Goal: Transaction & Acquisition: Obtain resource

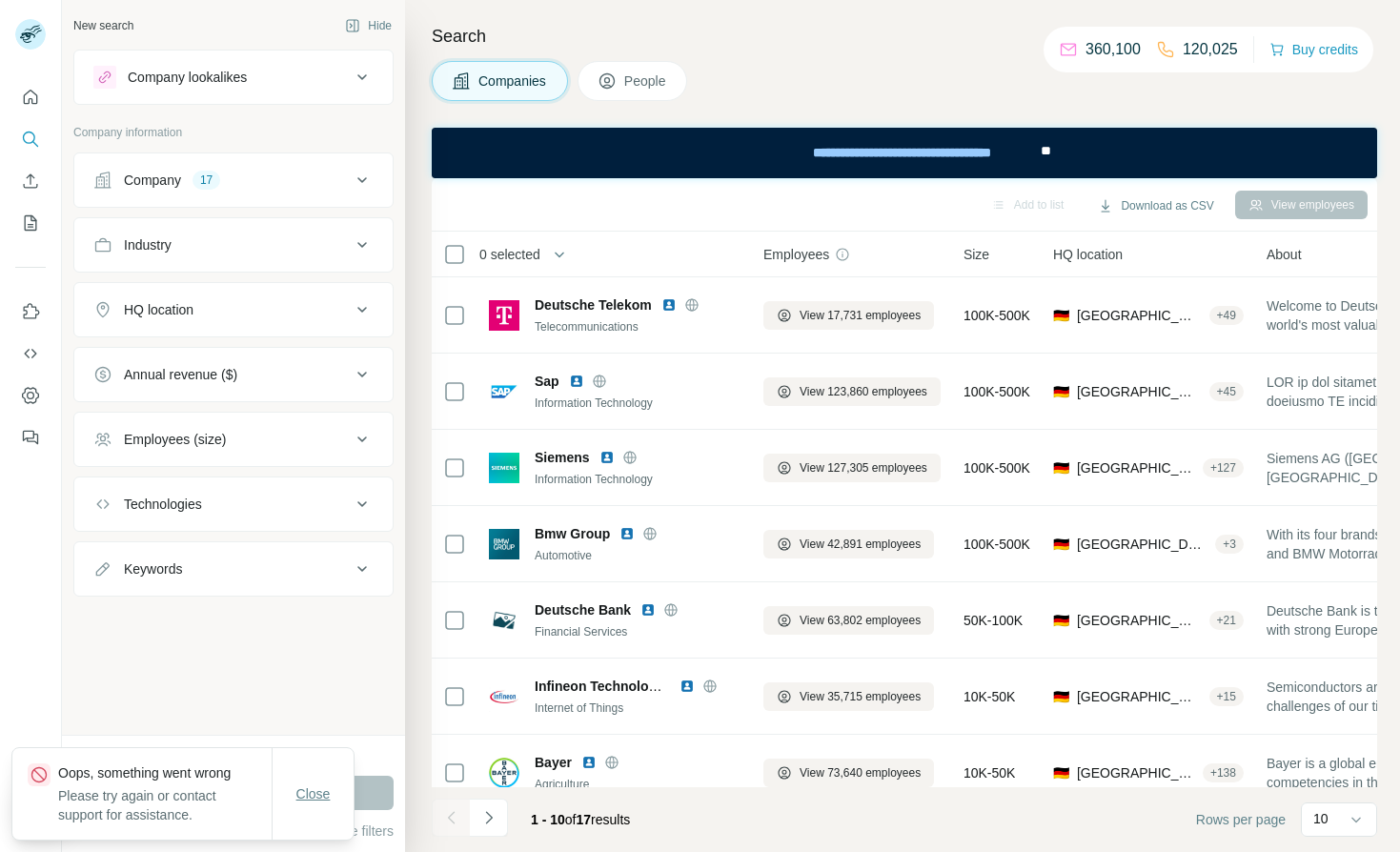
click at [308, 796] on span "Close" at bounding box center [313, 794] width 35 height 19
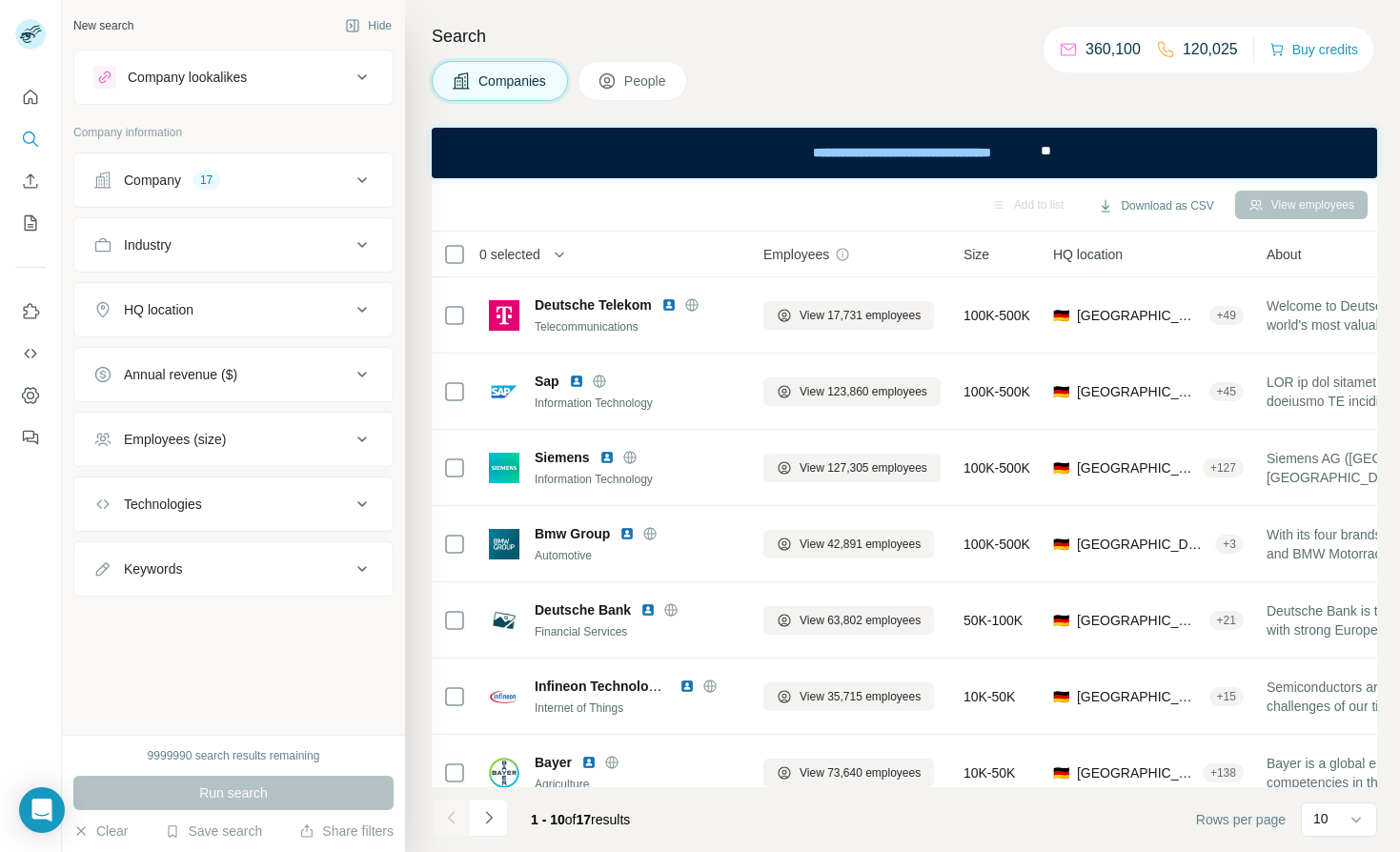
click at [211, 730] on div "New search Hide Company lookalikes Company information Company 17 Industry HQ l…" at bounding box center [233, 367] width 343 height 734
click at [158, 751] on div "9999990 search results remaining" at bounding box center [233, 756] width 173 height 17
click at [200, 704] on div "New search Hide Company lookalikes Company information Company 17 Industry HQ l…" at bounding box center [233, 367] width 343 height 734
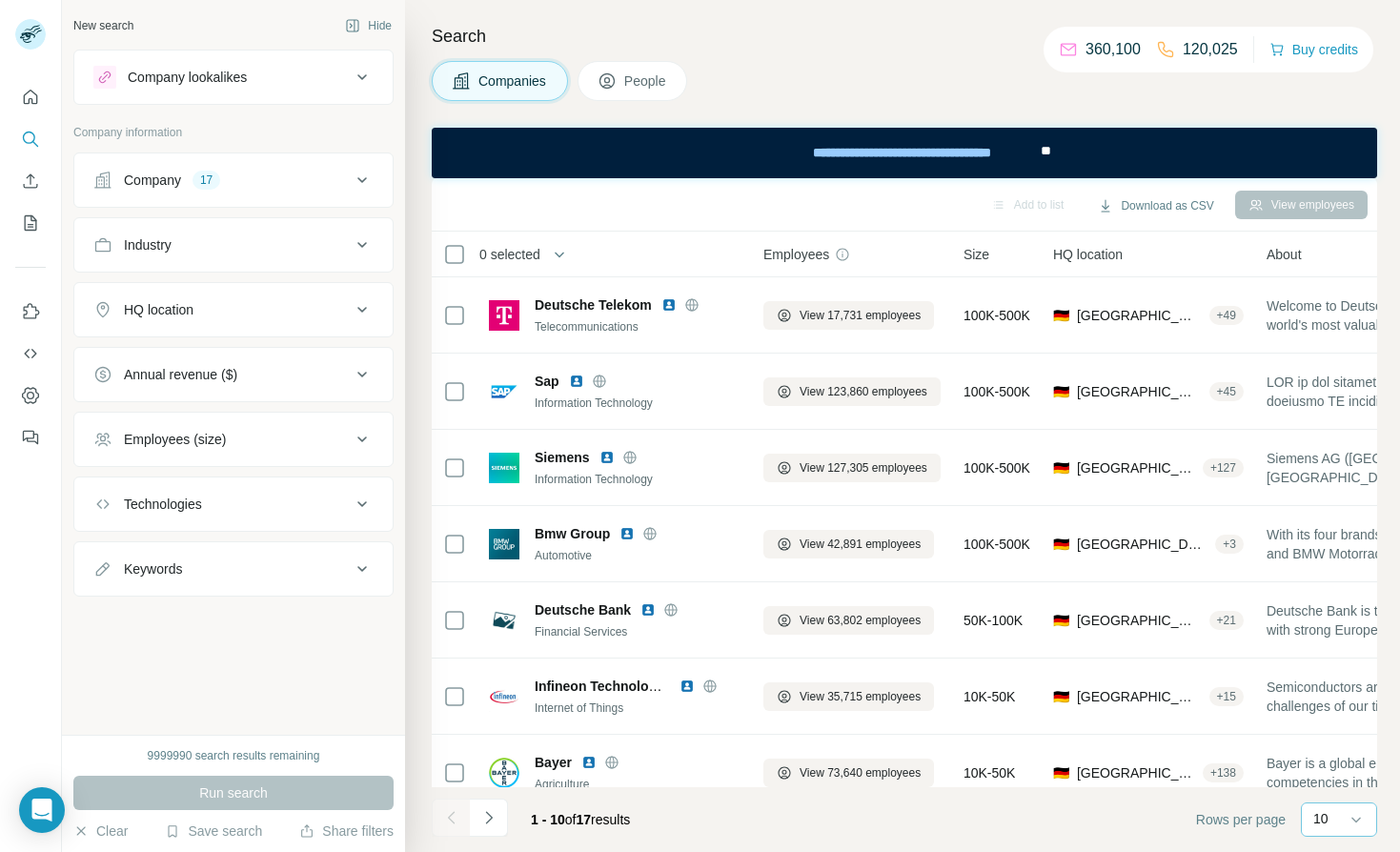
click at [1342, 821] on div "10" at bounding box center [1336, 818] width 47 height 19
click at [1322, 821] on p "10" at bounding box center [1321, 818] width 15 height 19
click at [1327, 670] on p "60" at bounding box center [1325, 674] width 15 height 19
click at [932, 61] on div "Search Companies People Add to list Download as CSV View employees 0 selected C…" at bounding box center [902, 426] width 995 height 852
click at [876, 46] on h4 "Search" at bounding box center [904, 37] width 946 height 27
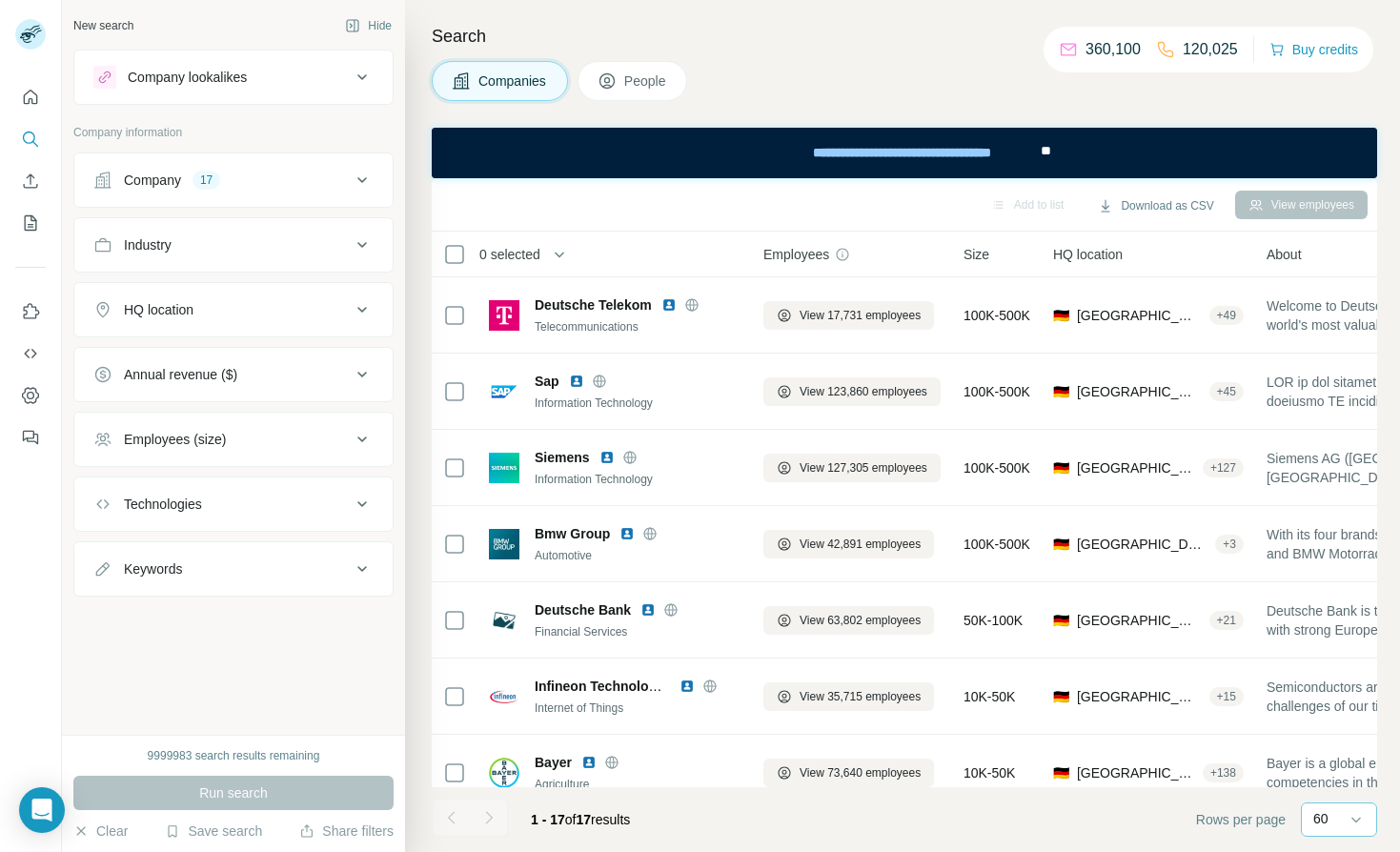
click at [295, 175] on div "Company 17" at bounding box center [222, 180] width 257 height 19
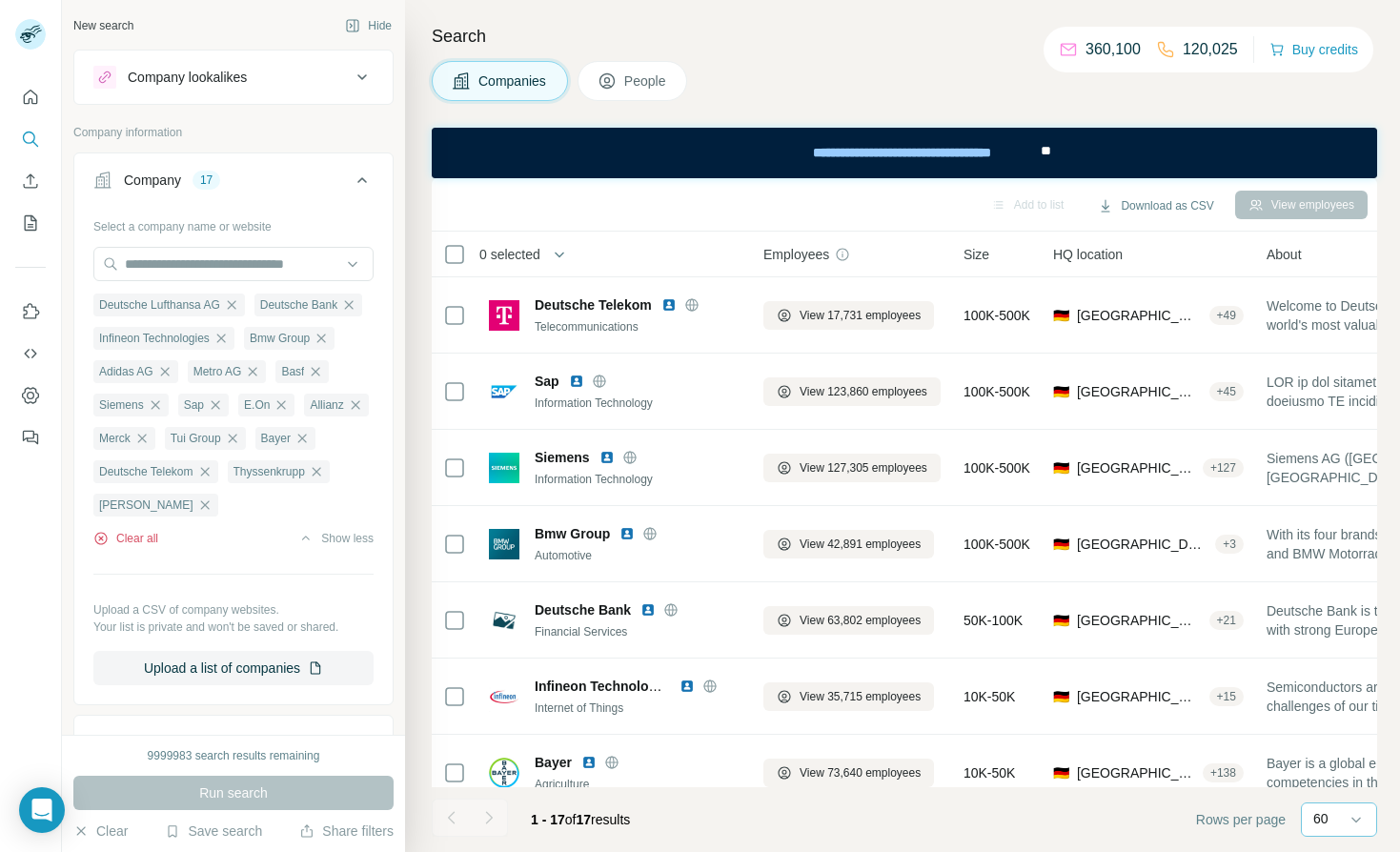
click at [138, 547] on button "Clear all" at bounding box center [125, 539] width 65 height 17
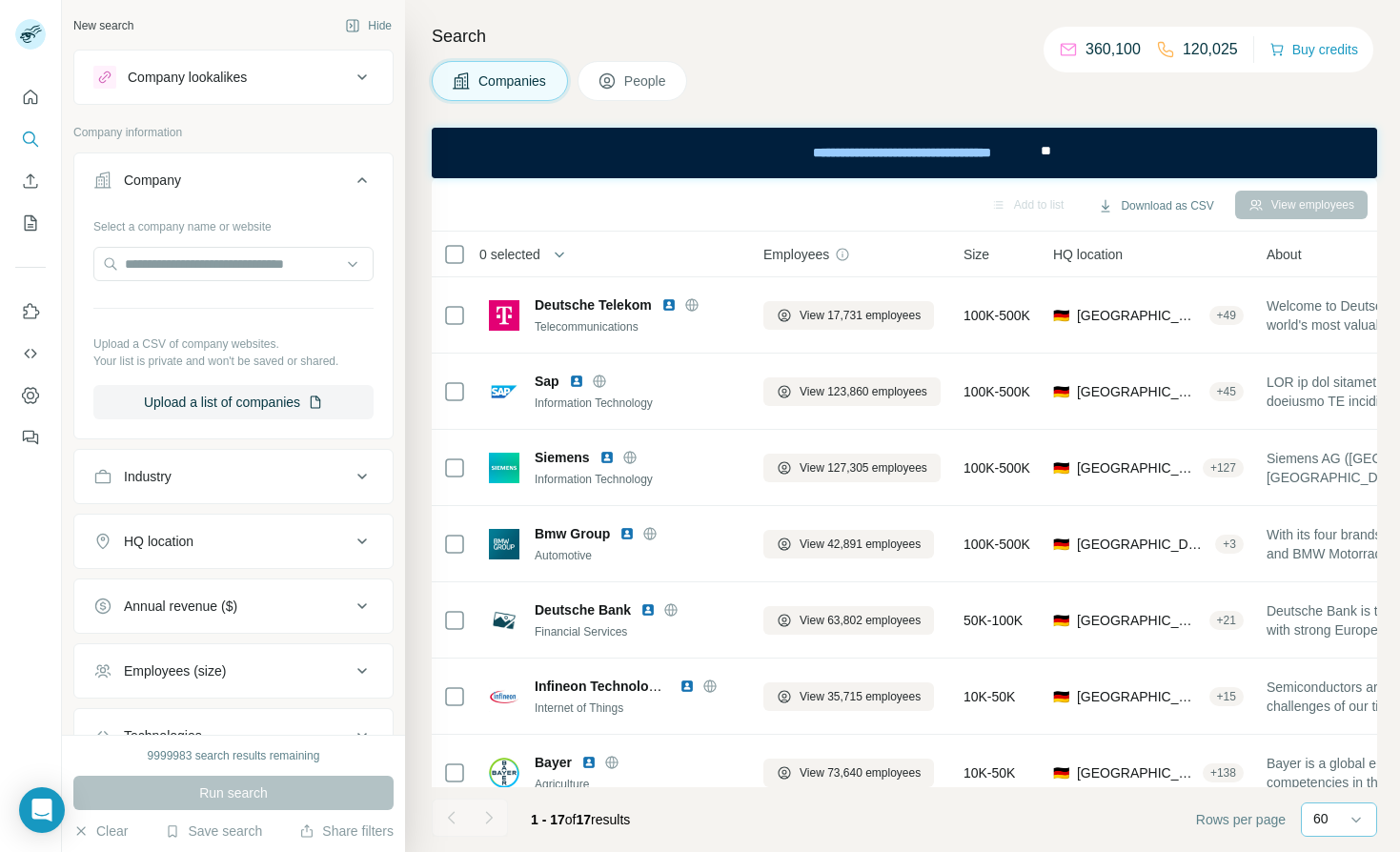
click at [351, 179] on icon at bounding box center [363, 180] width 23 height 23
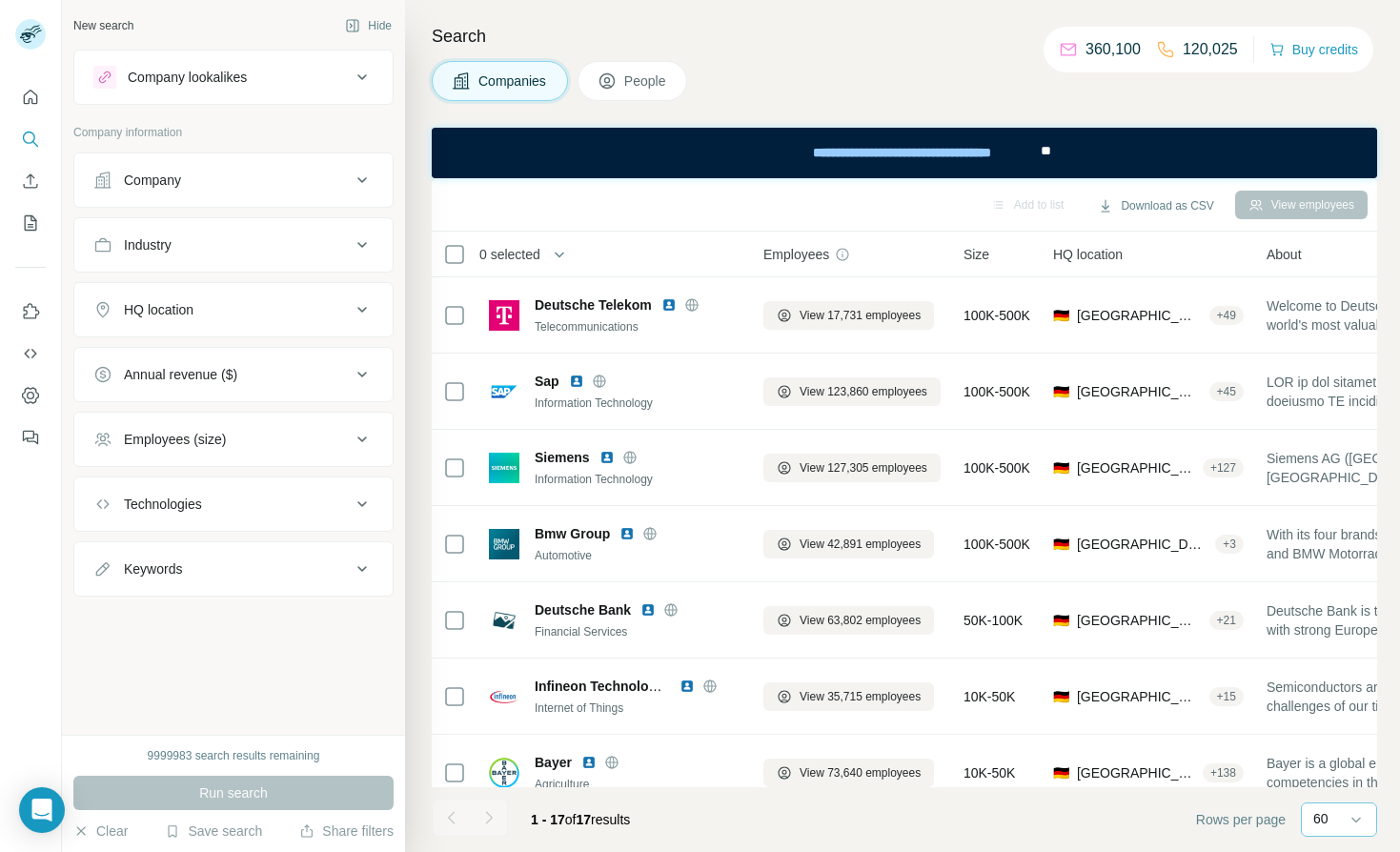
click at [982, 51] on div "Search Companies People Add to list Download as CSV View employees 0 selected C…" at bounding box center [902, 426] width 995 height 852
click at [1016, 40] on h4 "Search" at bounding box center [904, 37] width 946 height 27
click at [1005, 48] on h4 "Search" at bounding box center [904, 37] width 946 height 27
click at [738, 197] on div "Add to list Download as CSV View employees" at bounding box center [904, 204] width 927 height 34
click at [224, 444] on div "Employees (size)" at bounding box center [222, 439] width 257 height 19
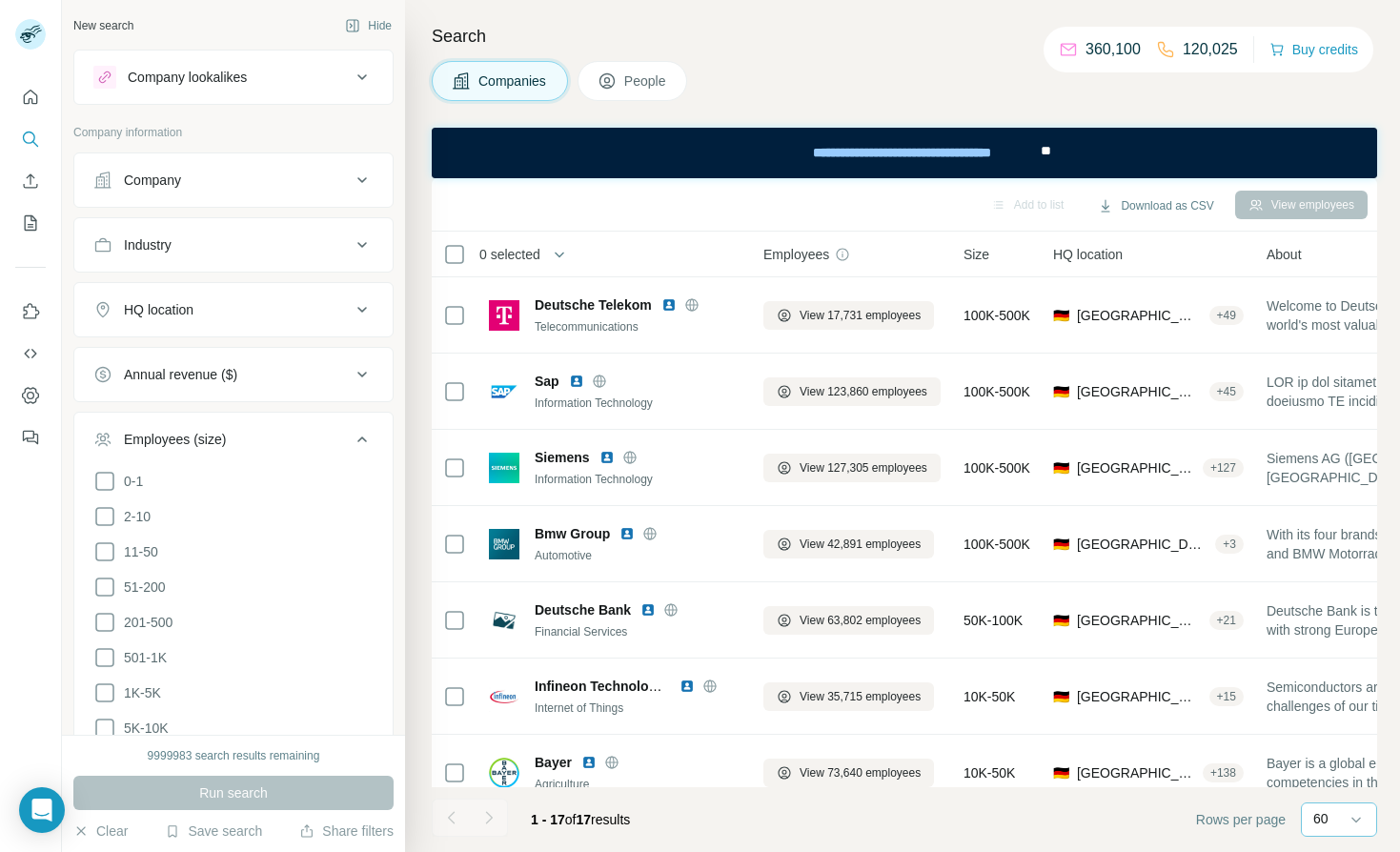
click at [223, 443] on div "Employees (size)" at bounding box center [175, 439] width 102 height 19
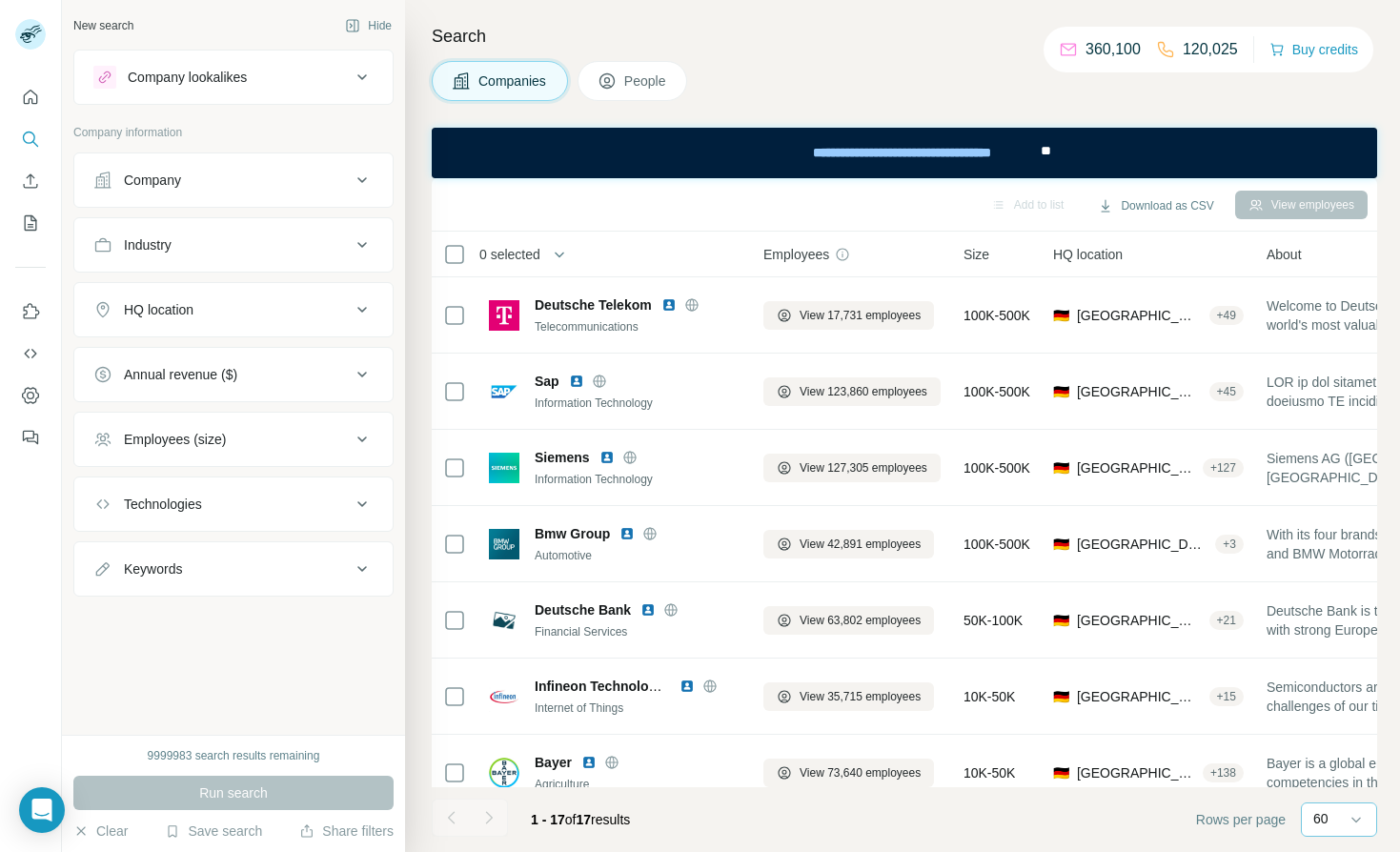
click at [223, 373] on div "Annual revenue ($)" at bounding box center [181, 375] width 114 height 19
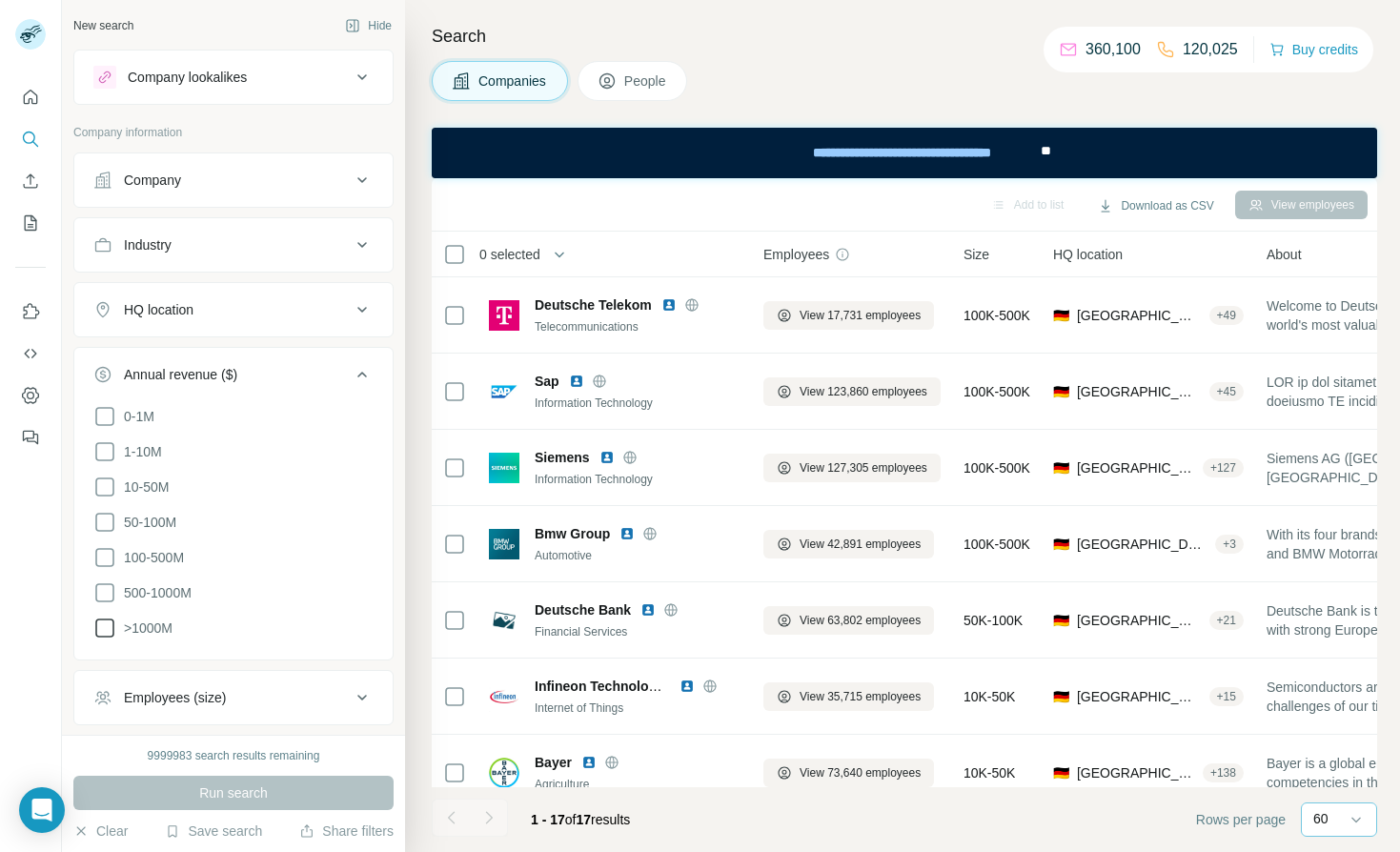
click at [104, 626] on icon at bounding box center [105, 628] width 23 height 23
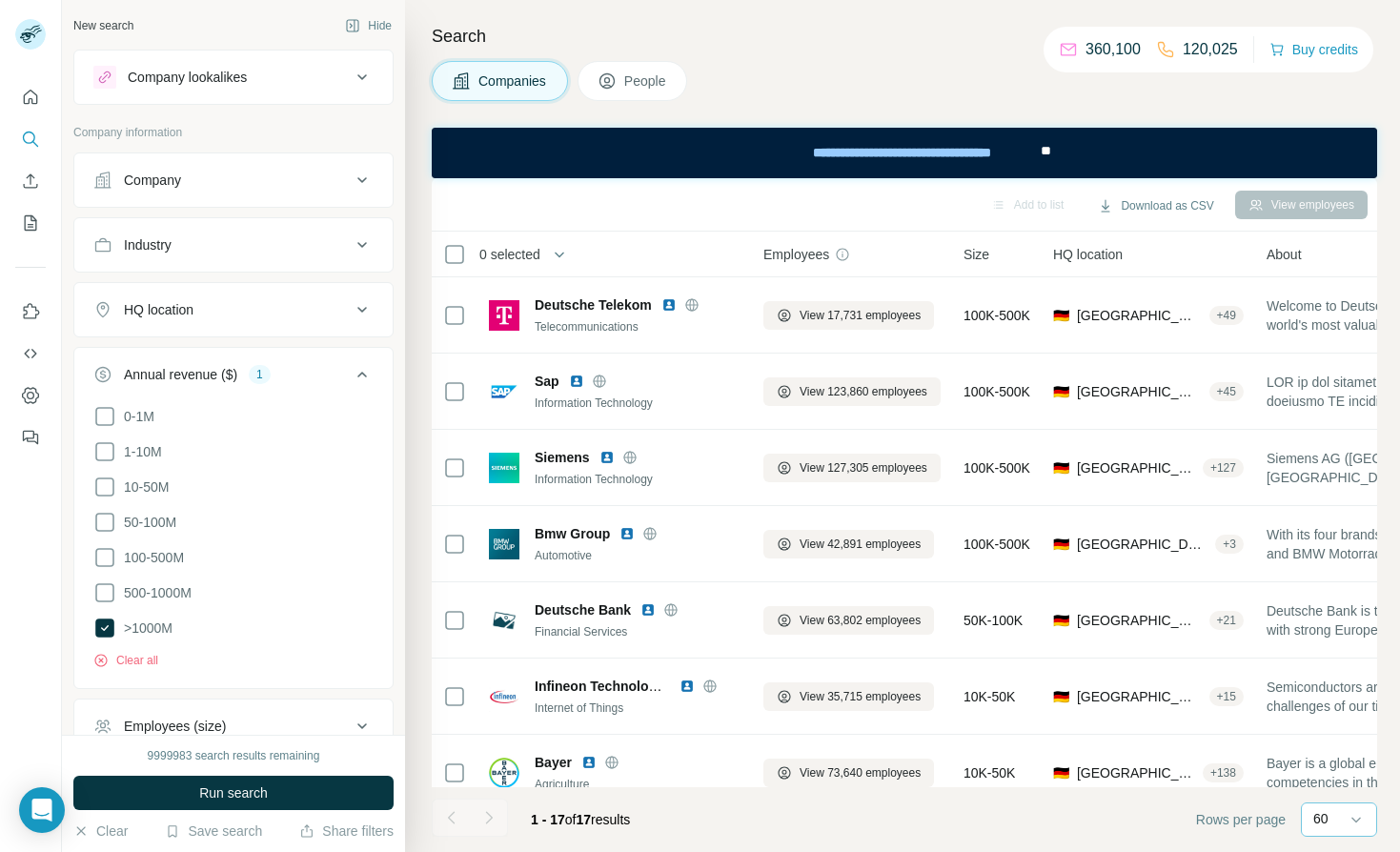
click at [351, 379] on icon at bounding box center [363, 375] width 23 height 23
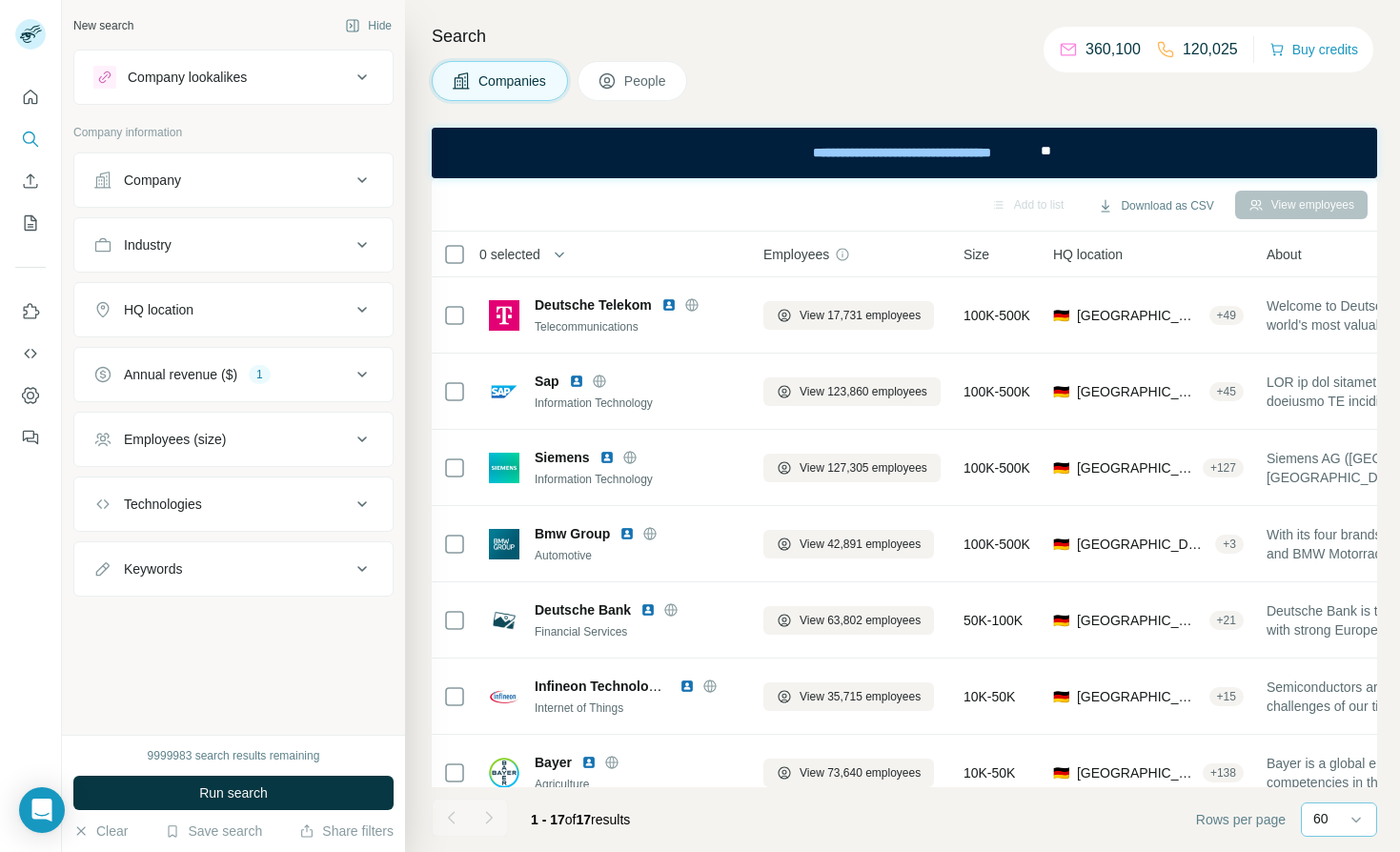
click at [269, 304] on div "HQ location" at bounding box center [222, 309] width 257 height 19
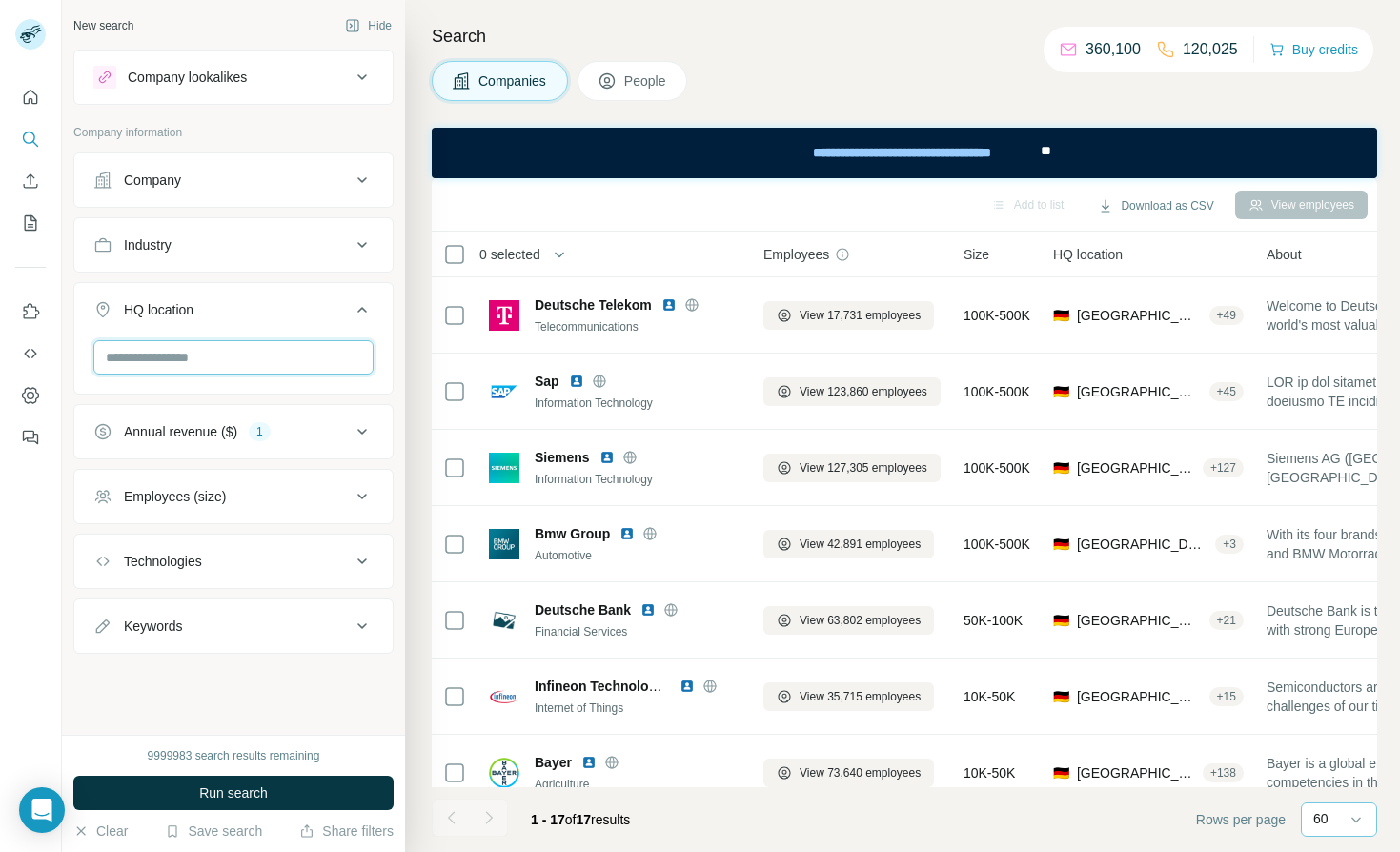
click at [183, 368] on input "text" at bounding box center [233, 358] width 281 height 35
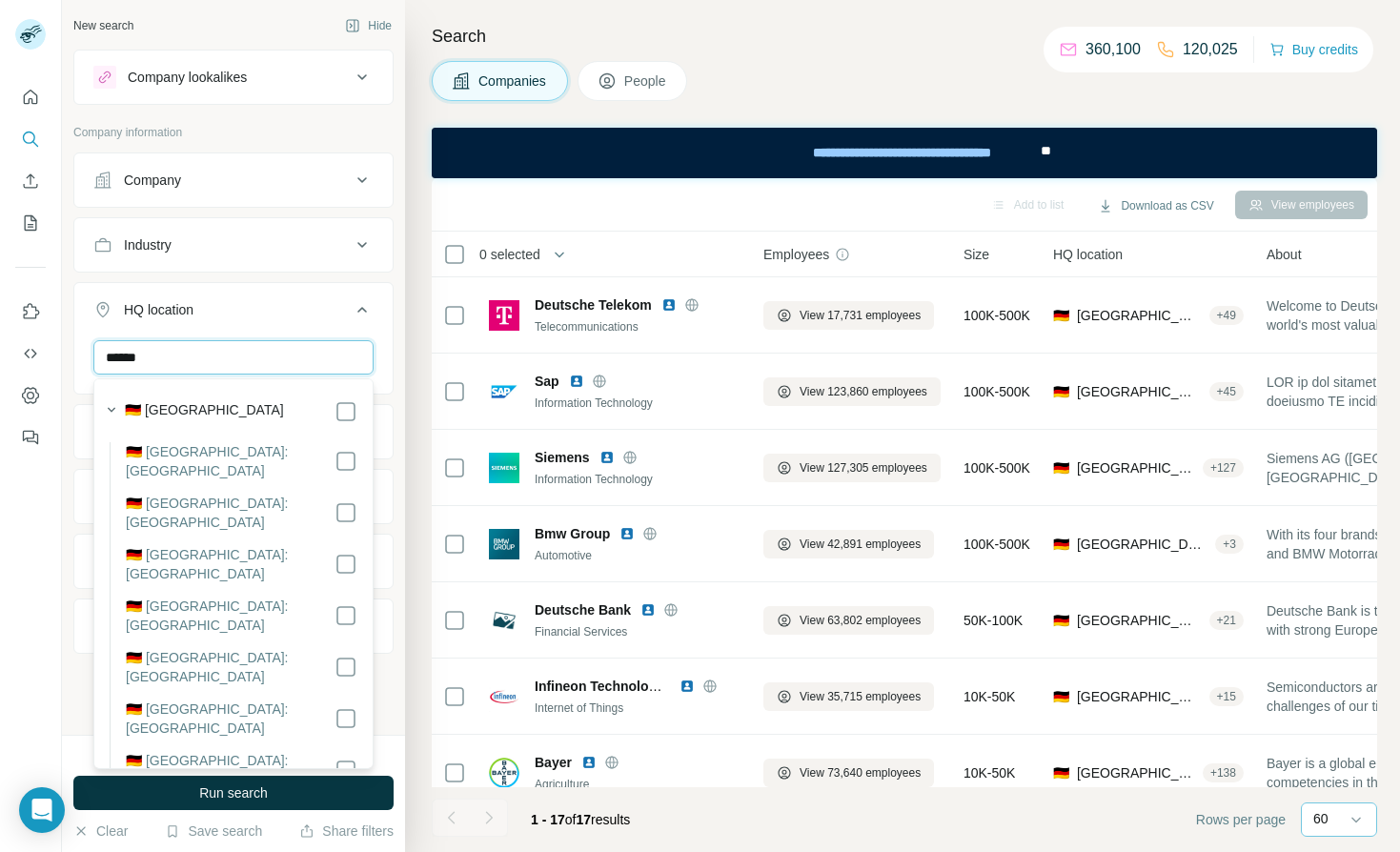
type input "******"
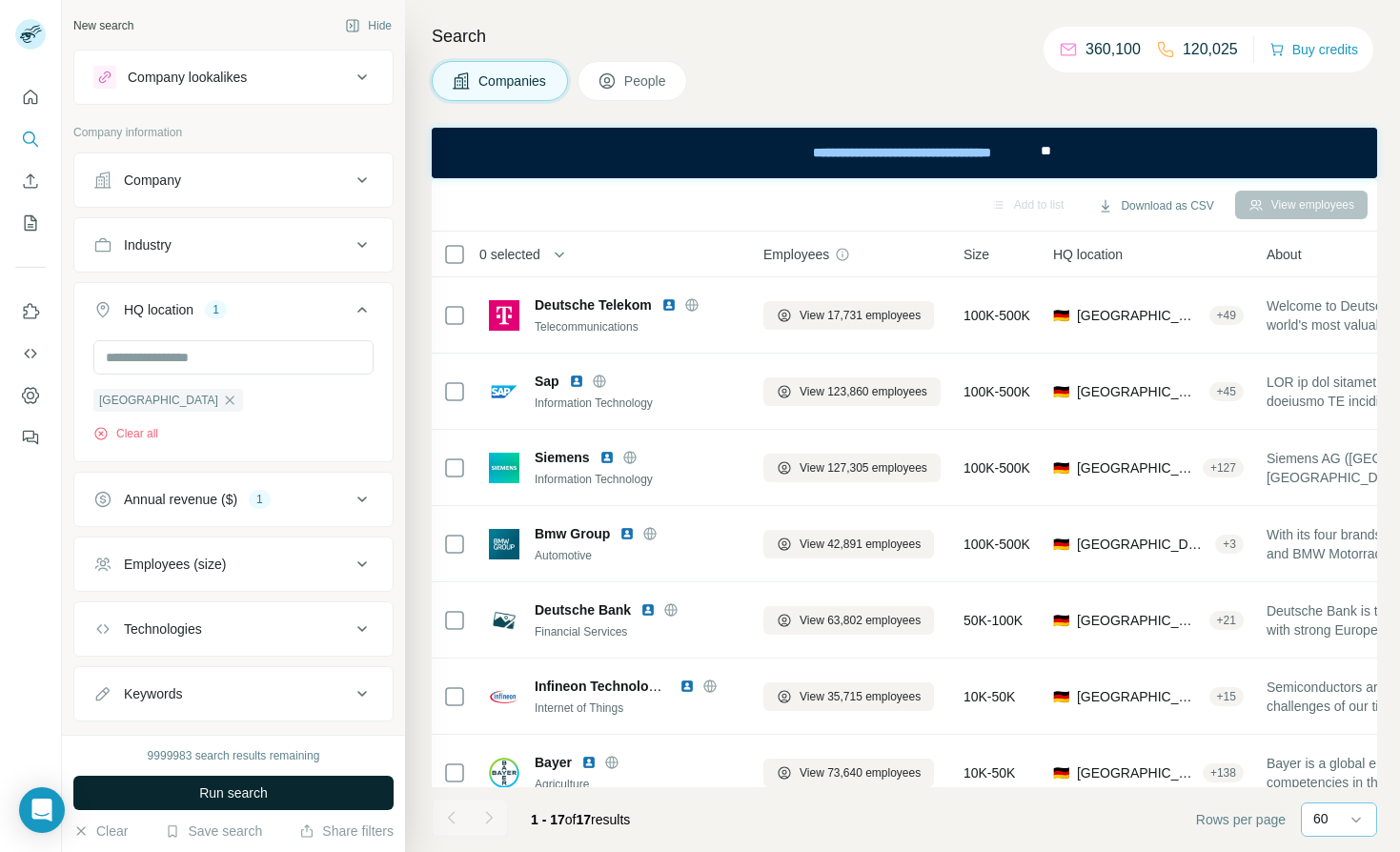
click at [235, 792] on span "Run search" at bounding box center [233, 793] width 68 height 19
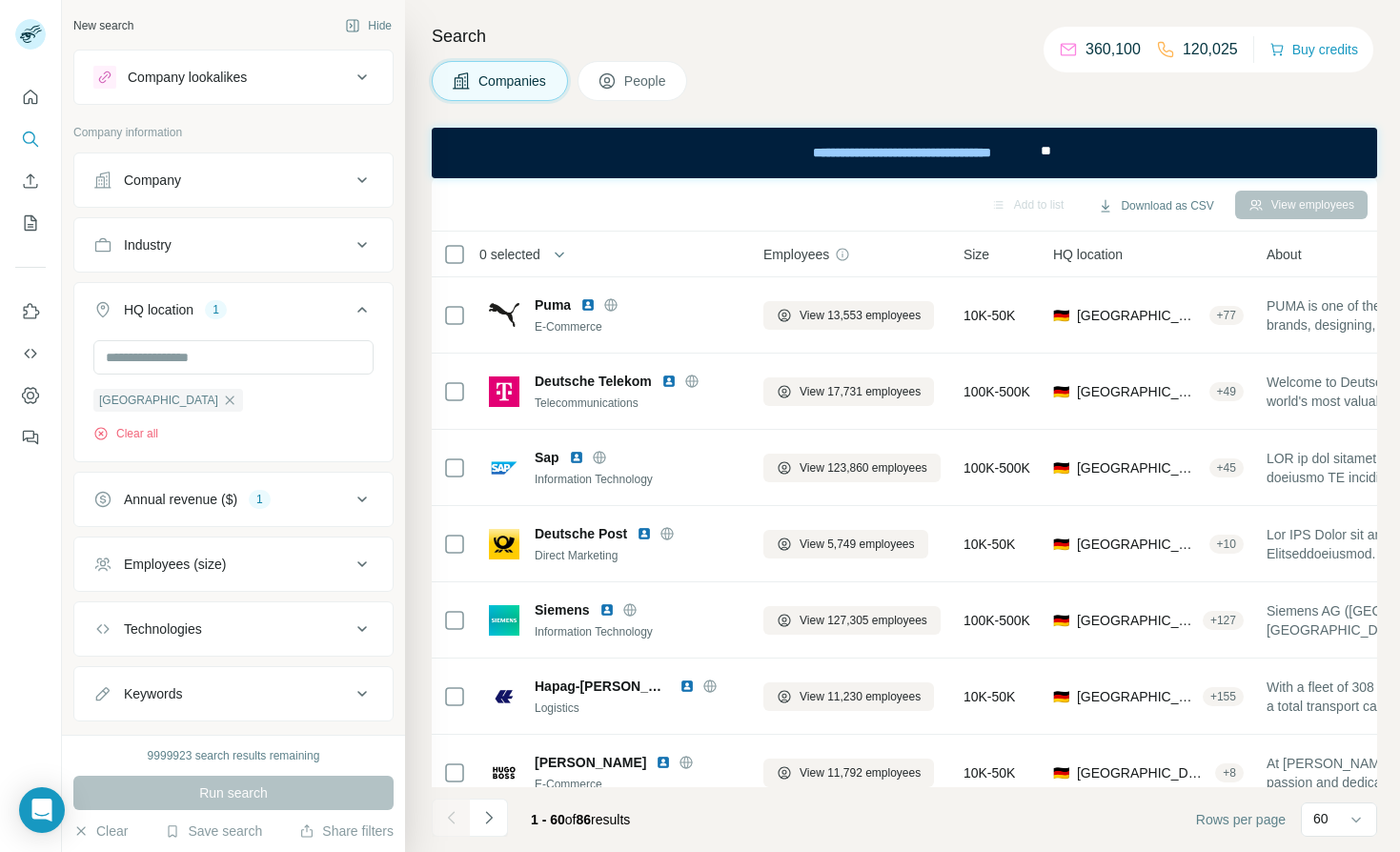
click at [835, 63] on div "Companies People" at bounding box center [904, 81] width 946 height 40
click at [986, 60] on div "Search Companies People Add to list Download as CSV View employees 0 selected C…" at bounding box center [902, 426] width 995 height 852
click at [999, 64] on div "Companies People" at bounding box center [904, 81] width 946 height 40
click at [1019, 42] on h4 "Search" at bounding box center [904, 37] width 946 height 27
click at [1027, 43] on h4 "Search" at bounding box center [904, 37] width 946 height 27
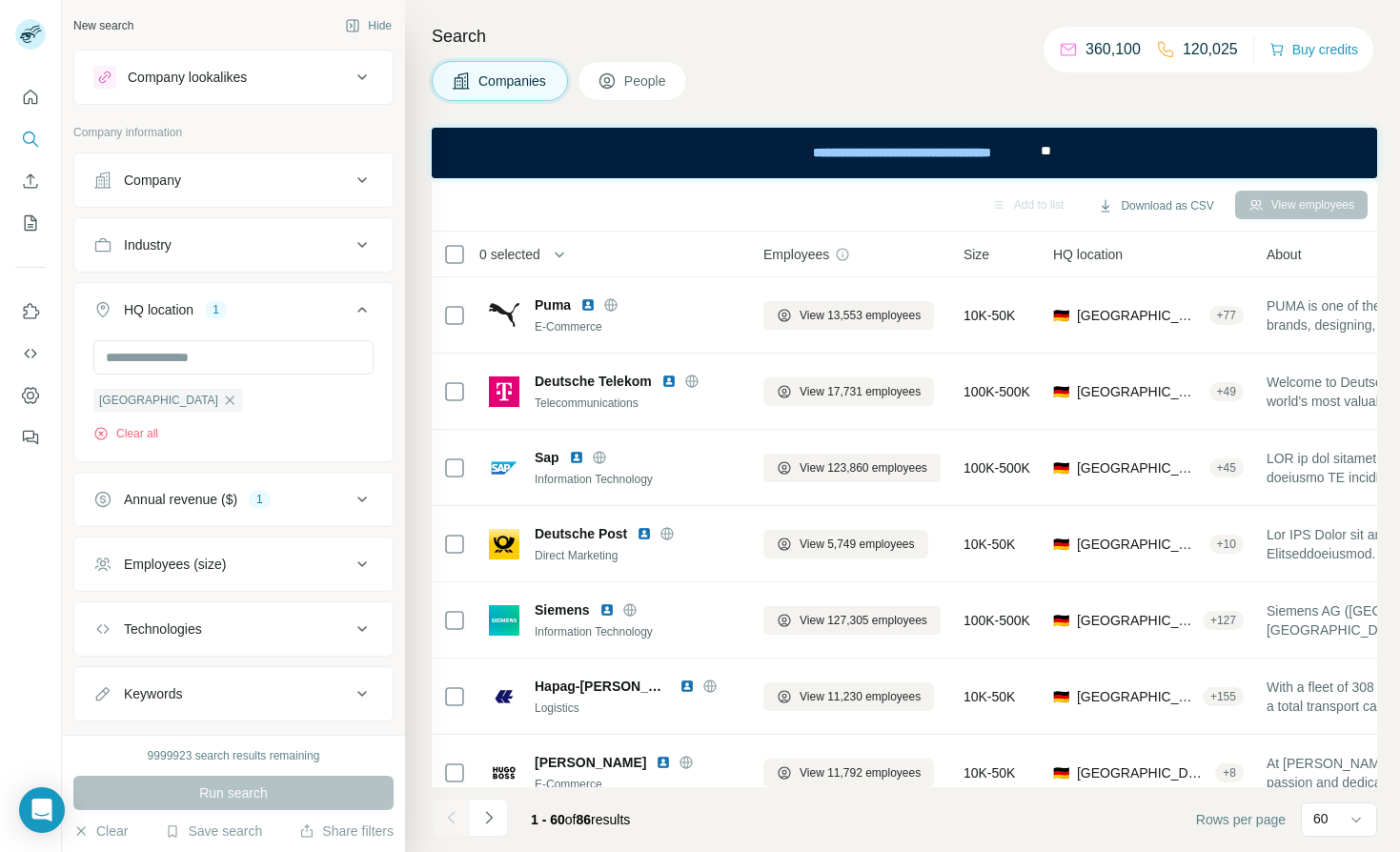
click at [824, 68] on div "Companies People" at bounding box center [904, 81] width 946 height 40
drag, startPoint x: 1372, startPoint y: 271, endPoint x: 871, endPoint y: 21, distance: 559.9
click at [923, 56] on div "Search Companies People Add to list Download as CSV View employees 0 selected C…" at bounding box center [902, 426] width 995 height 852
click at [1017, 40] on h4 "Search" at bounding box center [904, 37] width 946 height 27
click at [744, 100] on div "Companies People" at bounding box center [904, 81] width 946 height 40
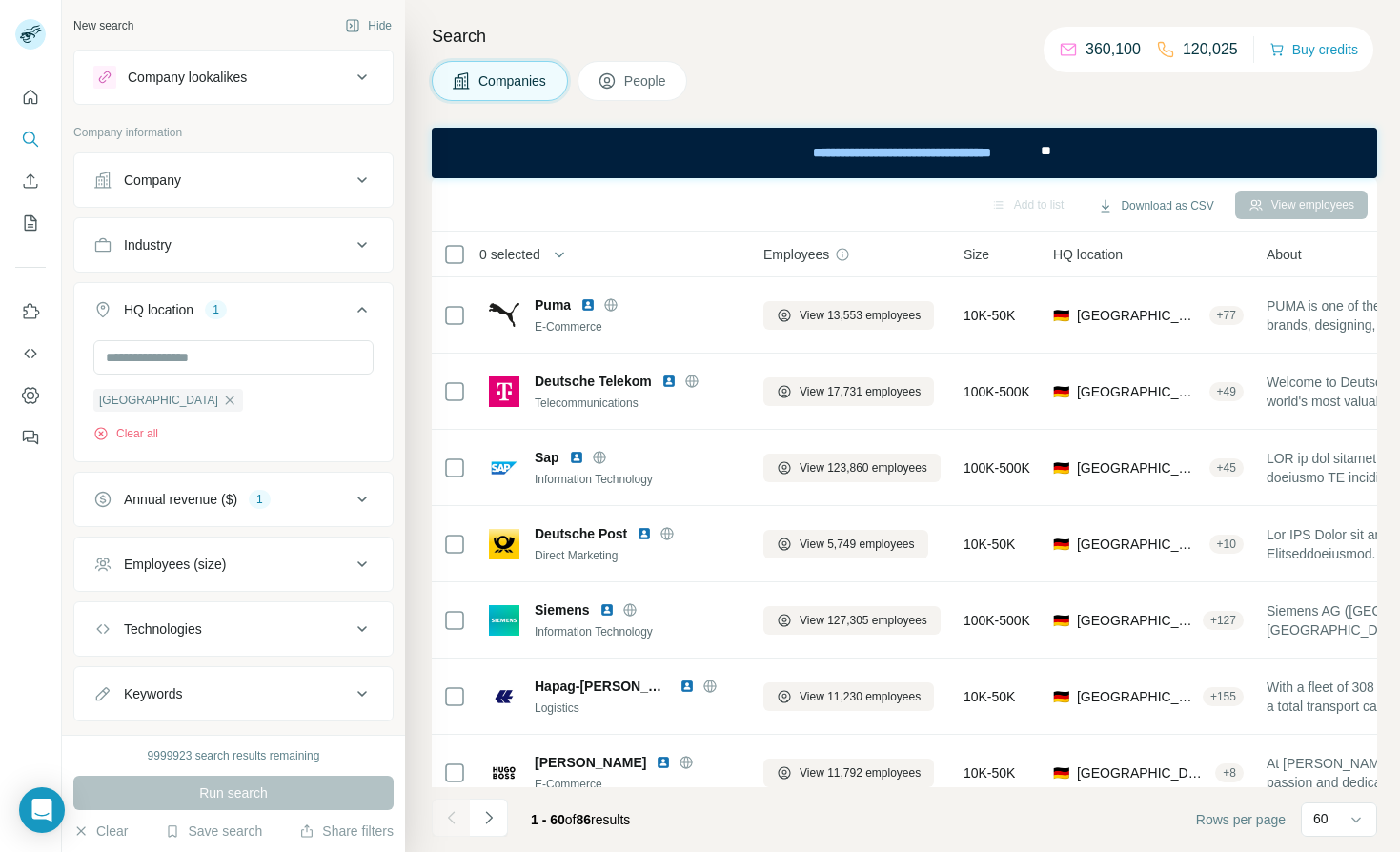
click at [697, 70] on div "Companies People" at bounding box center [904, 81] width 946 height 40
click at [222, 402] on icon "button" at bounding box center [229, 400] width 15 height 15
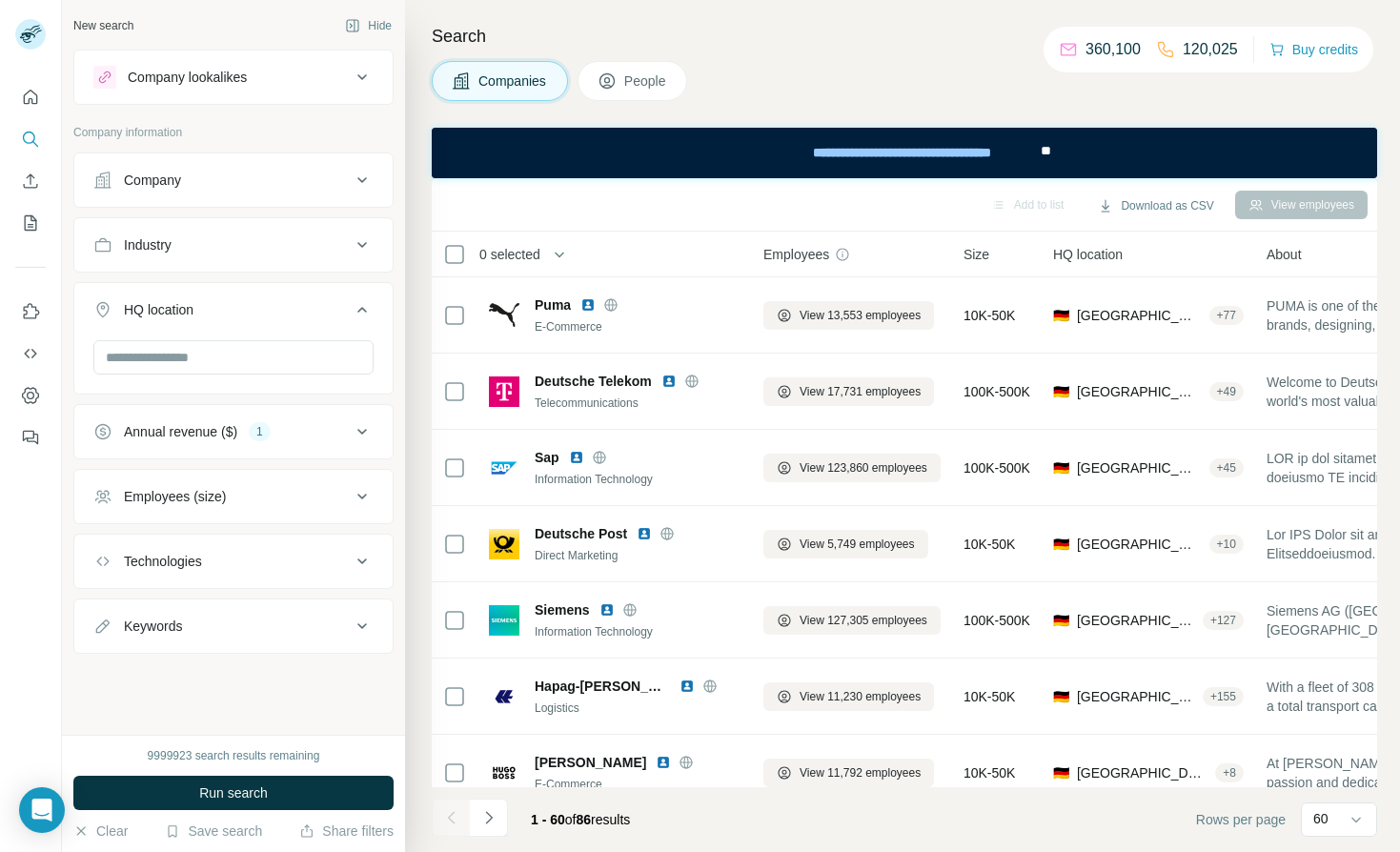
click at [366, 430] on icon at bounding box center [363, 432] width 10 height 6
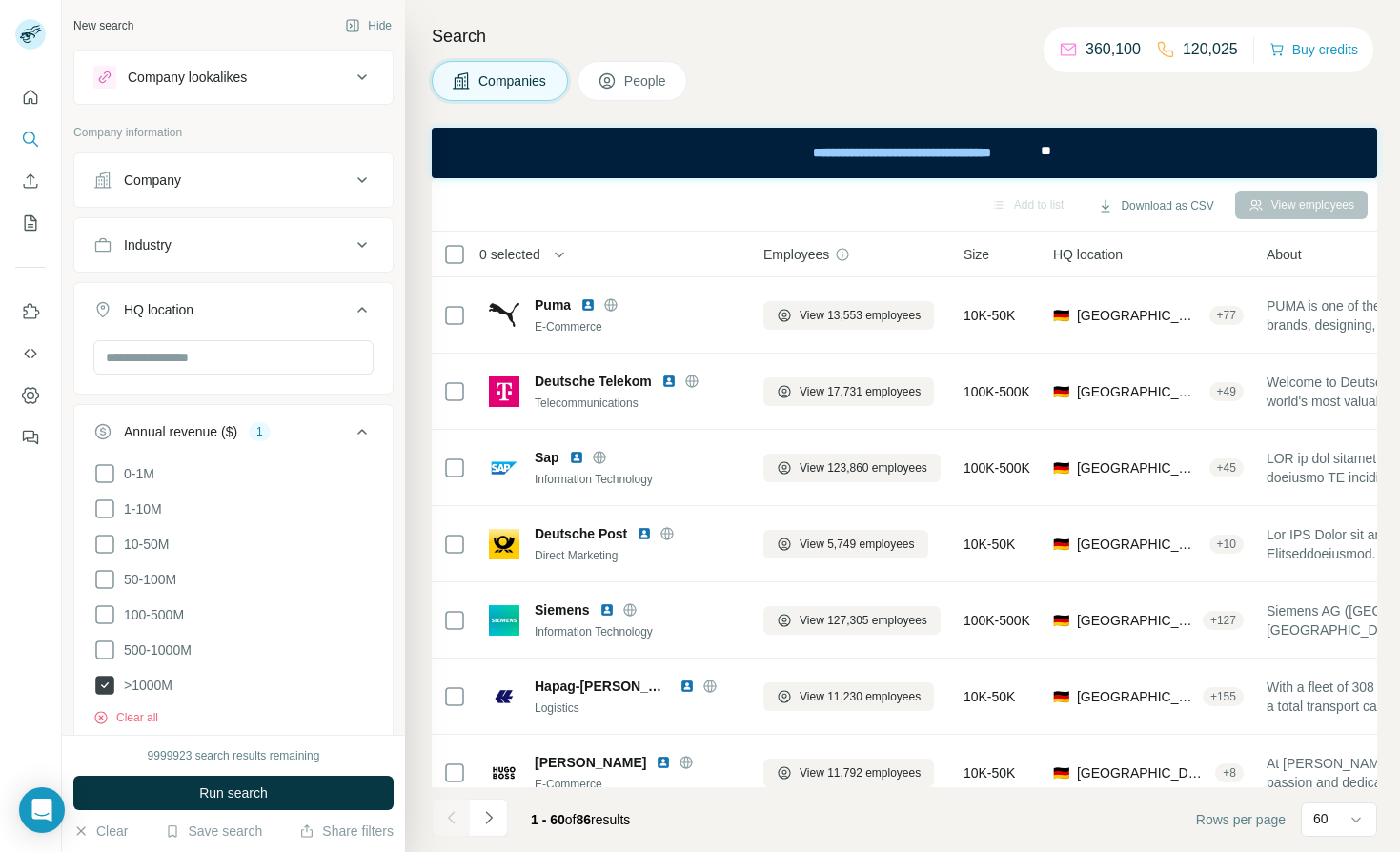
click at [109, 678] on icon at bounding box center [105, 685] width 19 height 19
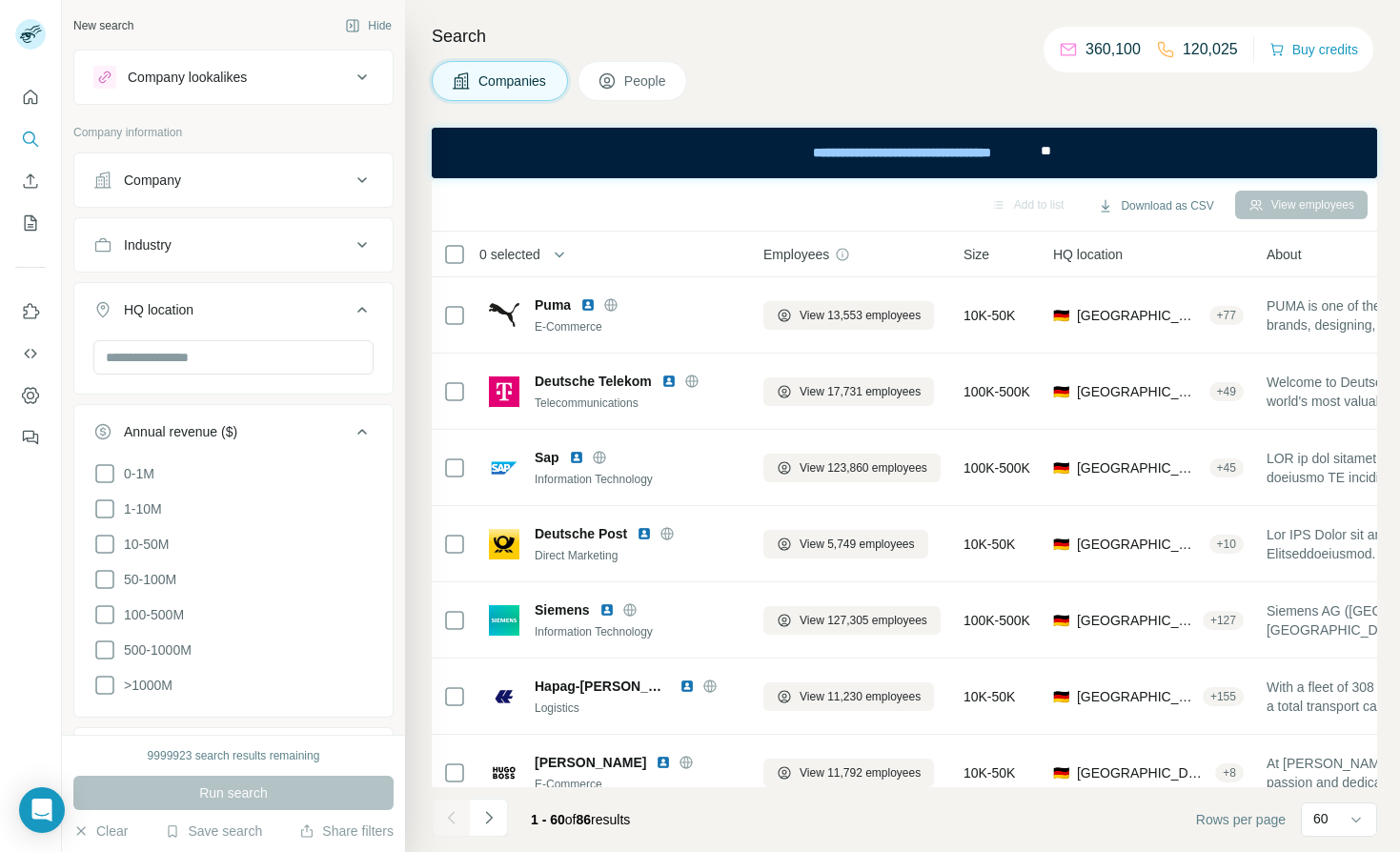
click at [357, 426] on icon at bounding box center [363, 432] width 23 height 23
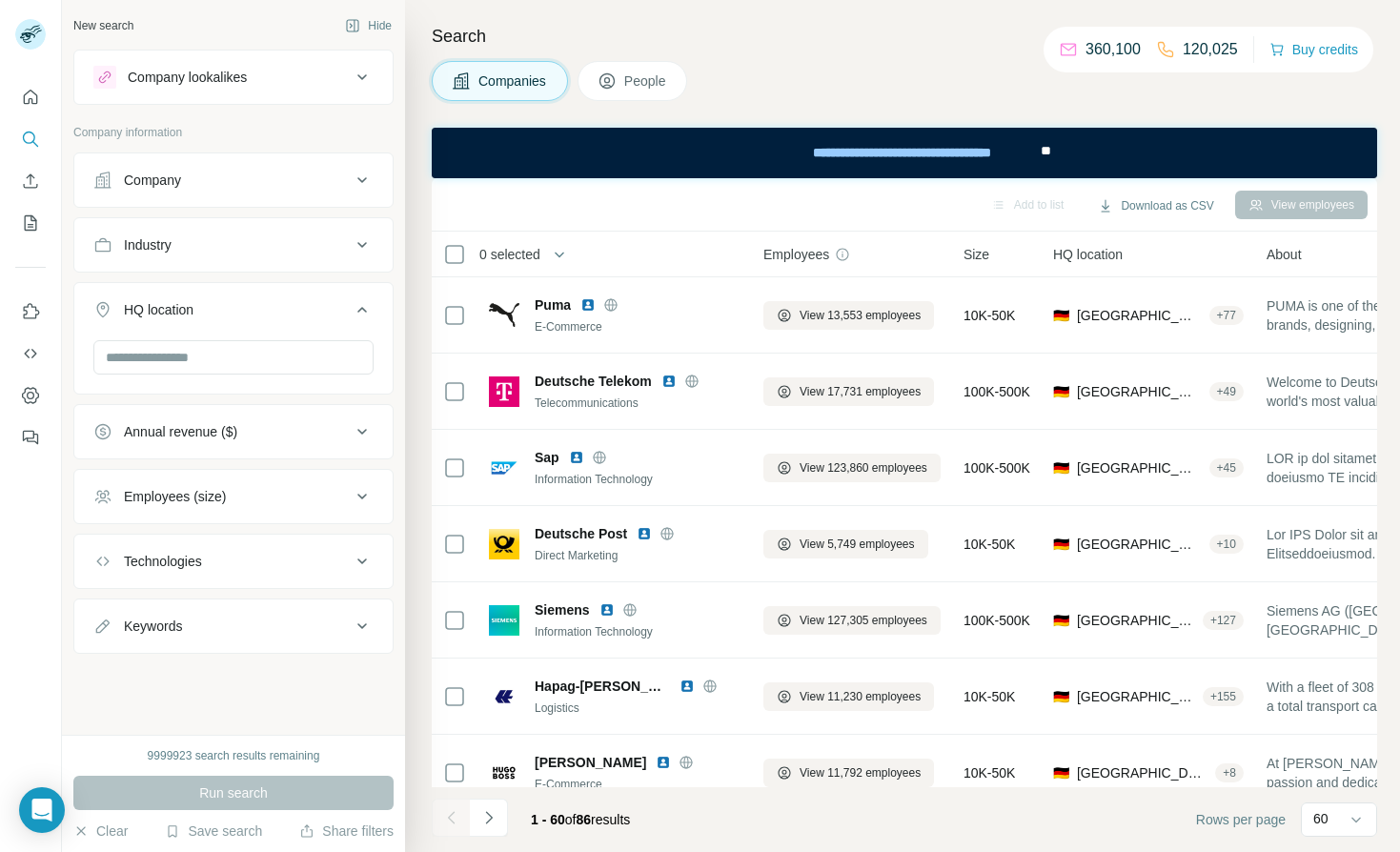
click at [190, 301] on div "HQ location" at bounding box center [159, 309] width 69 height 19
click at [209, 255] on button "Industry" at bounding box center [233, 244] width 318 height 45
click at [175, 300] on input at bounding box center [224, 293] width 235 height 21
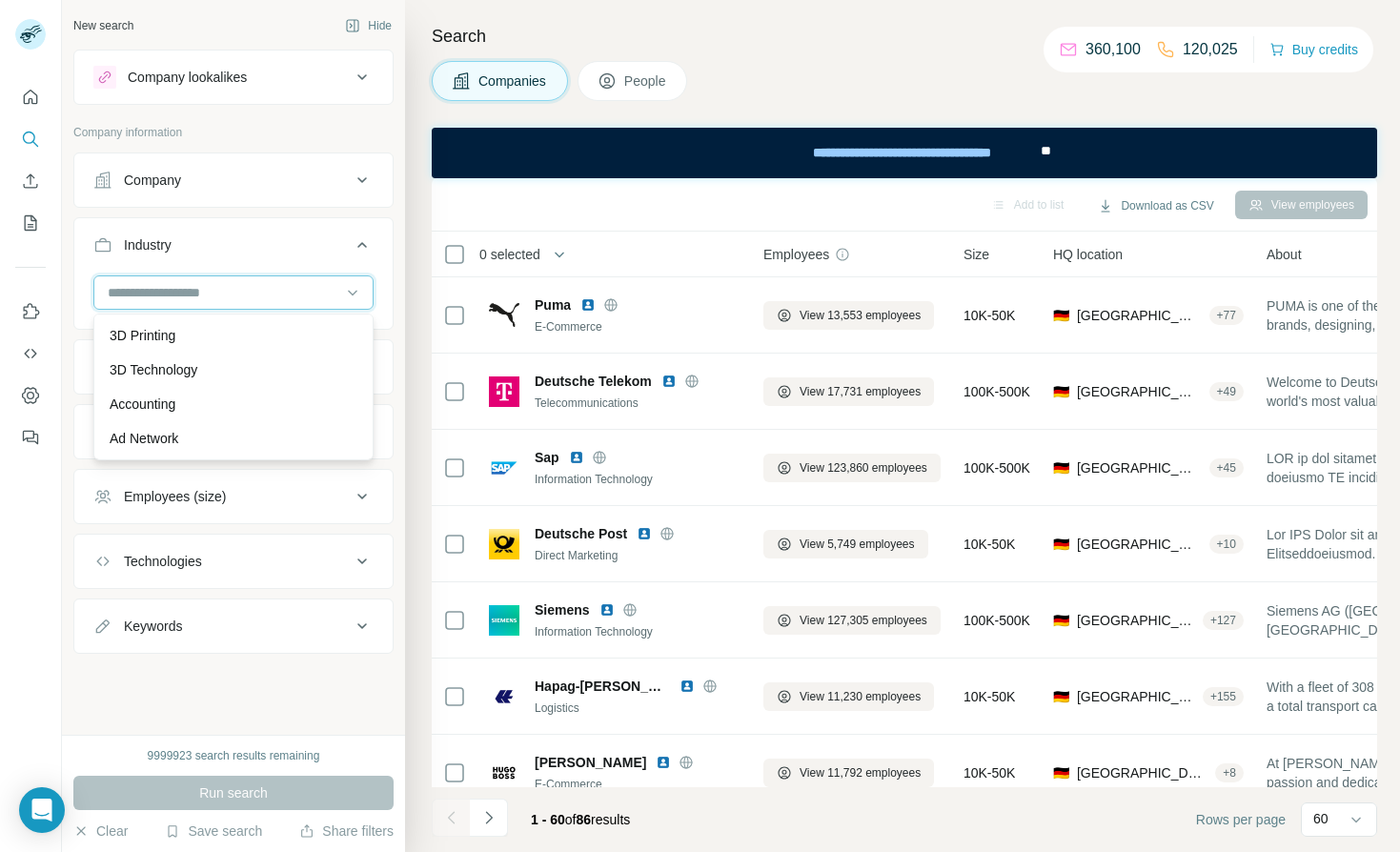
click at [251, 284] on input at bounding box center [224, 293] width 235 height 21
click at [268, 289] on input at bounding box center [224, 293] width 235 height 21
click at [269, 289] on input at bounding box center [224, 293] width 235 height 21
click at [256, 299] on input at bounding box center [224, 293] width 235 height 21
click at [176, 292] on input at bounding box center [224, 293] width 235 height 21
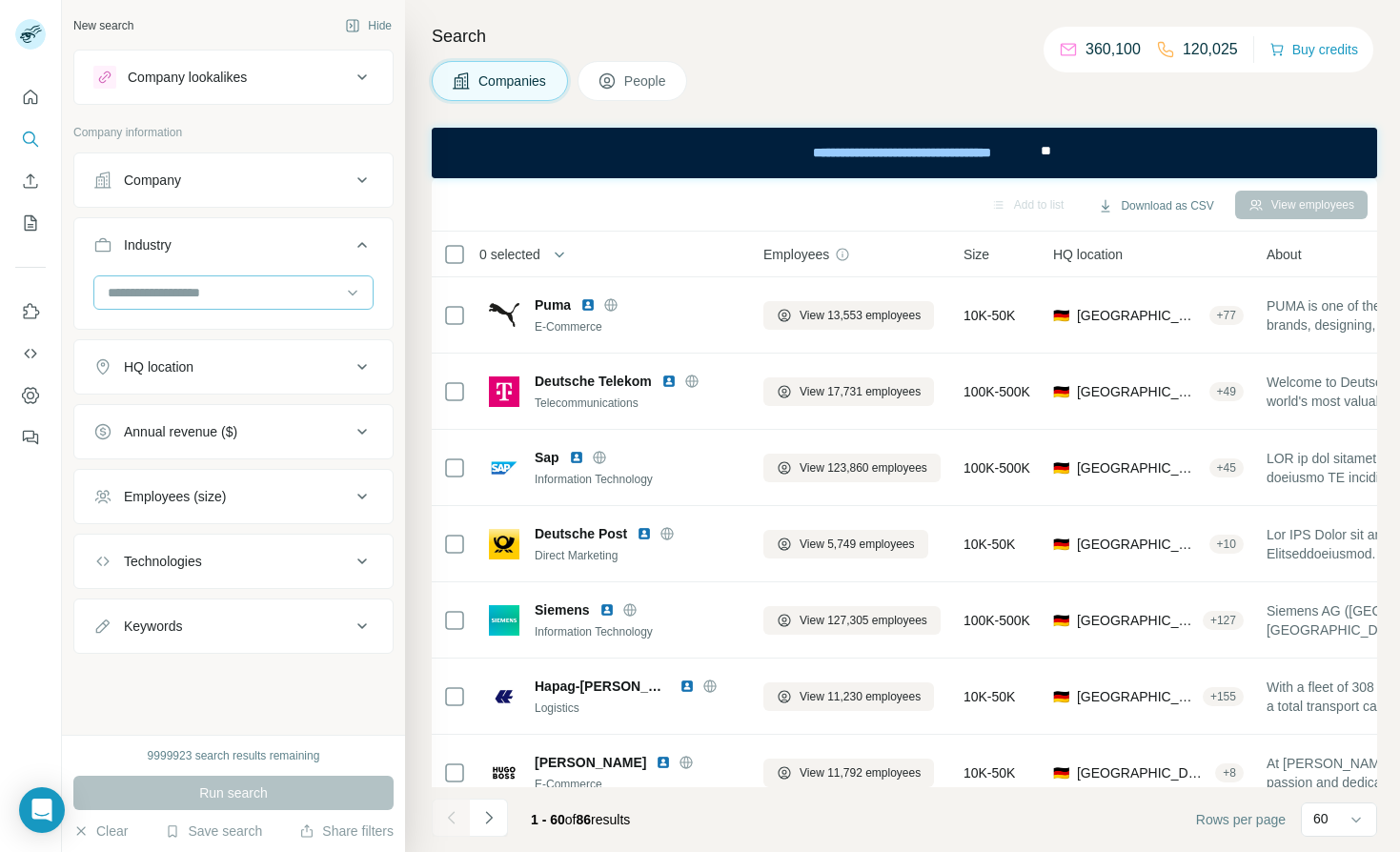
click at [119, 291] on input at bounding box center [224, 293] width 235 height 21
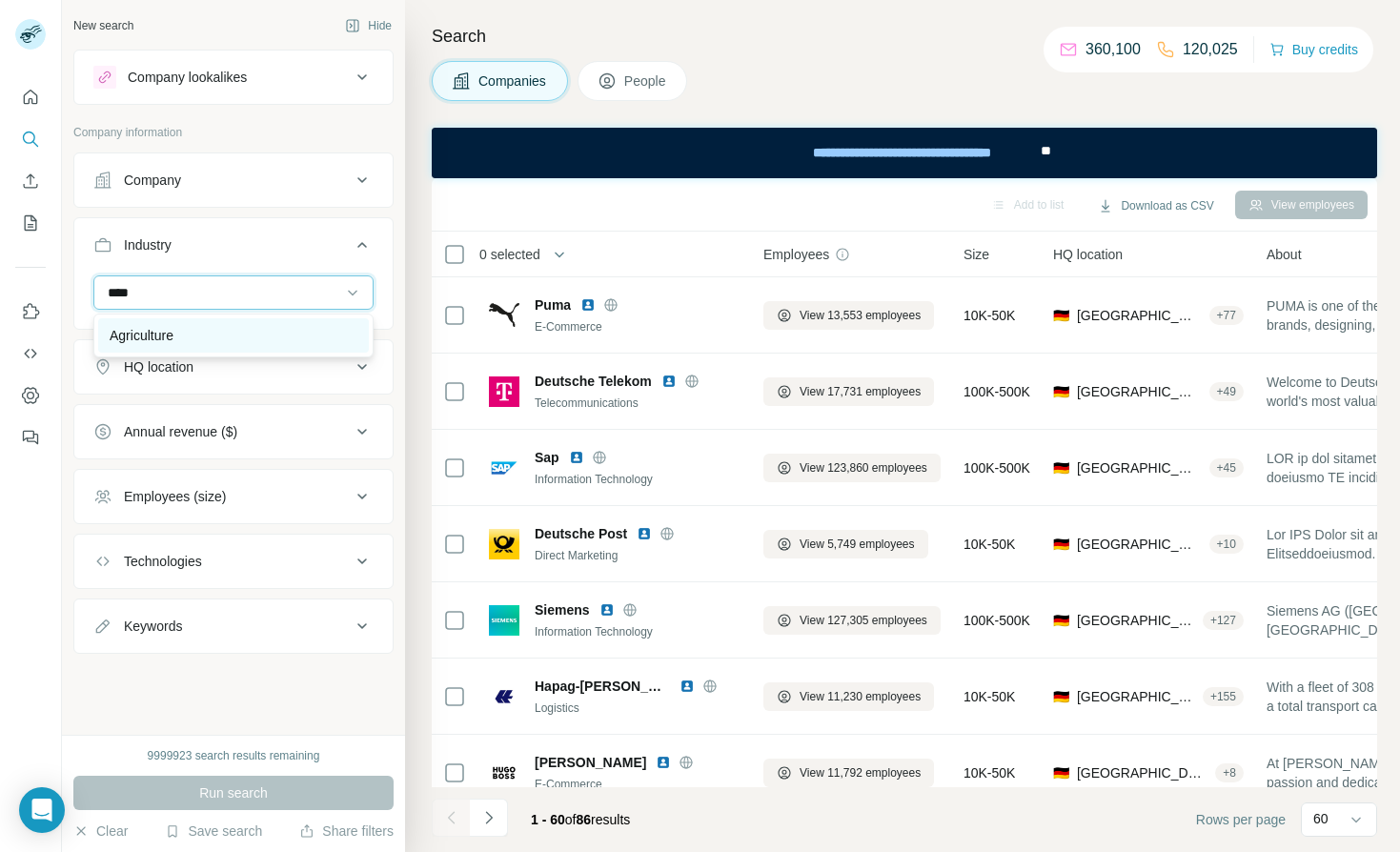
type input "****"
click at [213, 334] on div "Agriculture" at bounding box center [233, 335] width 248 height 19
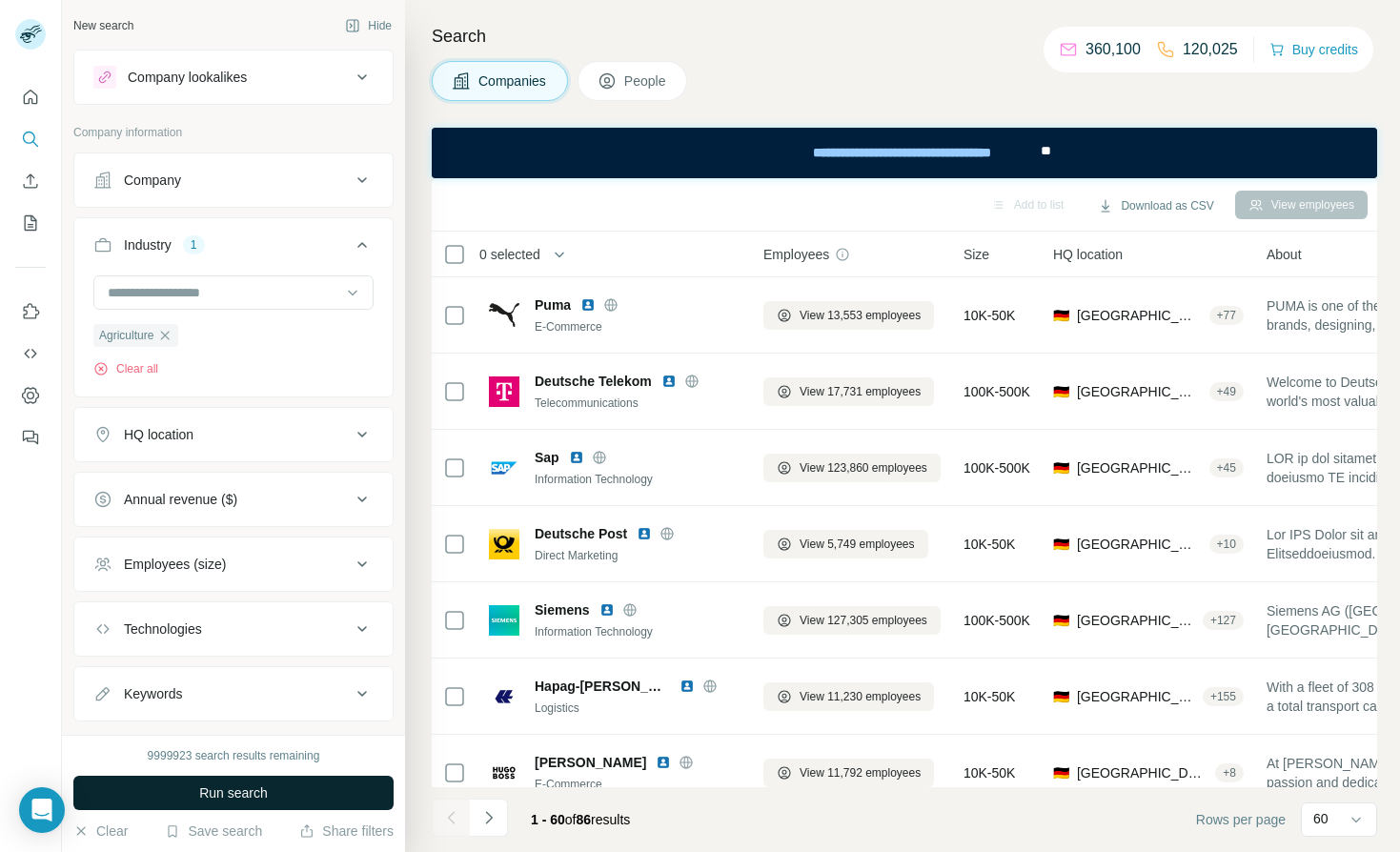
click at [240, 786] on span "Run search" at bounding box center [233, 793] width 68 height 19
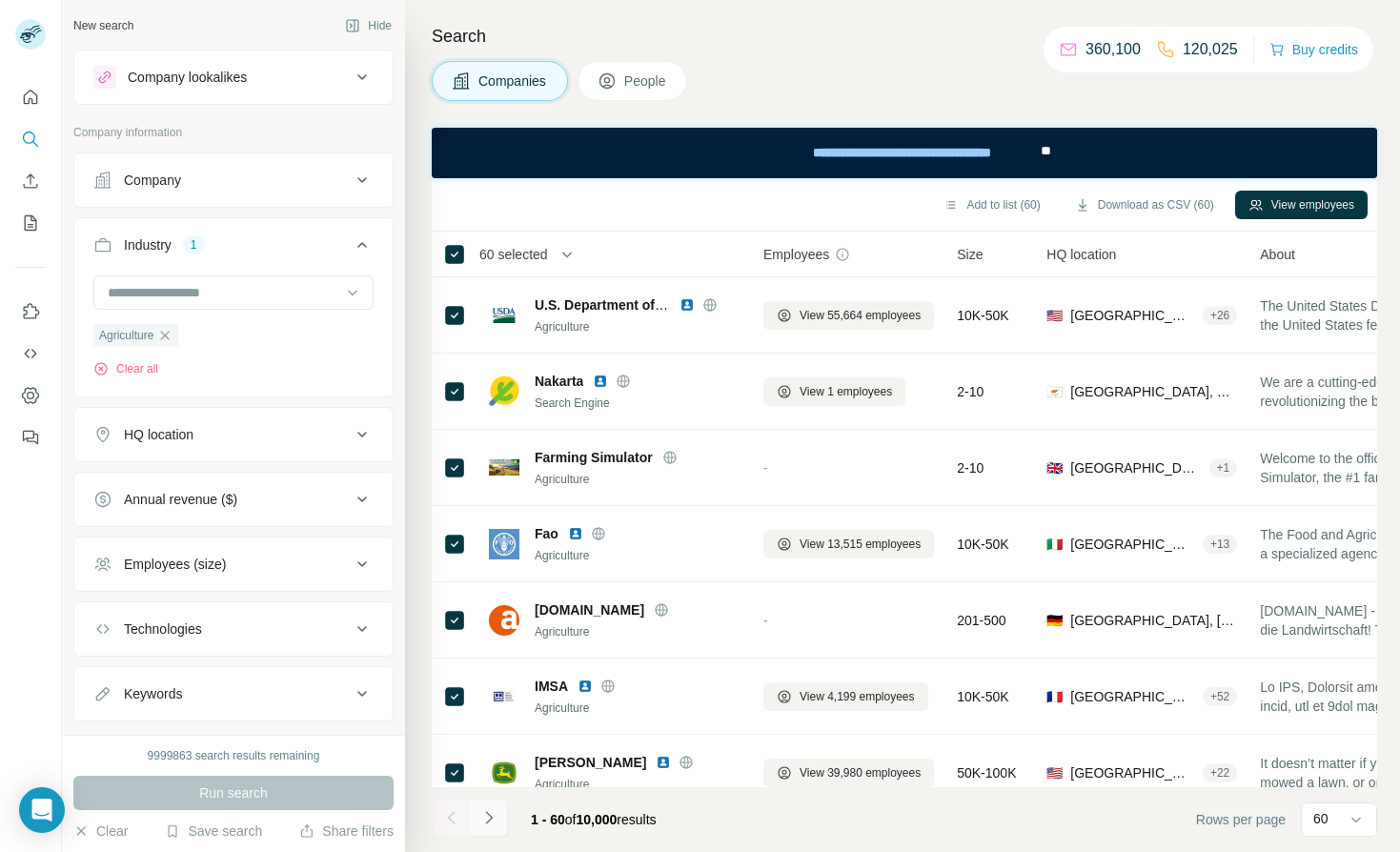
click at [487, 819] on icon "Navigate to next page" at bounding box center [489, 817] width 19 height 19
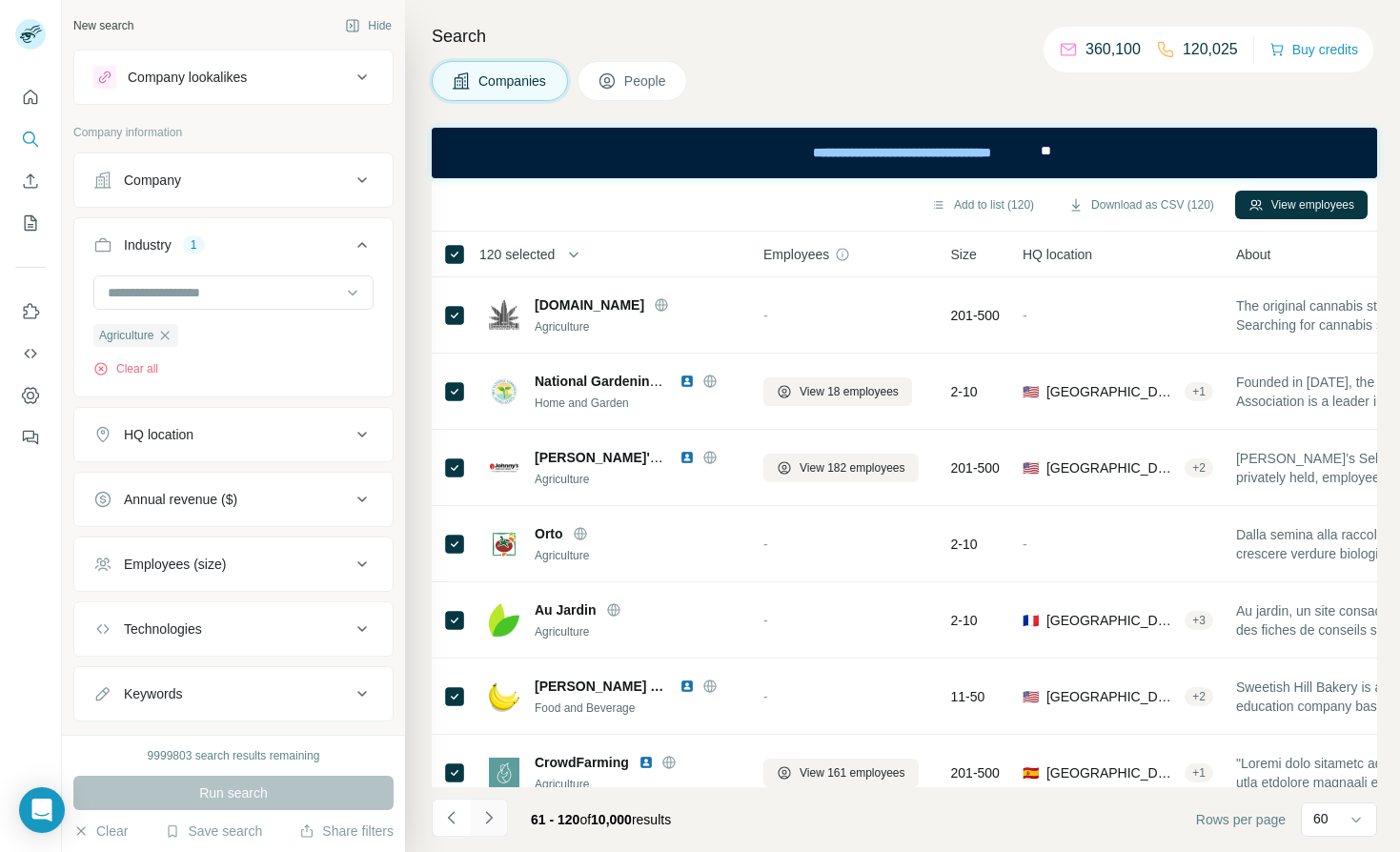
click at [481, 821] on icon "Navigate to next page" at bounding box center [489, 817] width 19 height 19
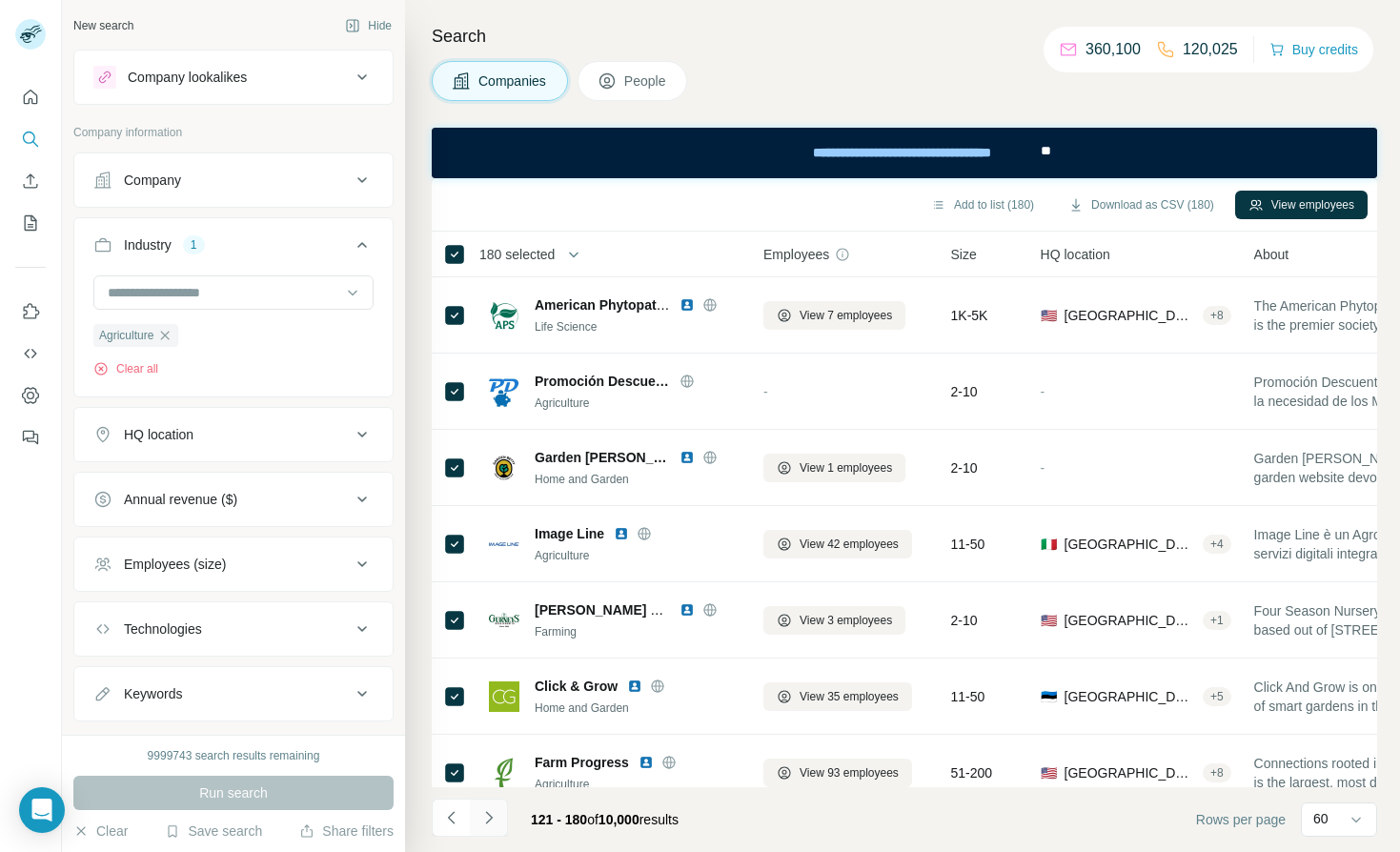
click at [485, 817] on icon "Navigate to next page" at bounding box center [489, 817] width 19 height 19
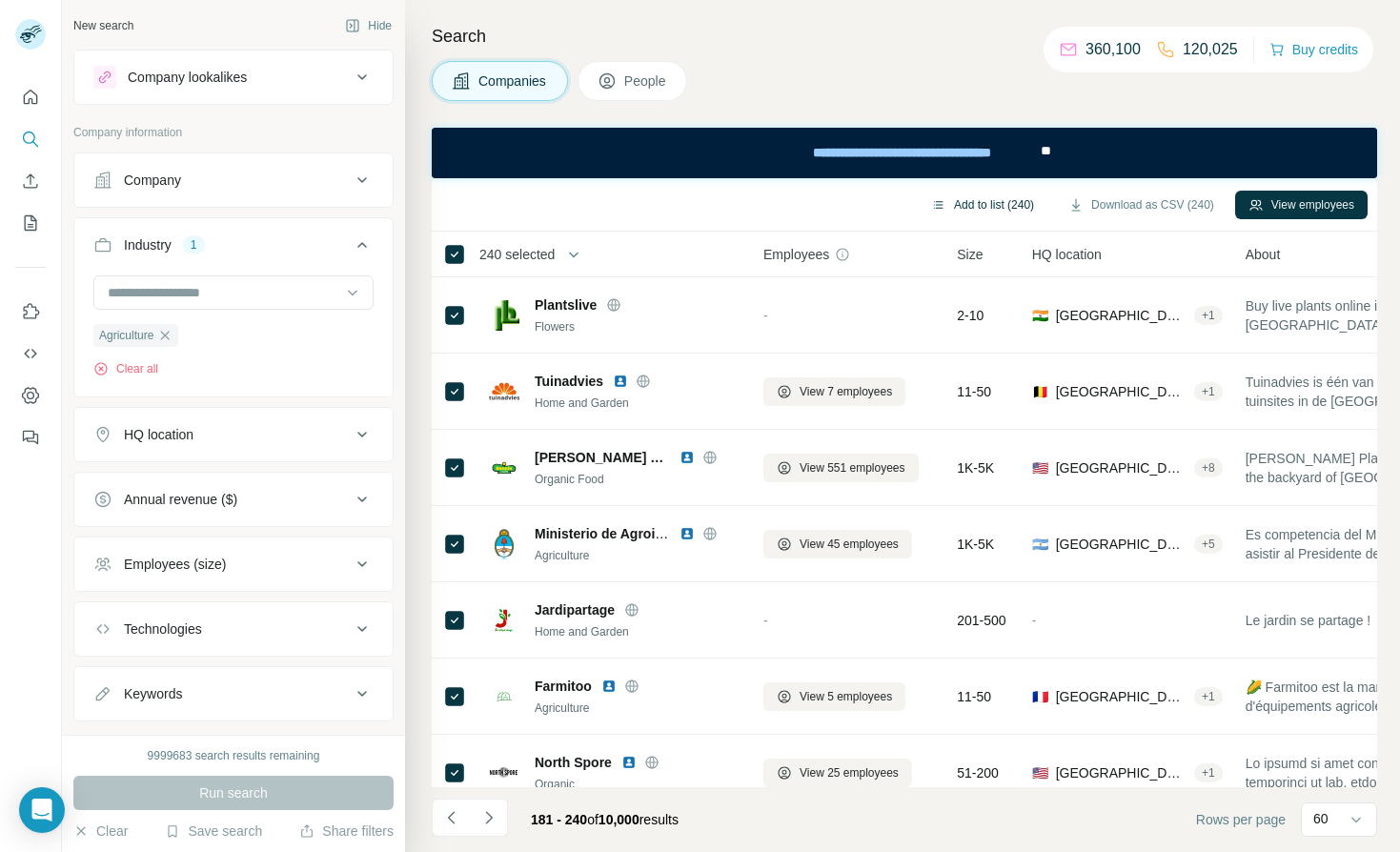
click at [999, 207] on button "Add to list (240)" at bounding box center [983, 205] width 129 height 29
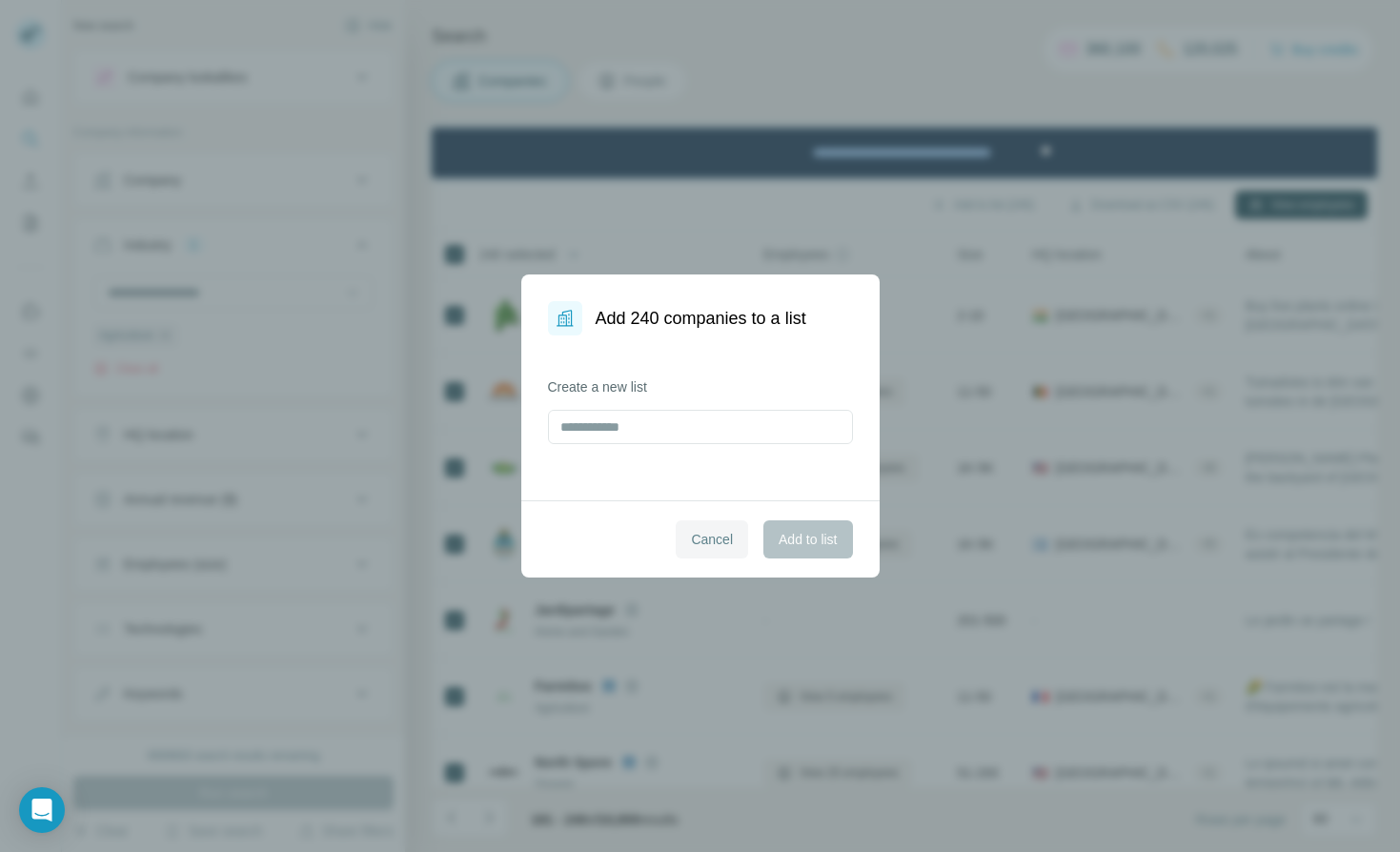
click at [715, 527] on button "Cancel" at bounding box center [712, 540] width 72 height 39
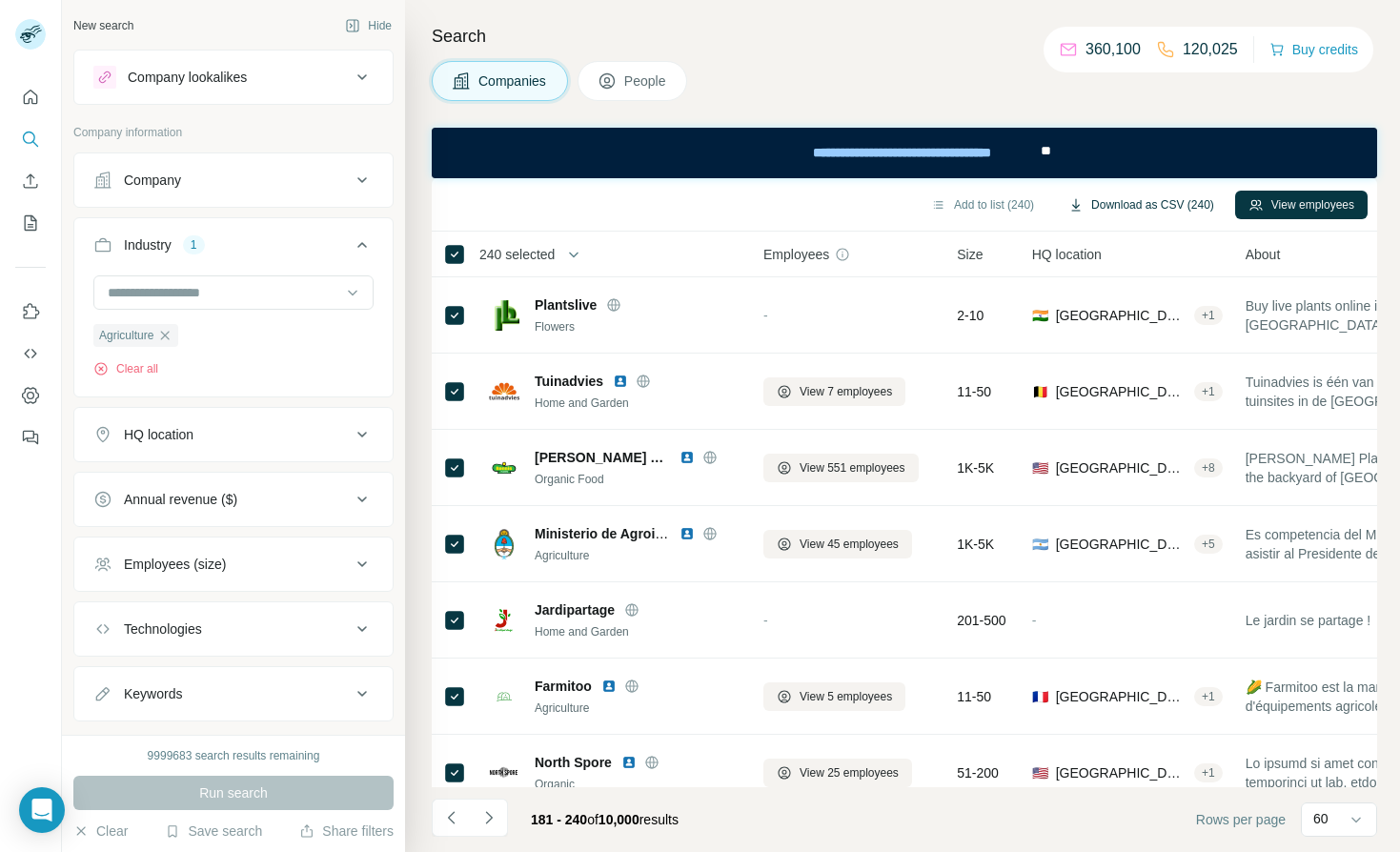
click at [1163, 203] on button "Download as CSV (240)" at bounding box center [1142, 205] width 173 height 29
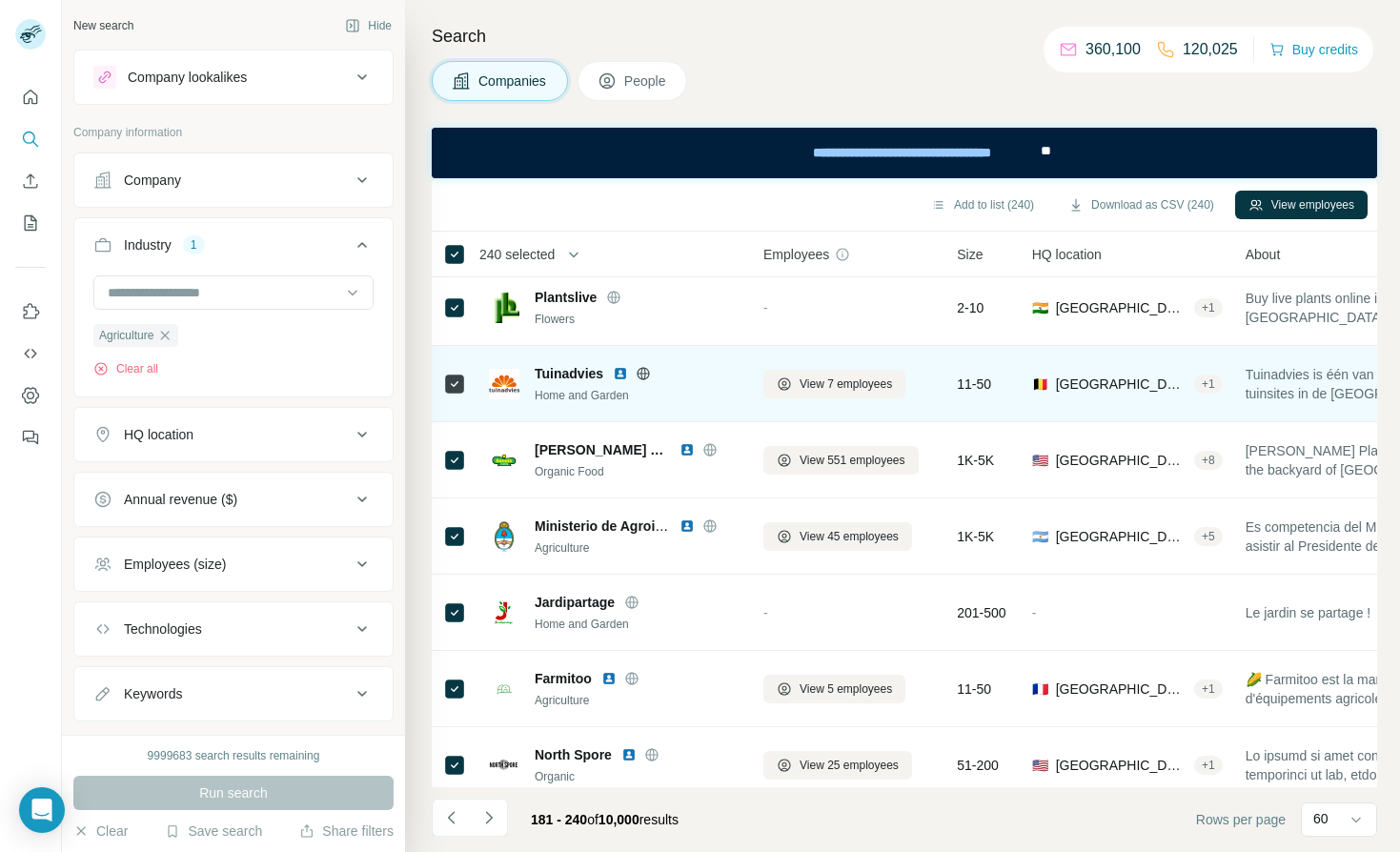
scroll to position [8, 0]
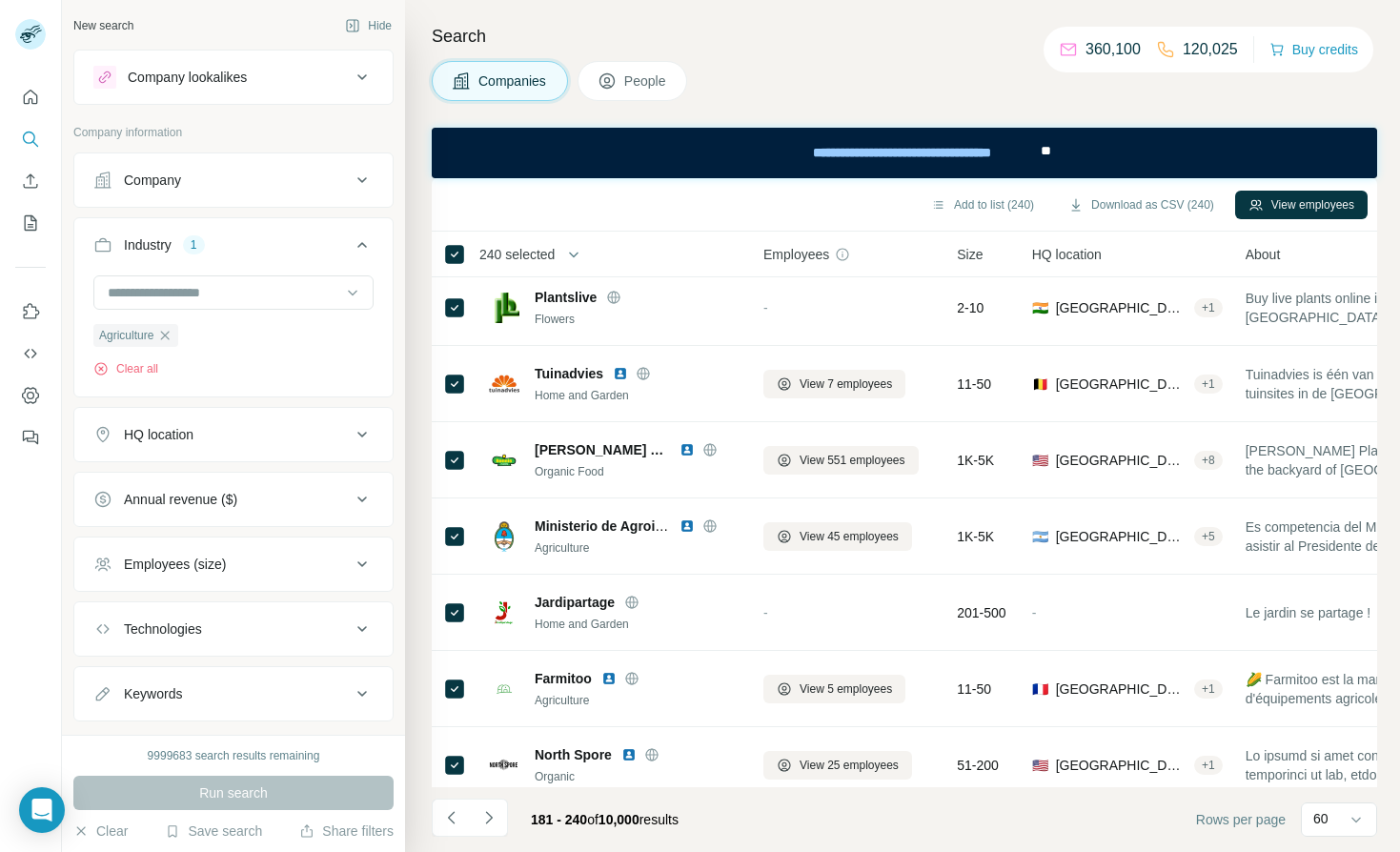
click at [285, 501] on div "Annual revenue ($)" at bounding box center [222, 499] width 257 height 19
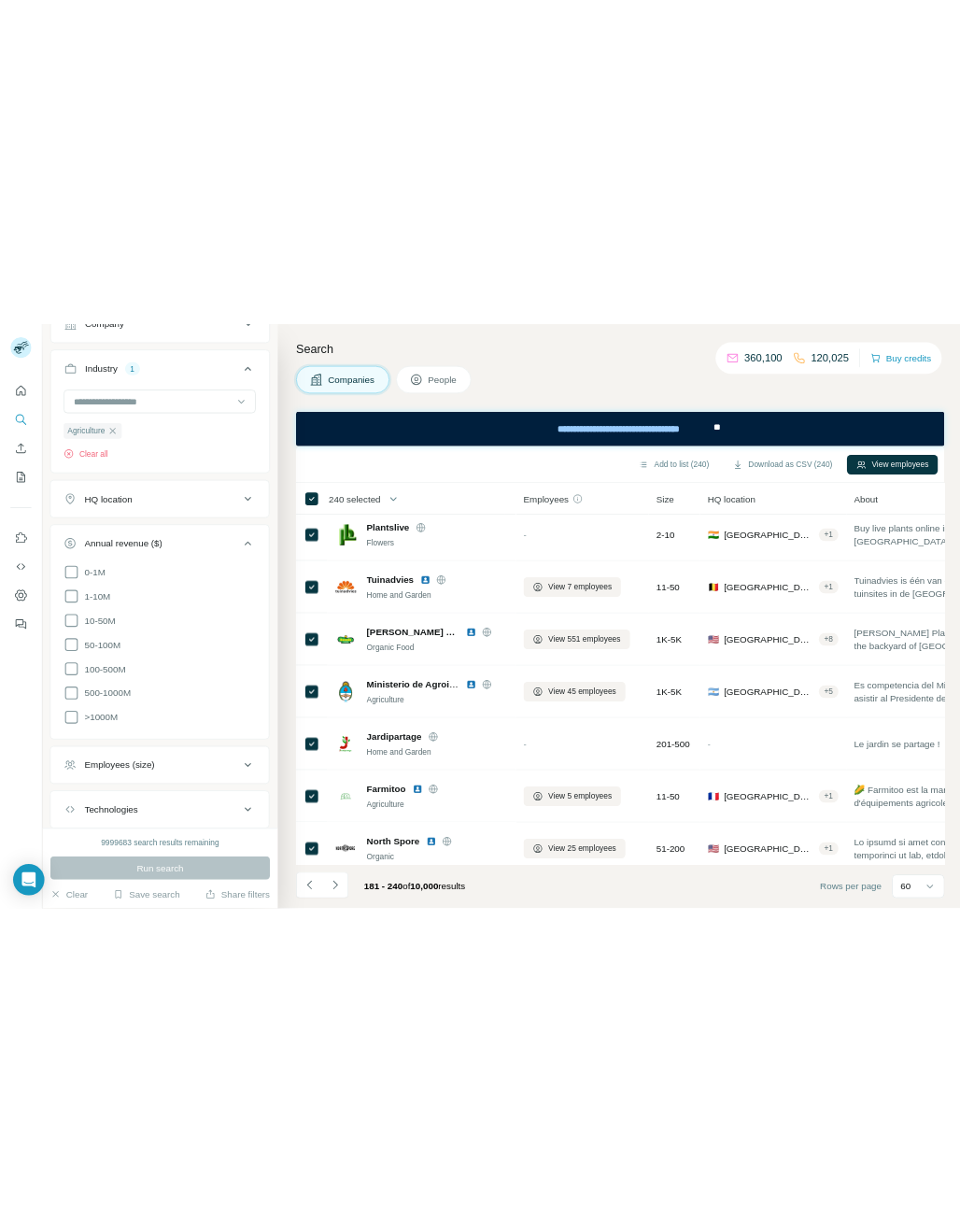
scroll to position [200, 0]
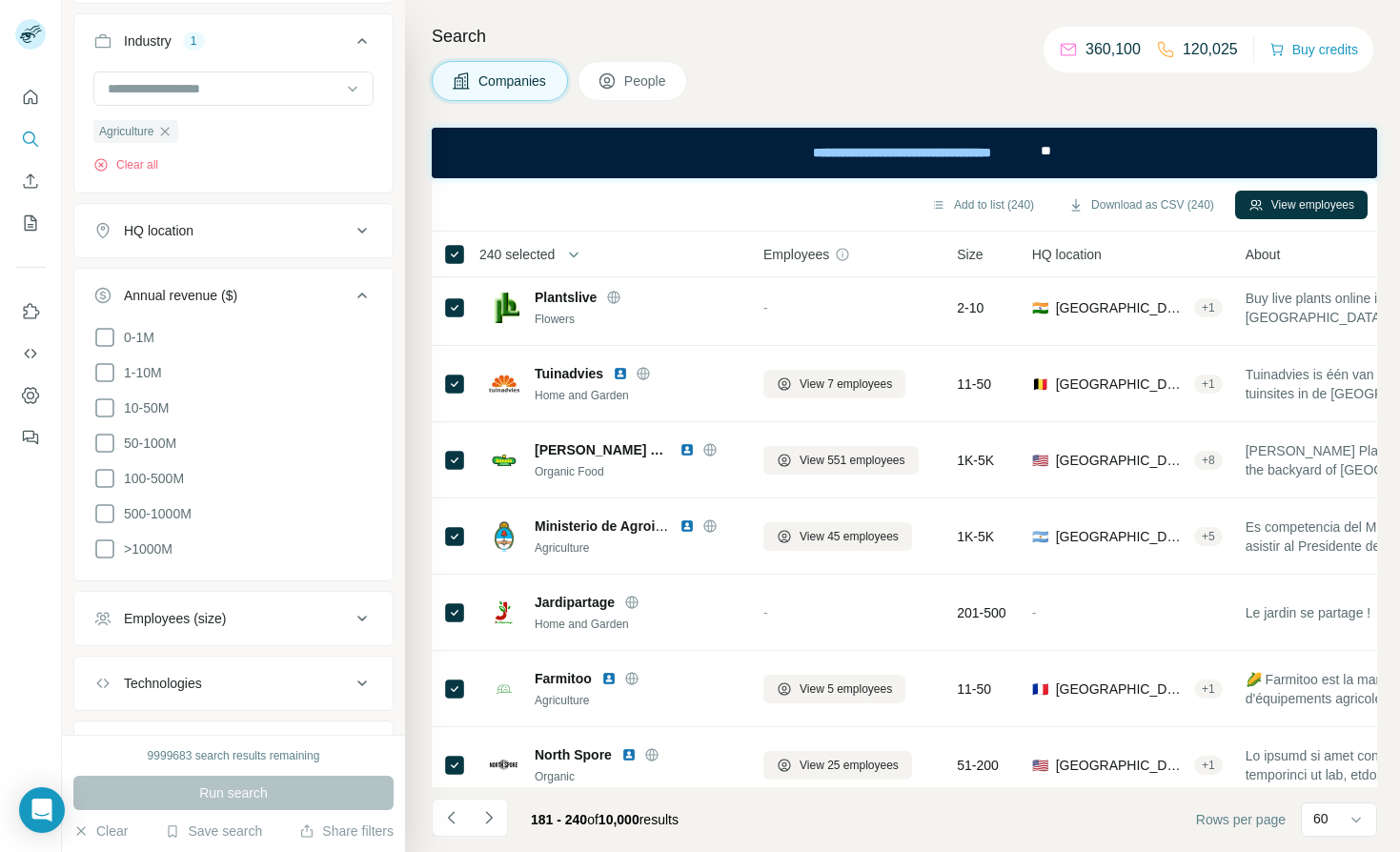
click at [91, 546] on div "0-1M 1-10M 10-50M 50-100M 100-500M 500-1000M >1000M" at bounding box center [233, 451] width 318 height 251
click at [98, 552] on icon at bounding box center [105, 549] width 23 height 23
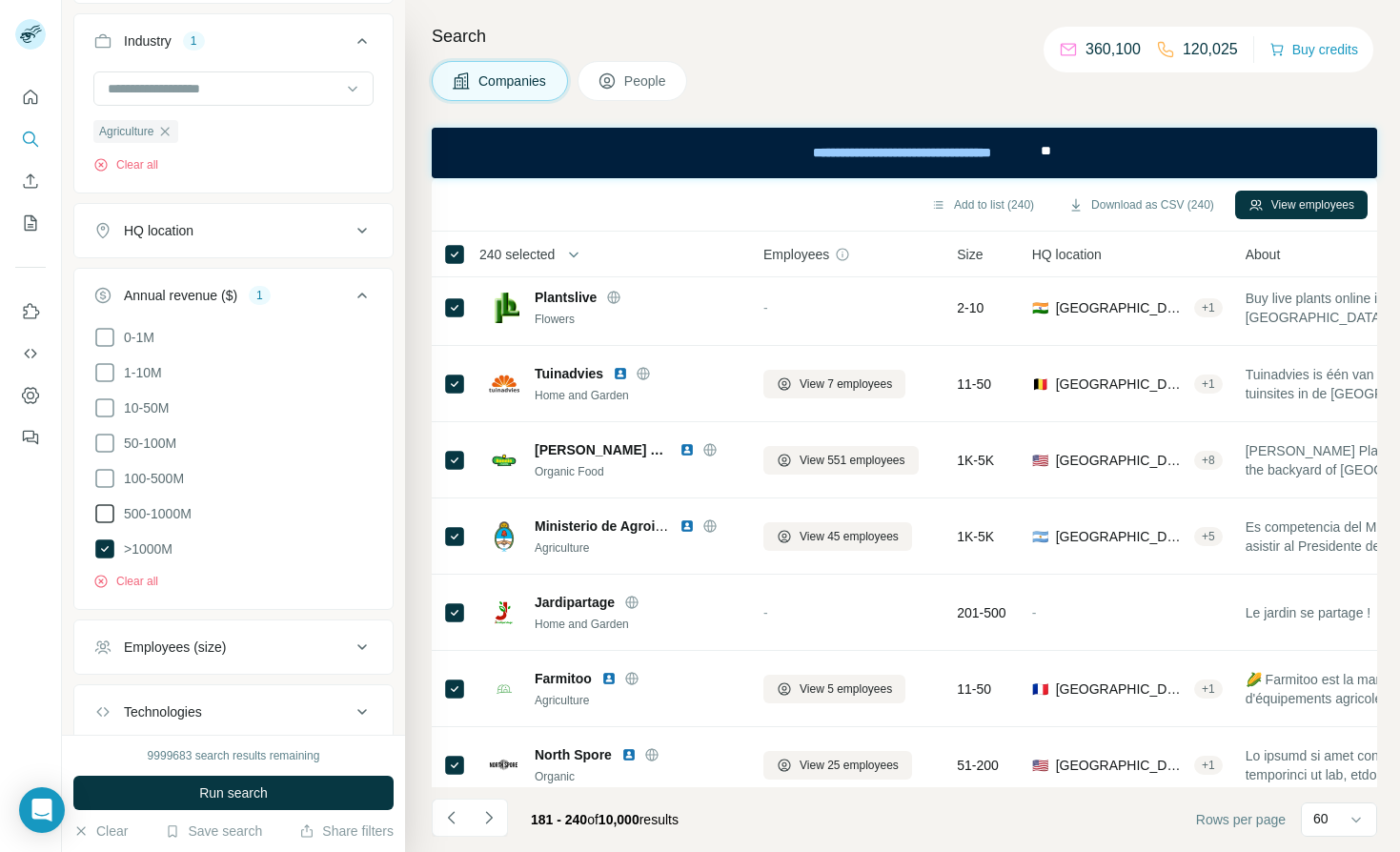
click at [105, 512] on icon at bounding box center [105, 514] width 23 height 23
click at [208, 794] on span "Run search" at bounding box center [233, 793] width 68 height 19
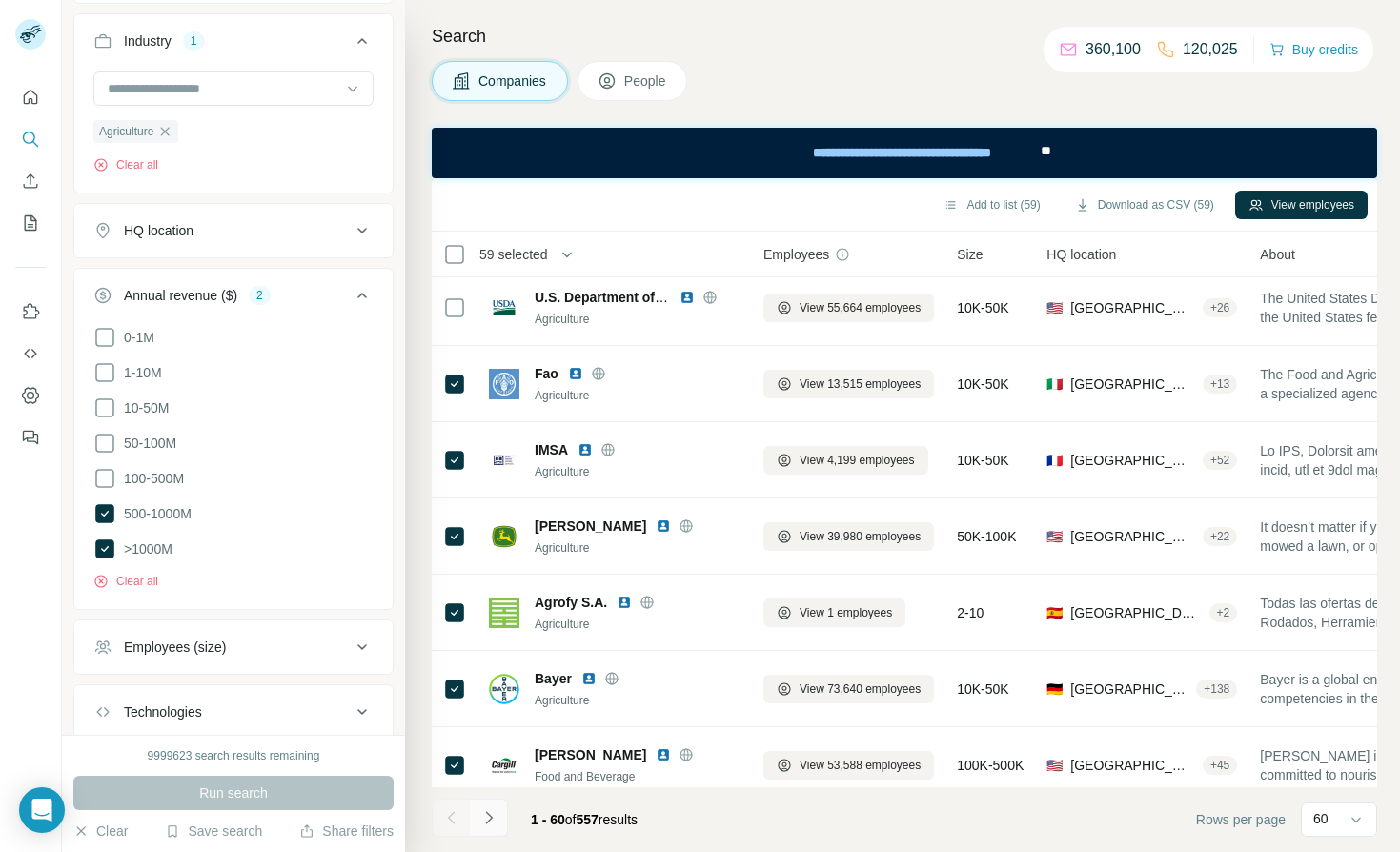
click at [494, 811] on icon "Navigate to next page" at bounding box center [489, 817] width 19 height 19
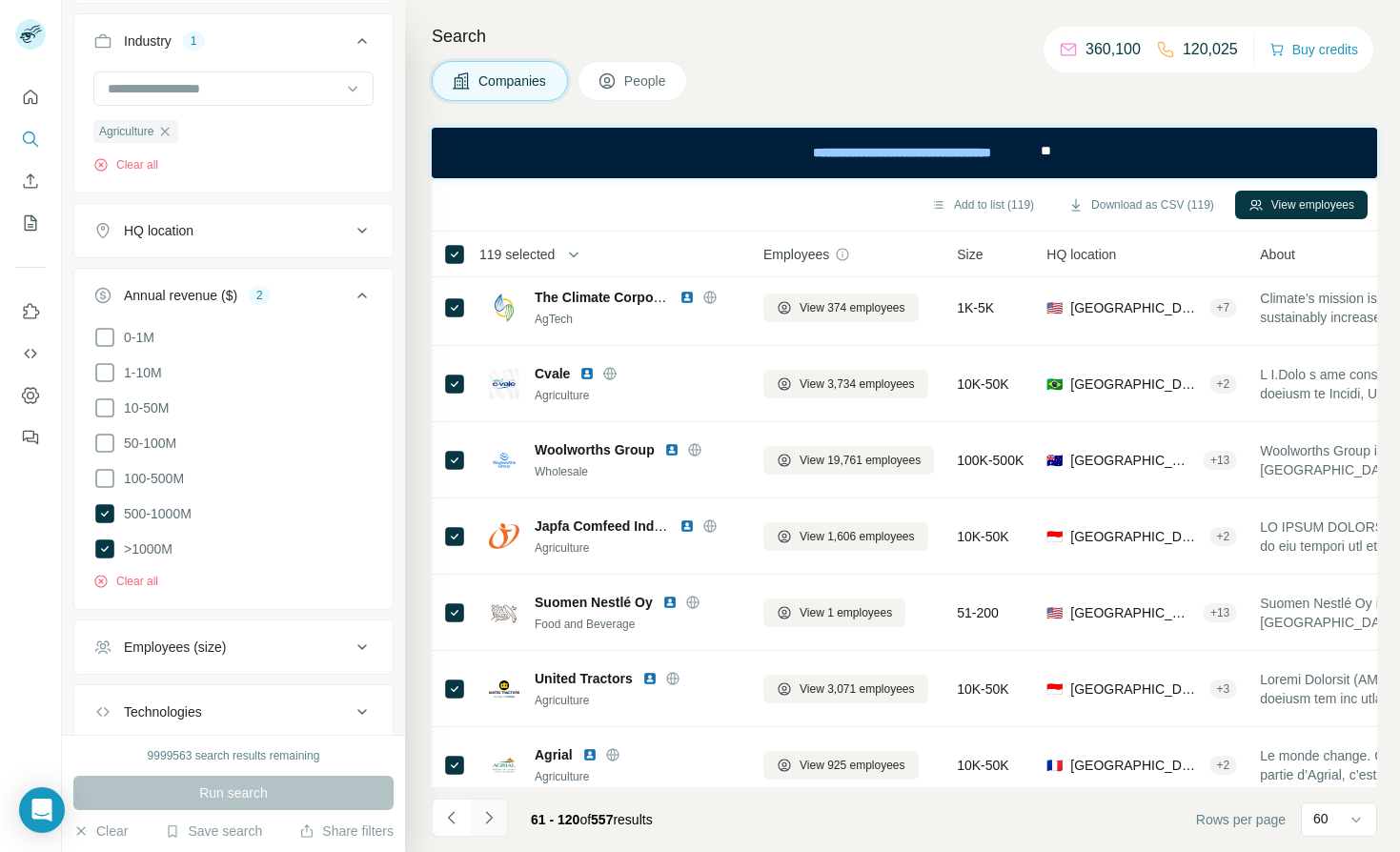
click at [498, 826] on icon "Navigate to next page" at bounding box center [489, 817] width 19 height 19
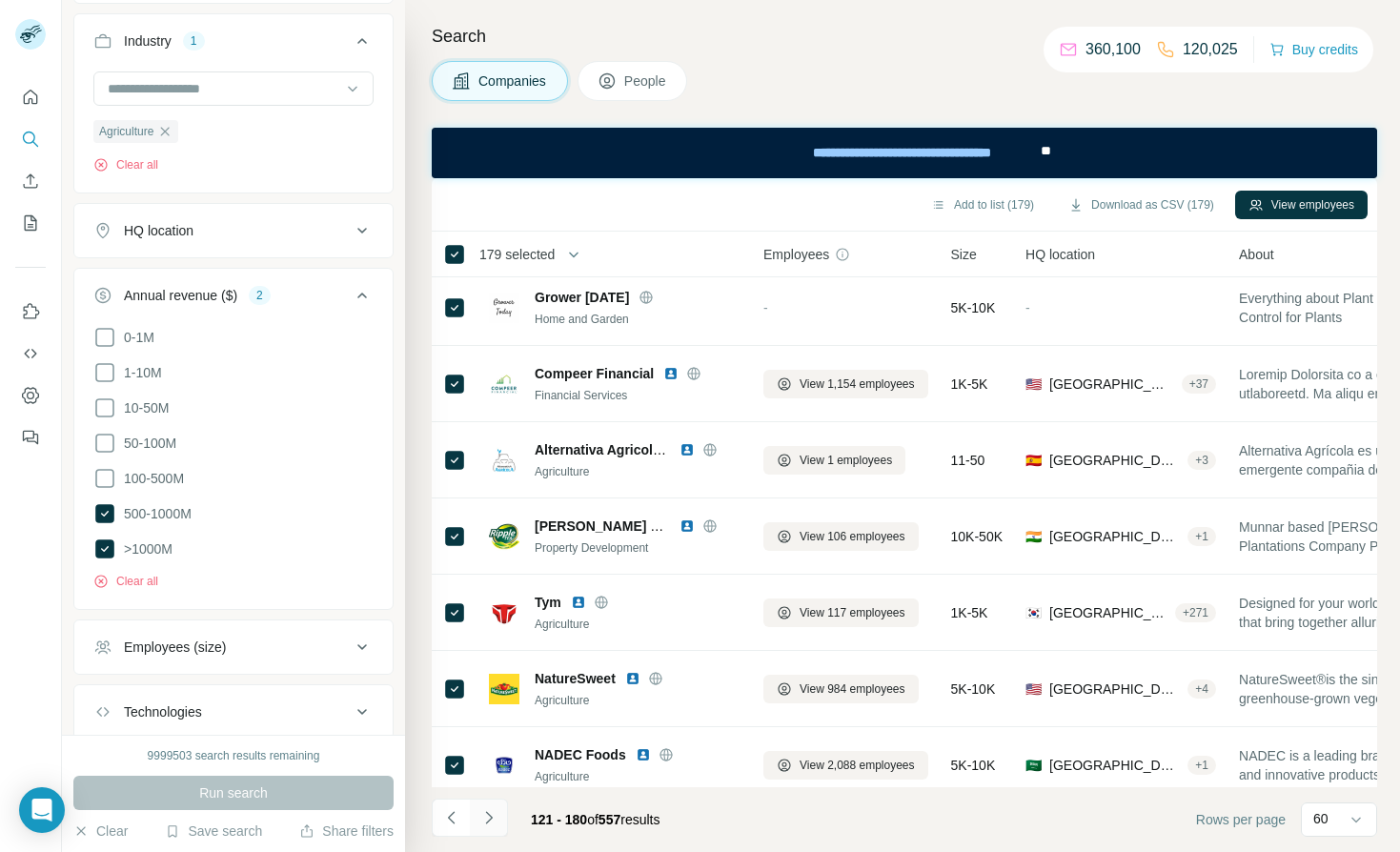
click at [488, 815] on icon "Navigate to next page" at bounding box center [489, 817] width 19 height 19
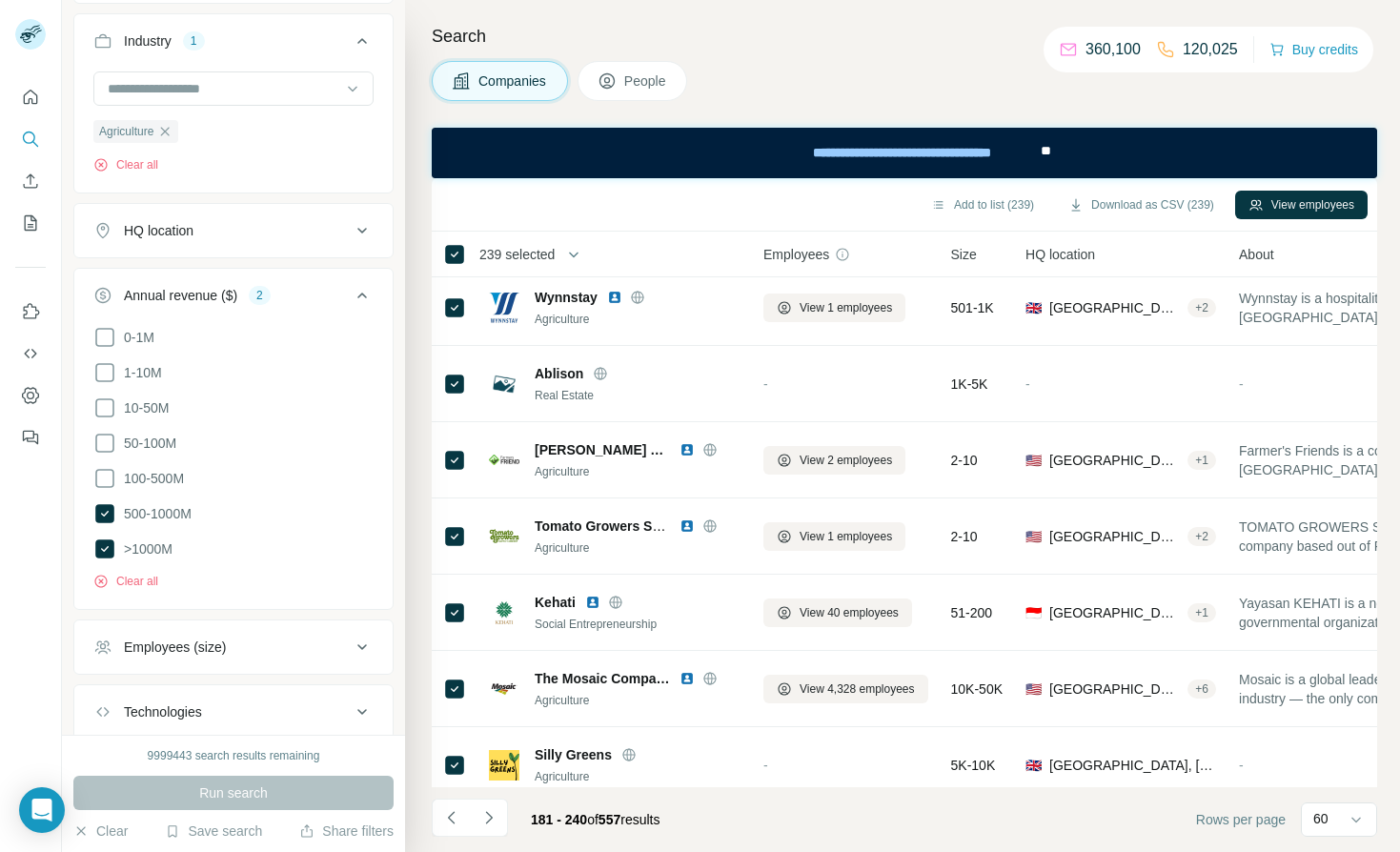
click at [778, 87] on div "Companies People" at bounding box center [904, 81] width 946 height 40
click at [1135, 207] on button "Download as CSV (239)" at bounding box center [1142, 205] width 173 height 29
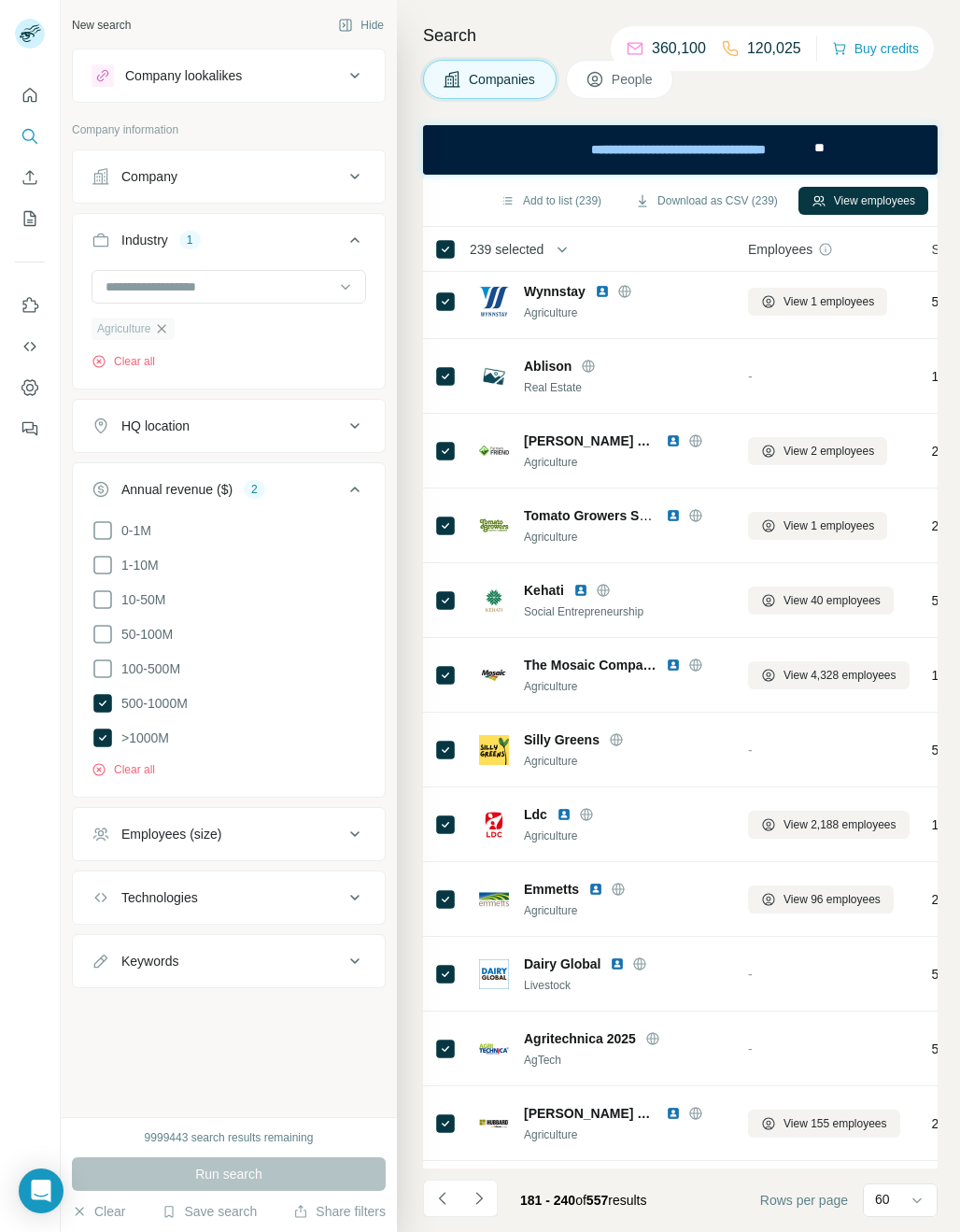
click at [163, 328] on icon "button" at bounding box center [162, 329] width 15 height 15
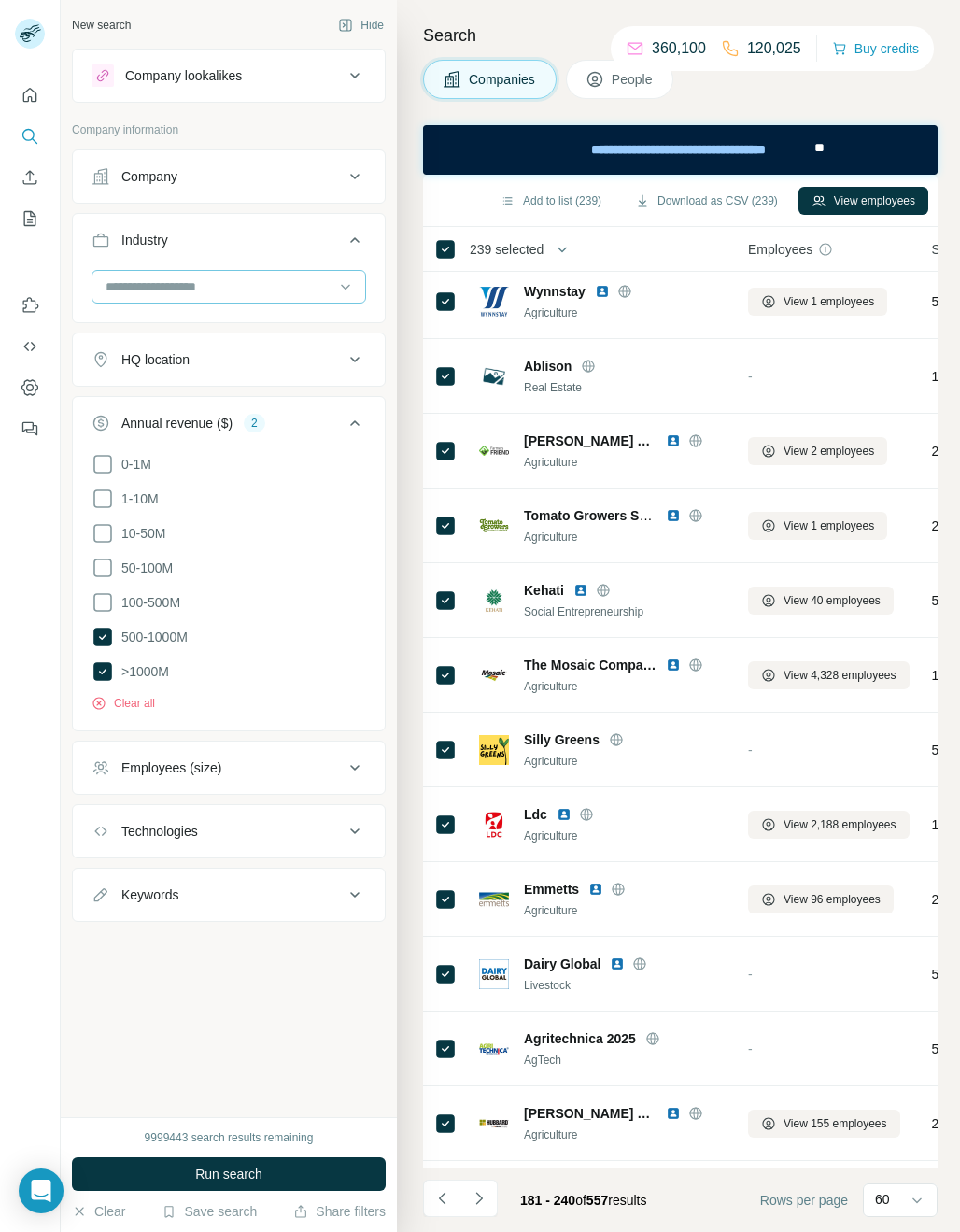
click at [157, 281] on input at bounding box center [219, 287] width 231 height 21
click at [155, 288] on input at bounding box center [219, 287] width 231 height 21
click at [144, 292] on input at bounding box center [219, 287] width 231 height 21
click at [146, 287] on input at bounding box center [219, 287] width 231 height 21
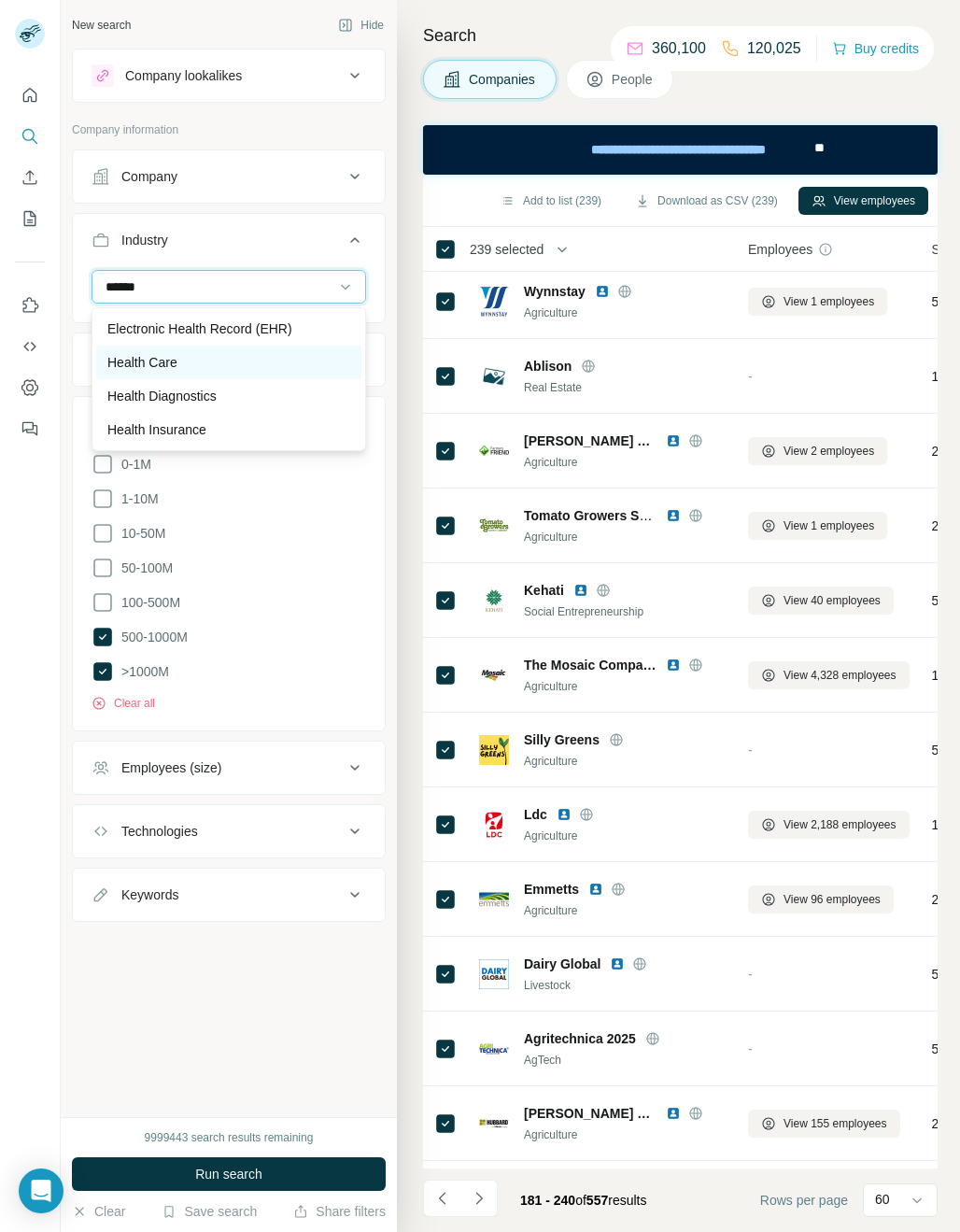
type input "******"
click at [146, 368] on p "Health Care" at bounding box center [143, 363] width 70 height 19
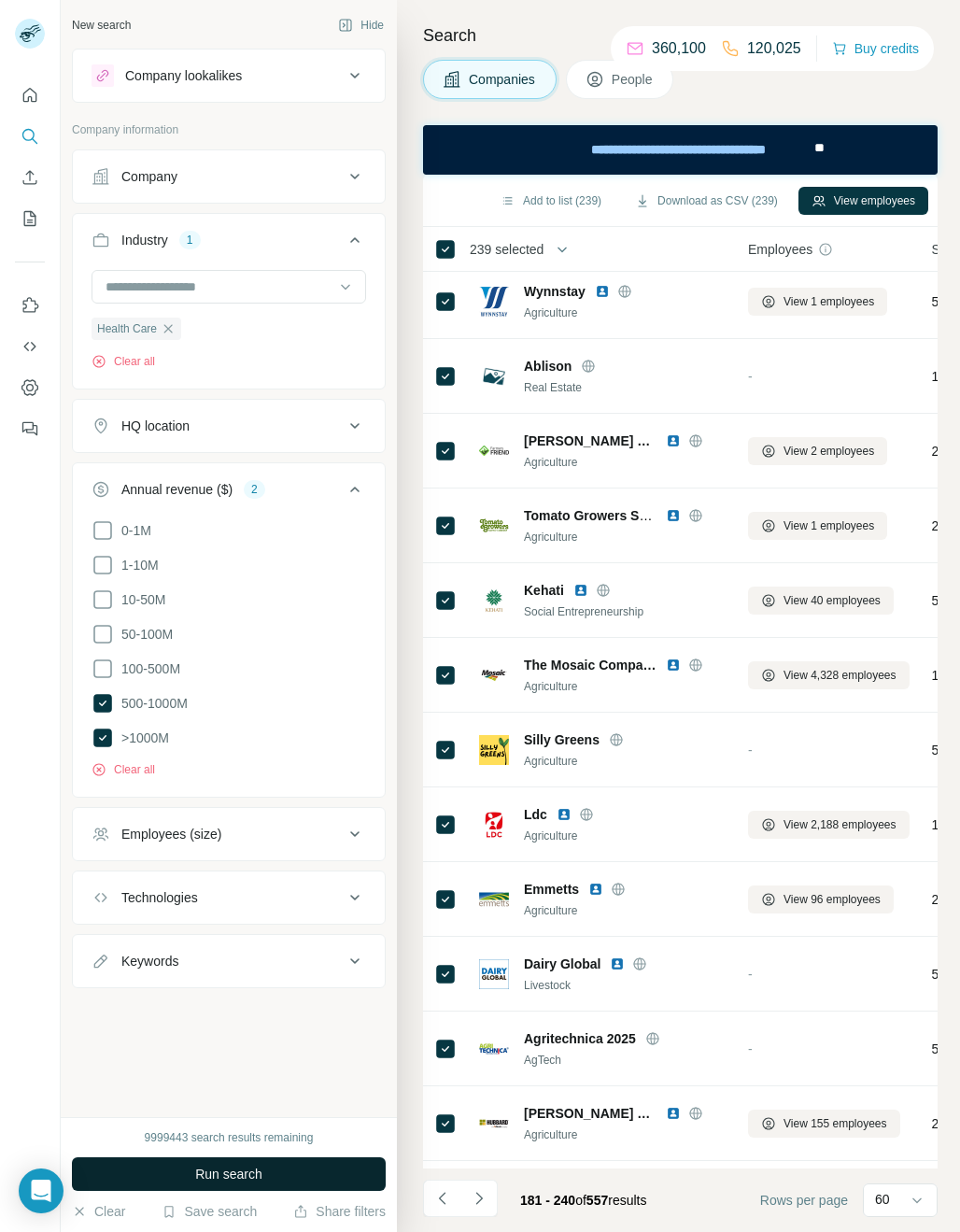
click at [224, 834] on span "Run search" at bounding box center [229, 1174] width 67 height 19
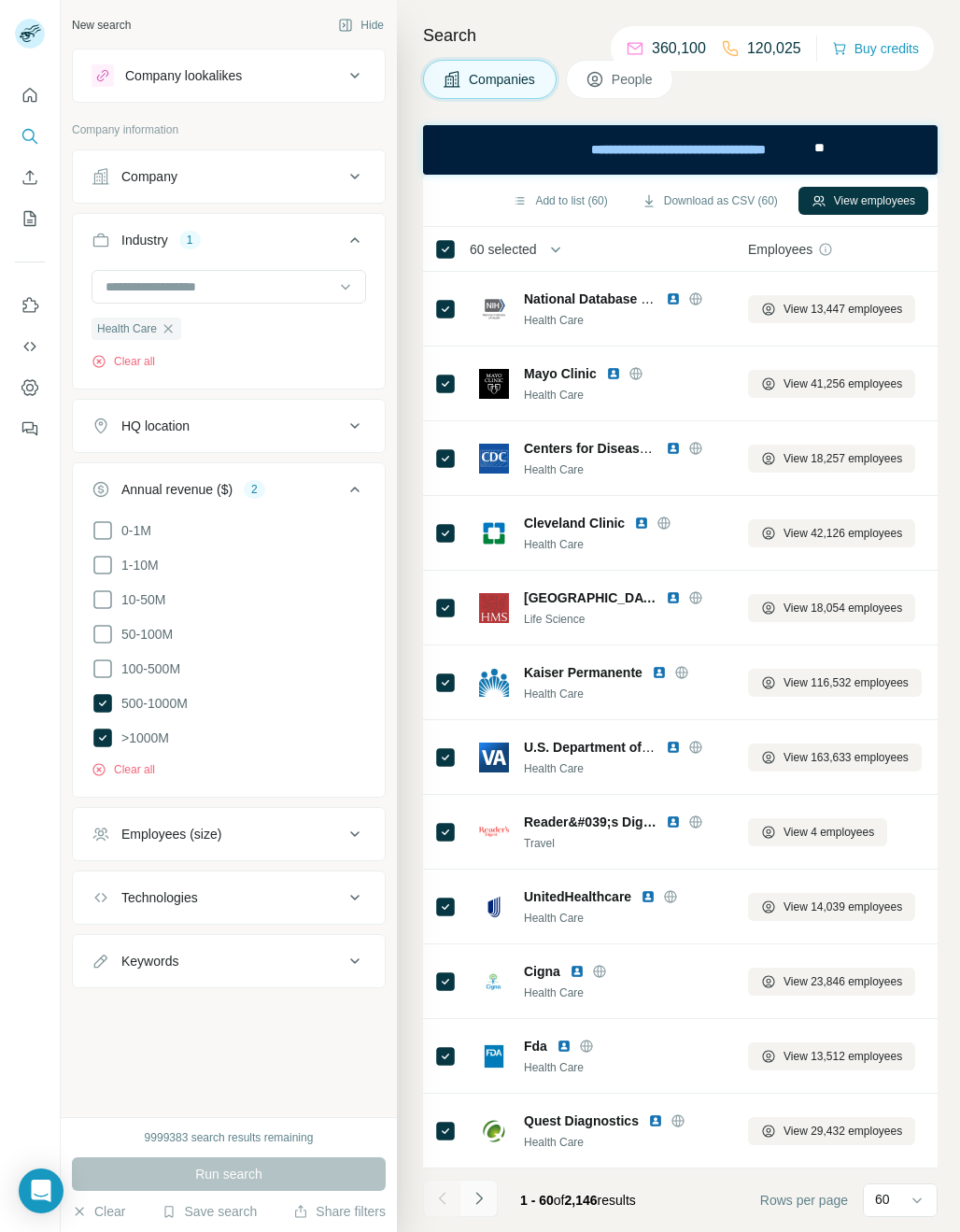
click at [481, 834] on icon "Navigate to next page" at bounding box center [478, 1198] width 7 height 12
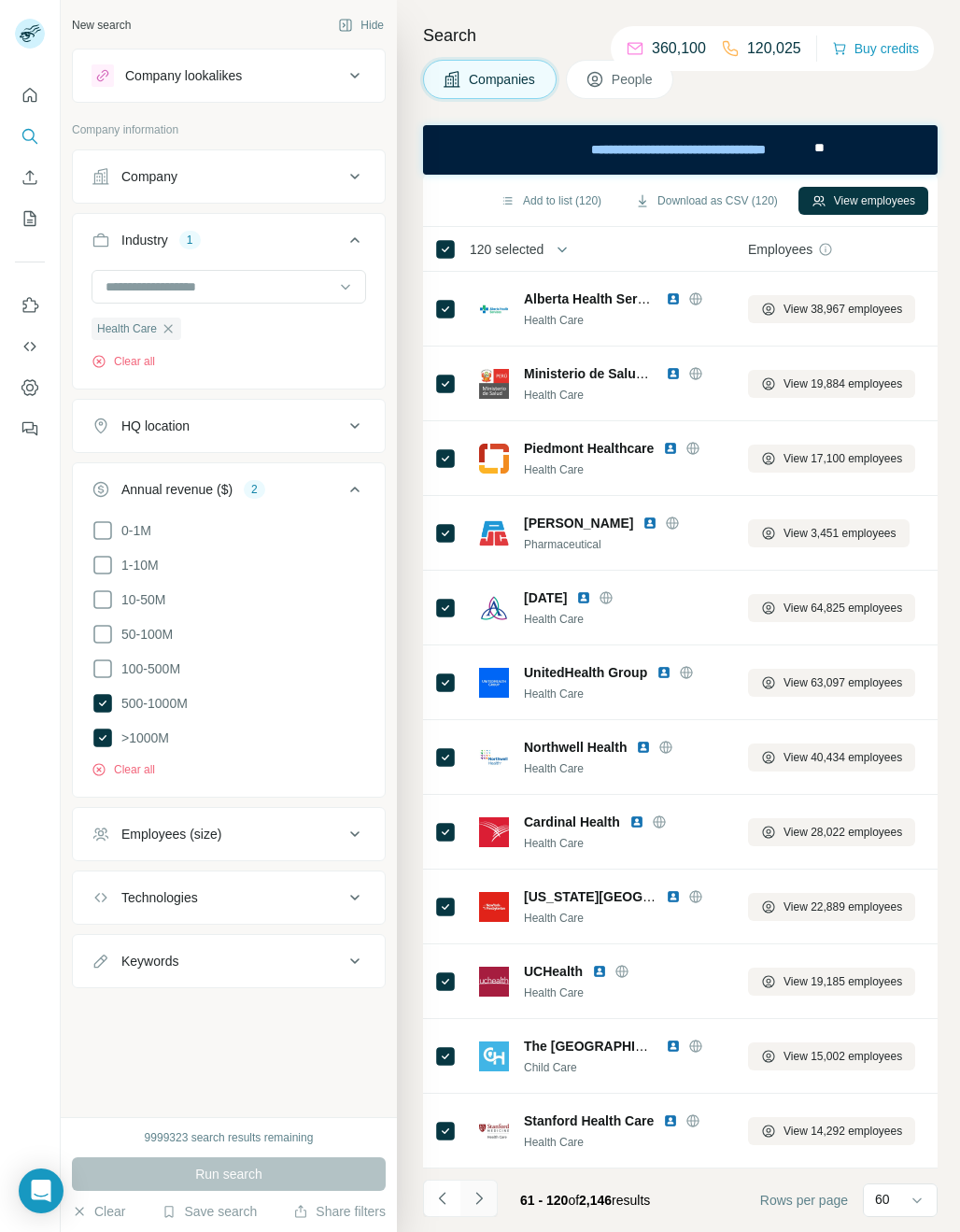
click at [483, 834] on button "Navigate to next page" at bounding box center [479, 1199] width 38 height 38
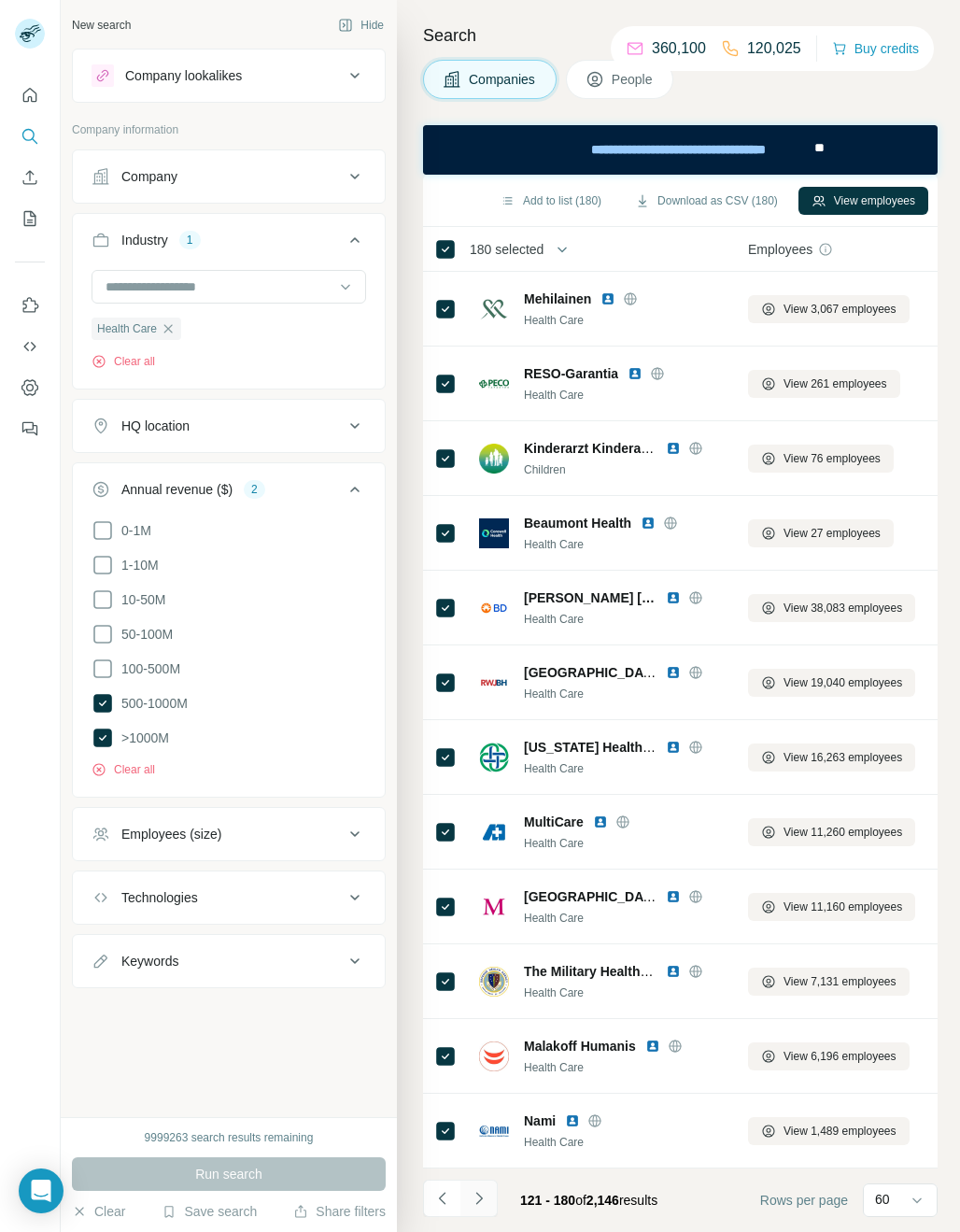
click at [484, 834] on icon "Navigate to next page" at bounding box center [479, 1199] width 19 height 19
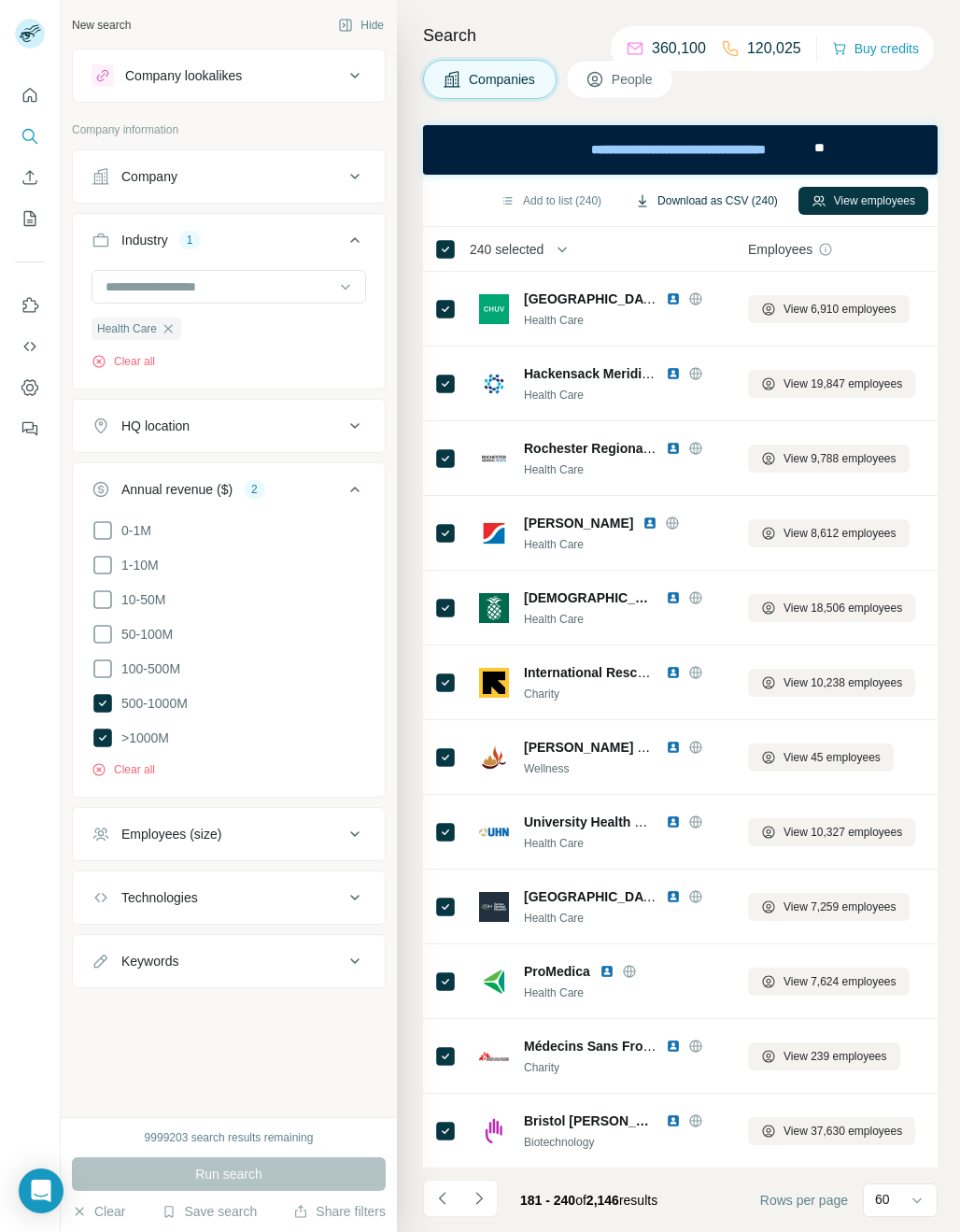
click at [723, 201] on button "Download as CSV (240)" at bounding box center [706, 201] width 169 height 28
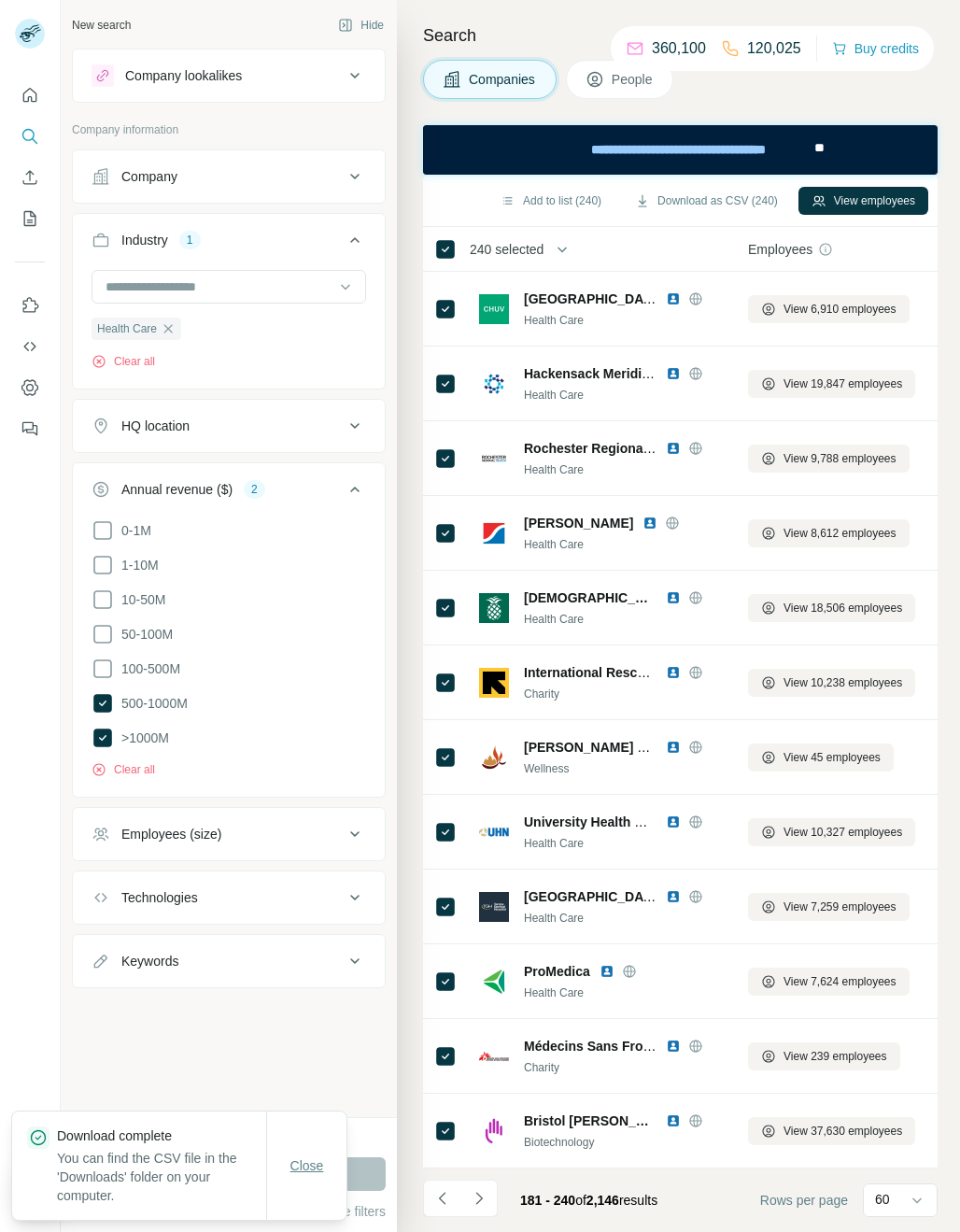
click at [299, 834] on span "Close" at bounding box center [307, 1166] width 34 height 19
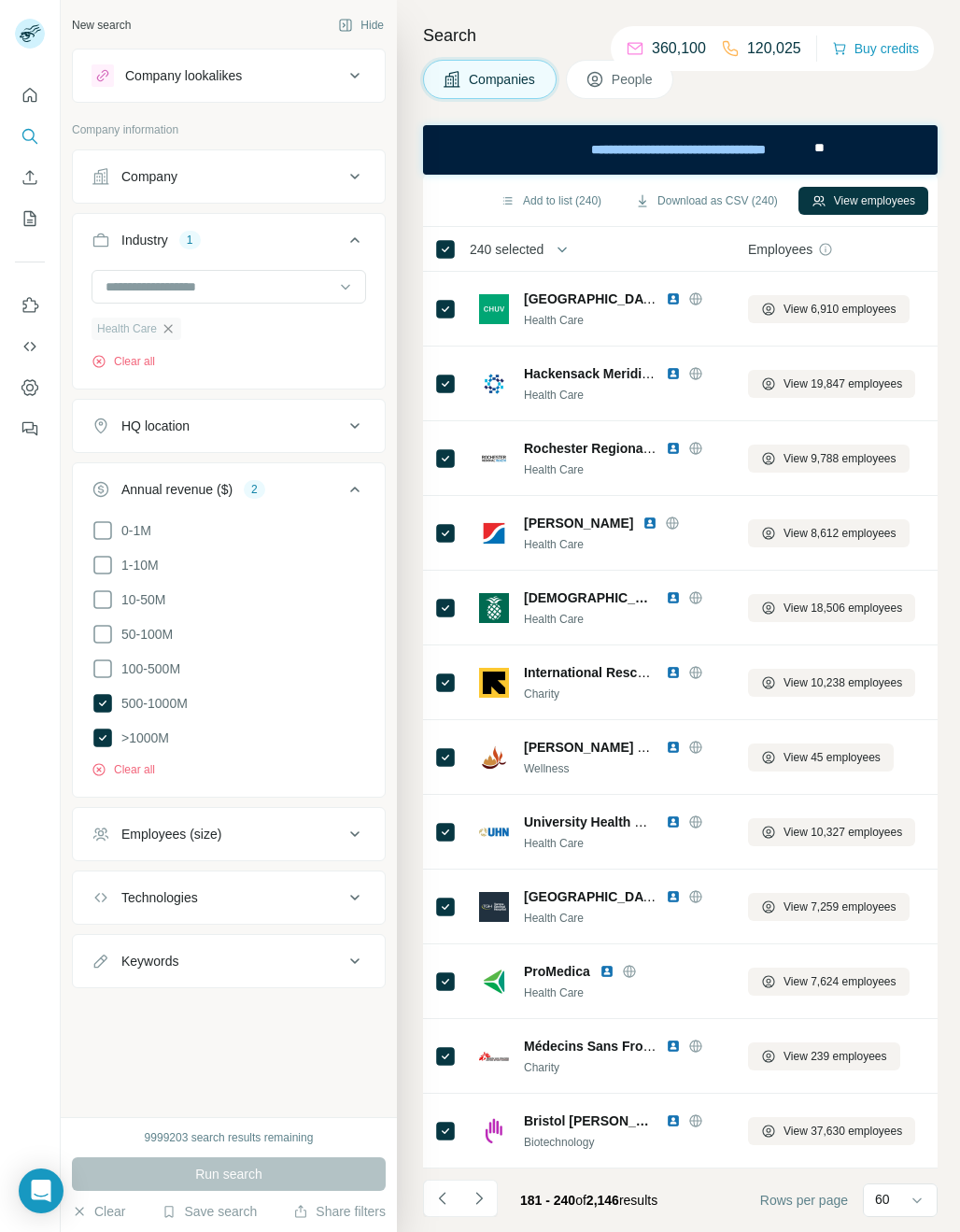
click at [168, 329] on icon "button" at bounding box center [168, 328] width 9 height 9
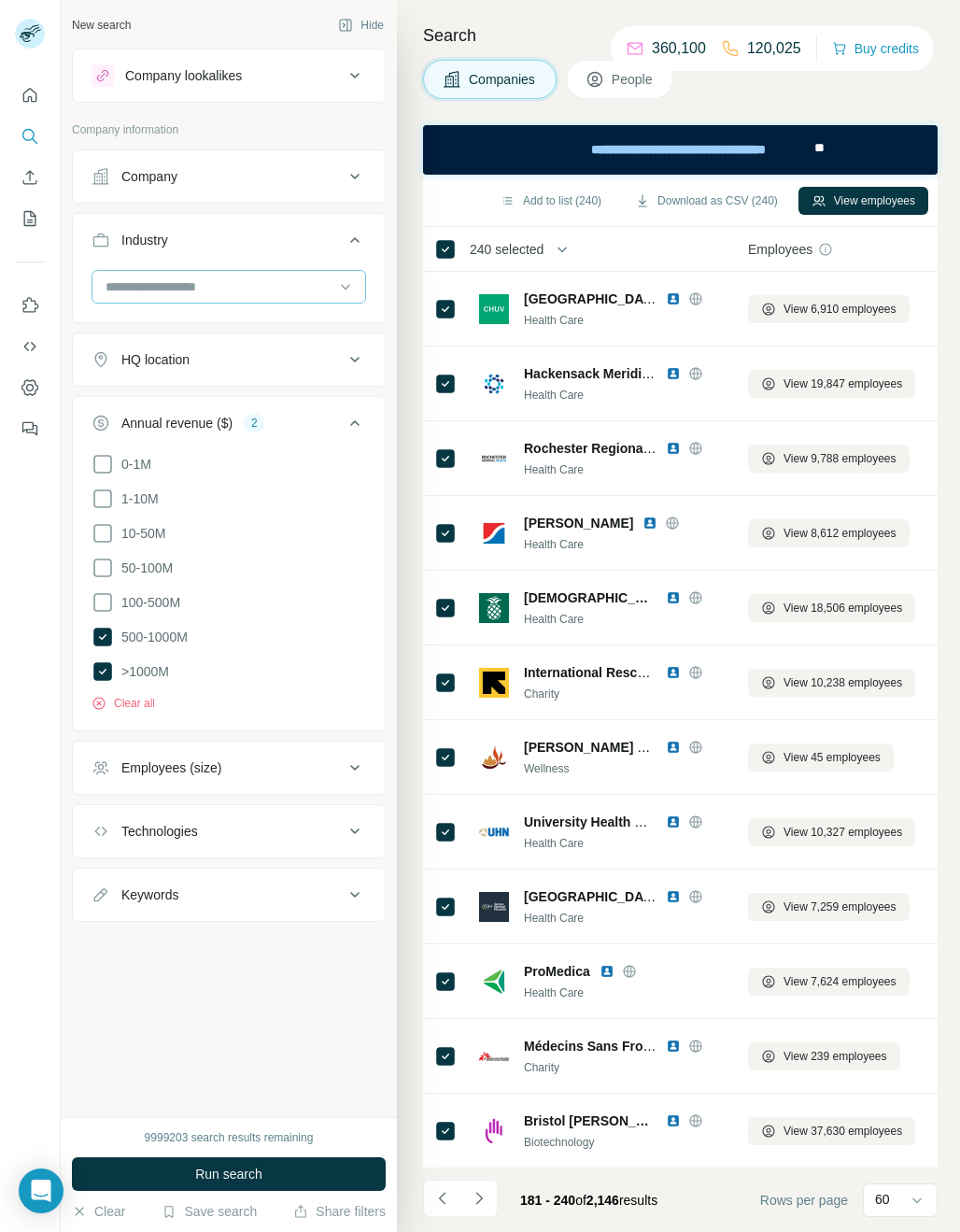
click at [151, 284] on input at bounding box center [219, 287] width 231 height 21
type input "***"
click at [220, 323] on div "Journalism" at bounding box center [229, 329] width 243 height 19
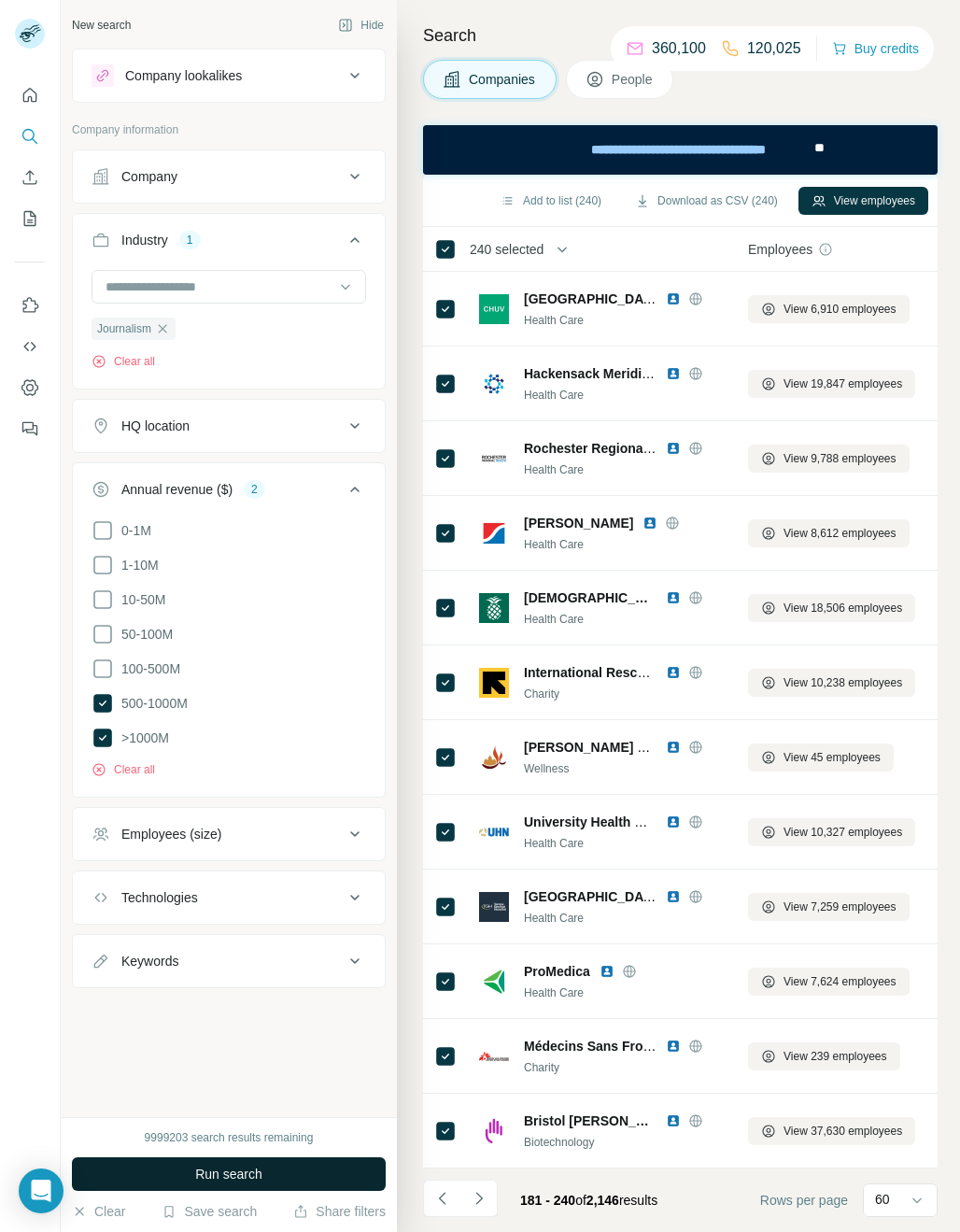
click at [219, 834] on span "Run search" at bounding box center [229, 1174] width 67 height 19
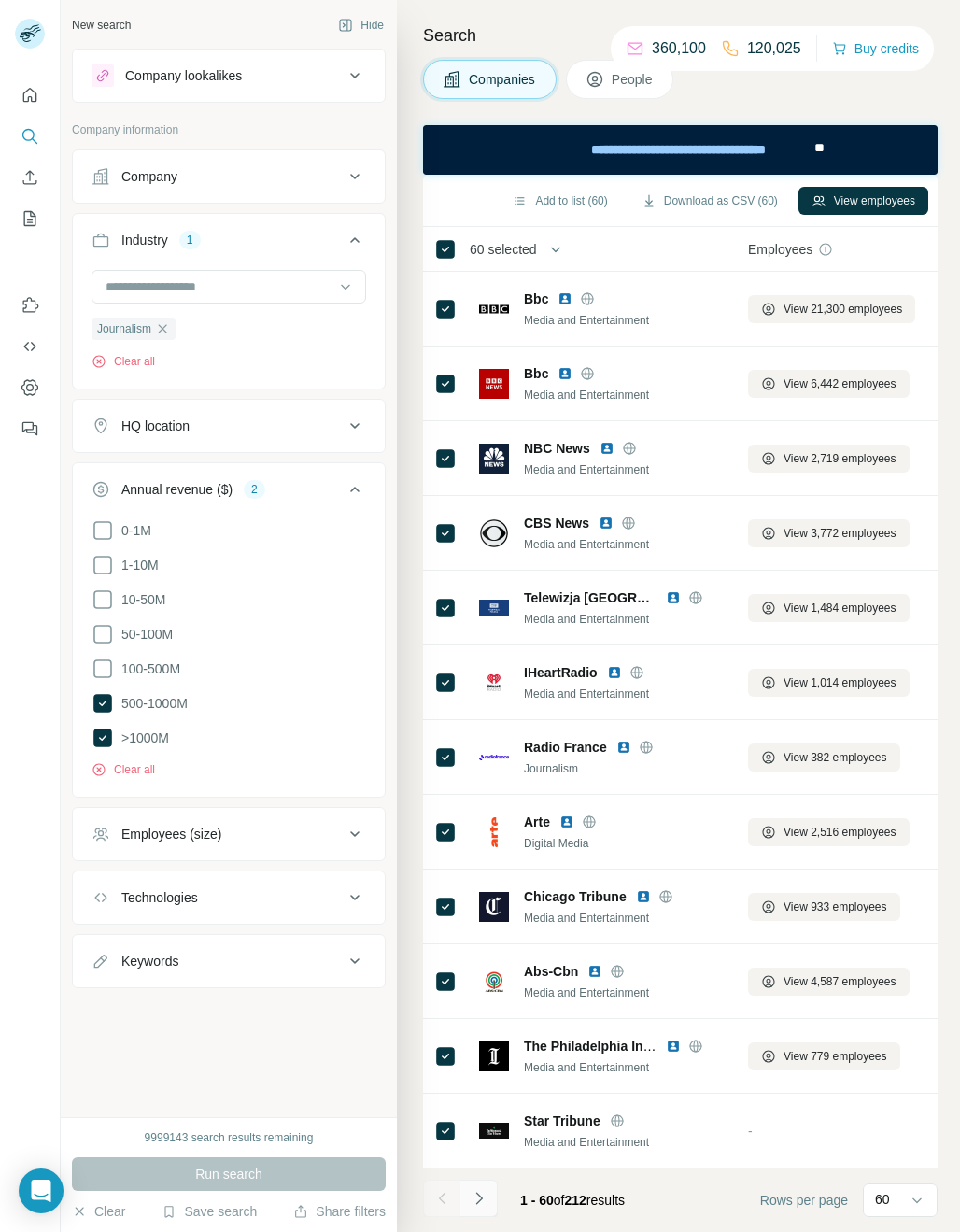
click at [490, 834] on button "Navigate to next page" at bounding box center [479, 1199] width 38 height 38
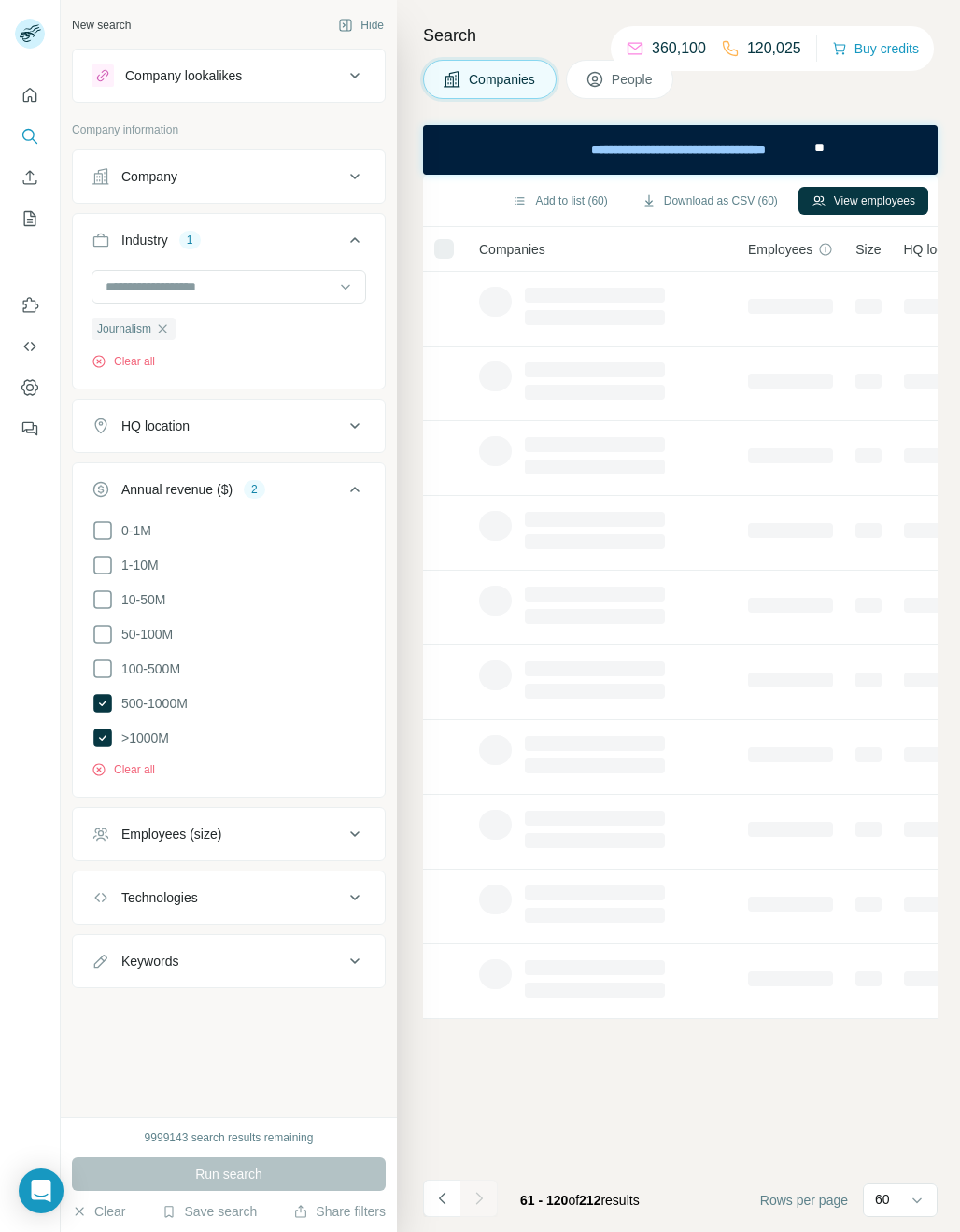
click at [447, 246] on div at bounding box center [444, 248] width 20 height 20
click at [444, 215] on div "Add to list (60) Download as CSV (60) View employees" at bounding box center [680, 200] width 496 height 33
click at [438, 256] on div at bounding box center [444, 248] width 20 height 20
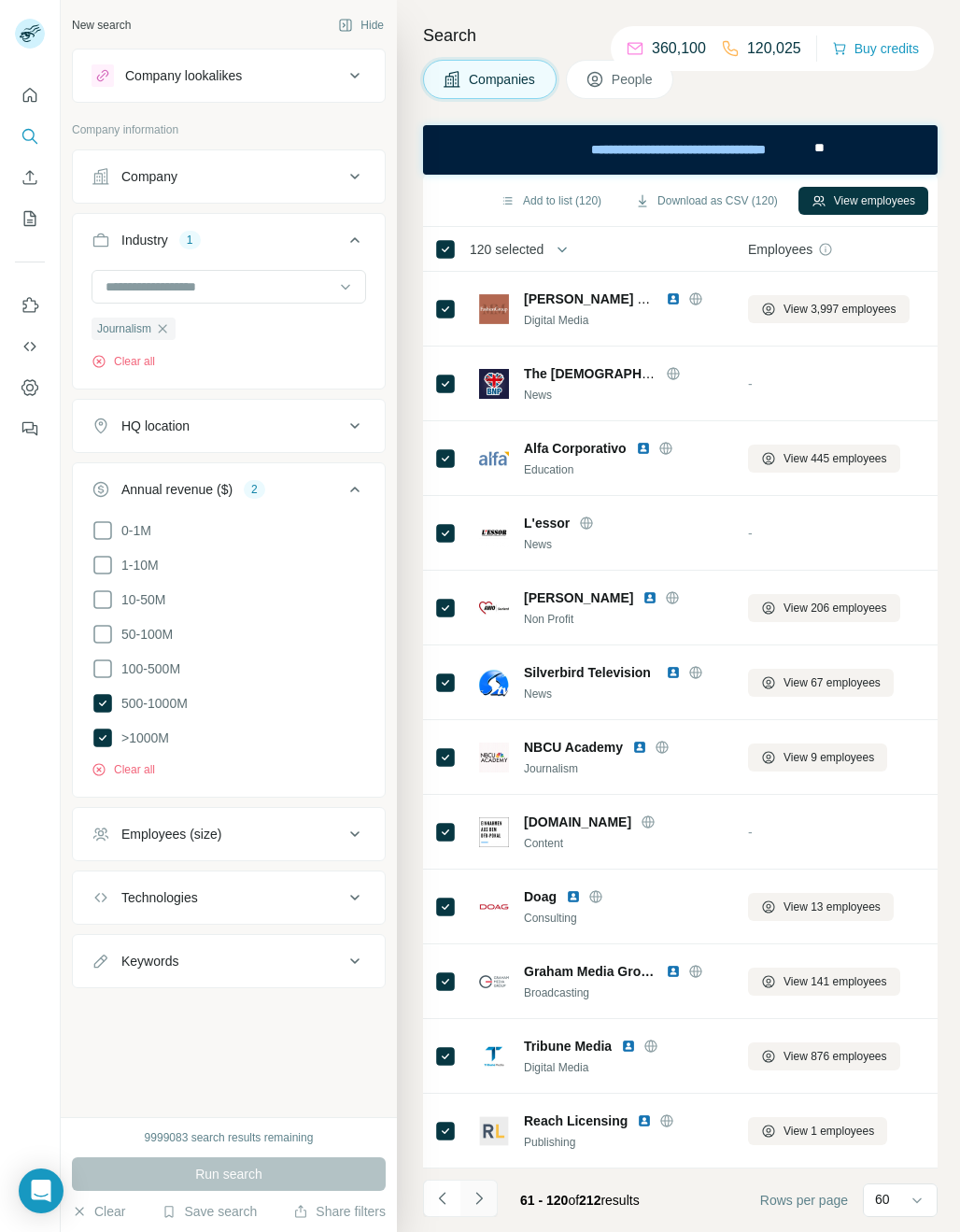
click at [485, 834] on button "Navigate to next page" at bounding box center [479, 1199] width 38 height 38
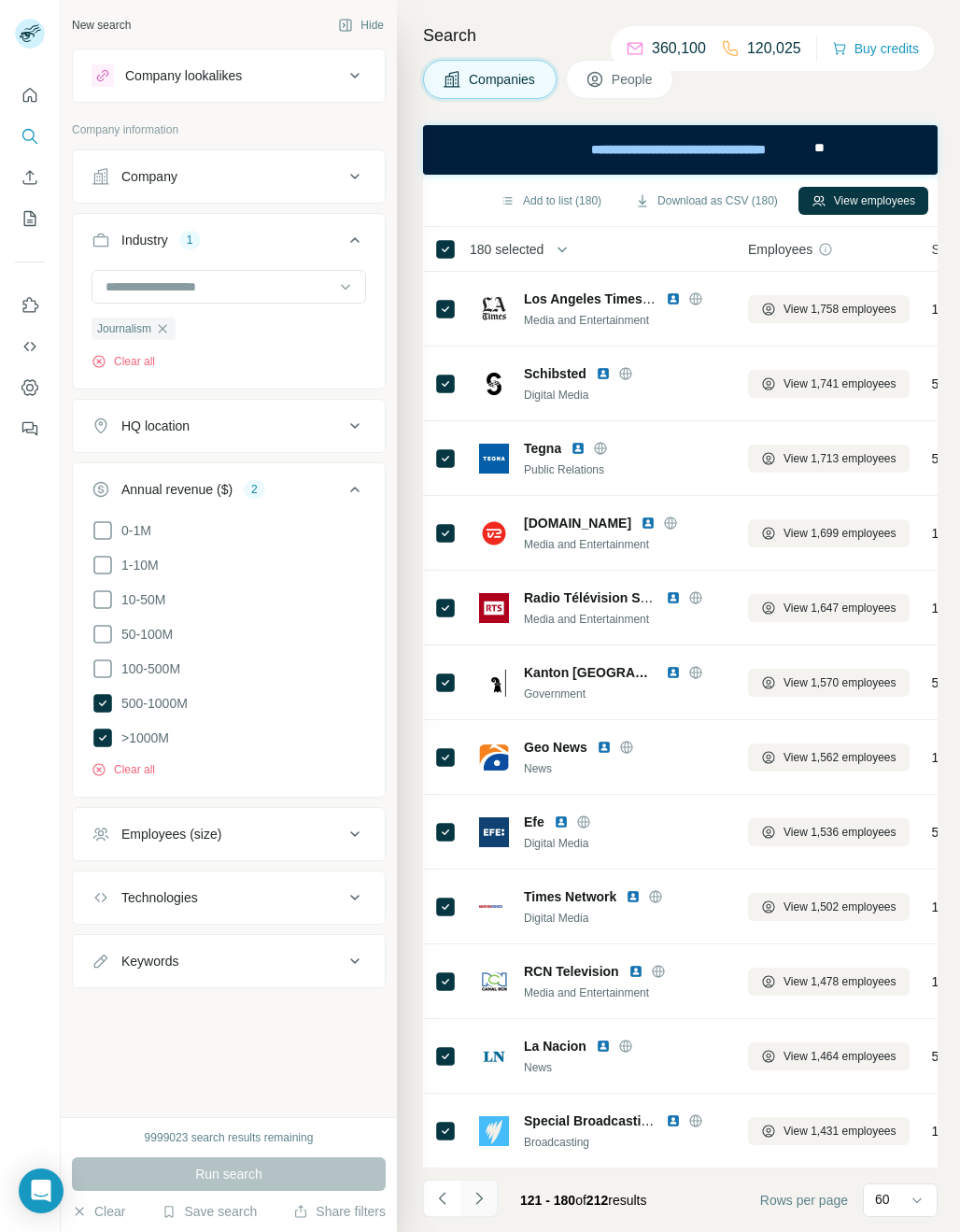
click at [481, 834] on icon "Navigate to next page" at bounding box center [478, 1198] width 7 height 12
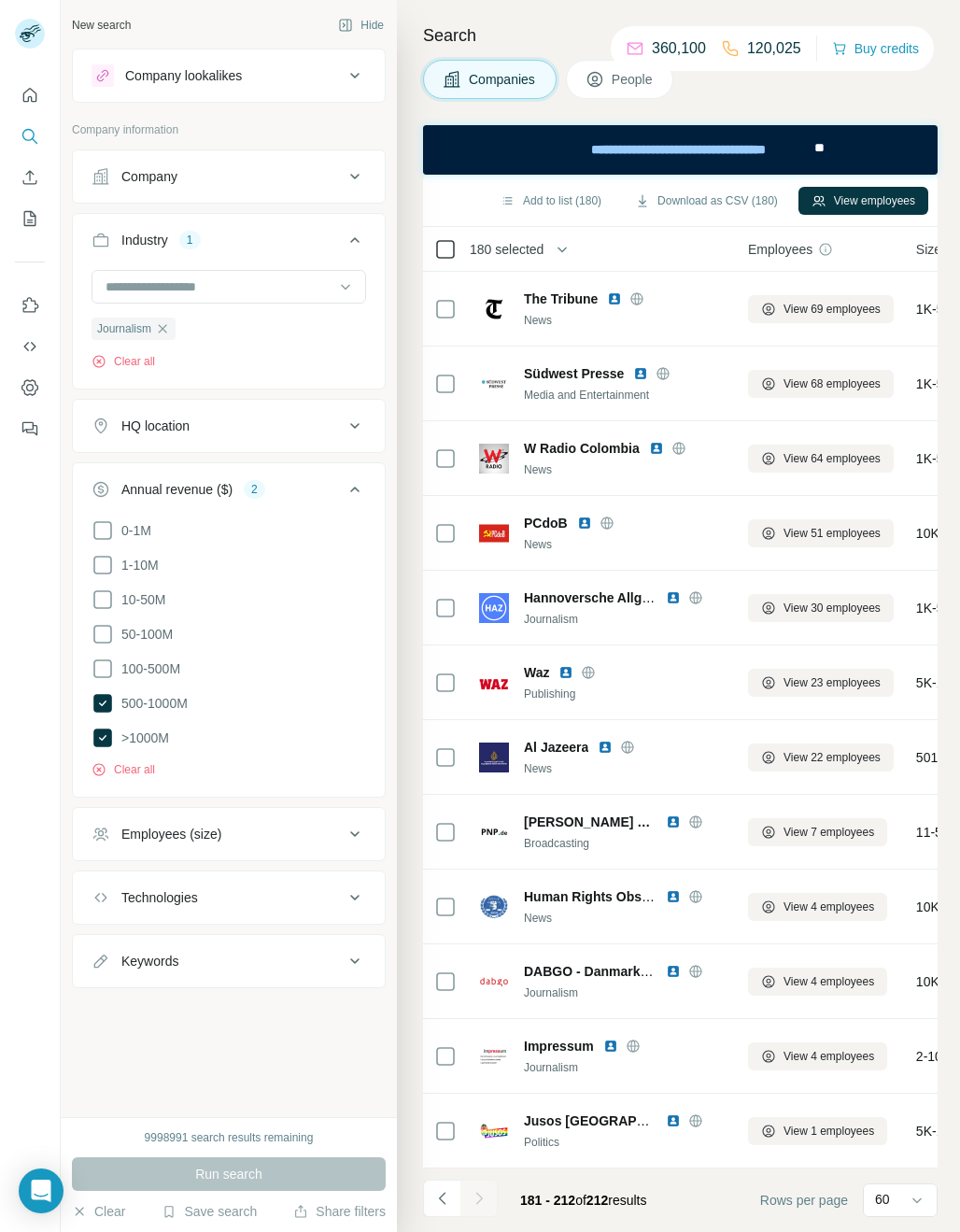
click at [435, 252] on icon at bounding box center [446, 249] width 23 height 23
click at [750, 203] on button "Download as CSV (212)" at bounding box center [706, 201] width 169 height 28
click at [181, 288] on input at bounding box center [219, 287] width 231 height 21
click at [259, 244] on div "Industry 1" at bounding box center [217, 240] width 252 height 19
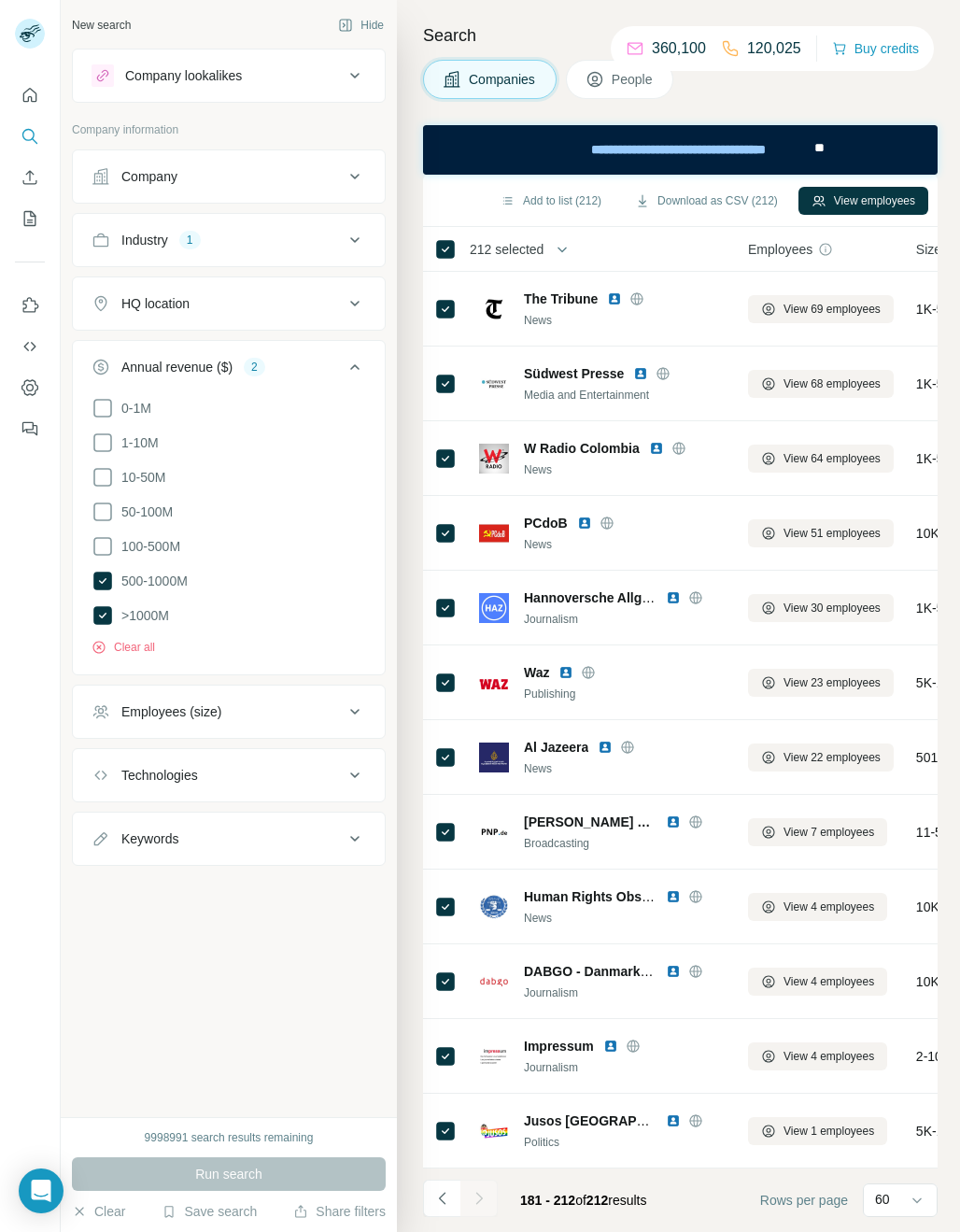
click at [199, 242] on div "1" at bounding box center [190, 240] width 22 height 17
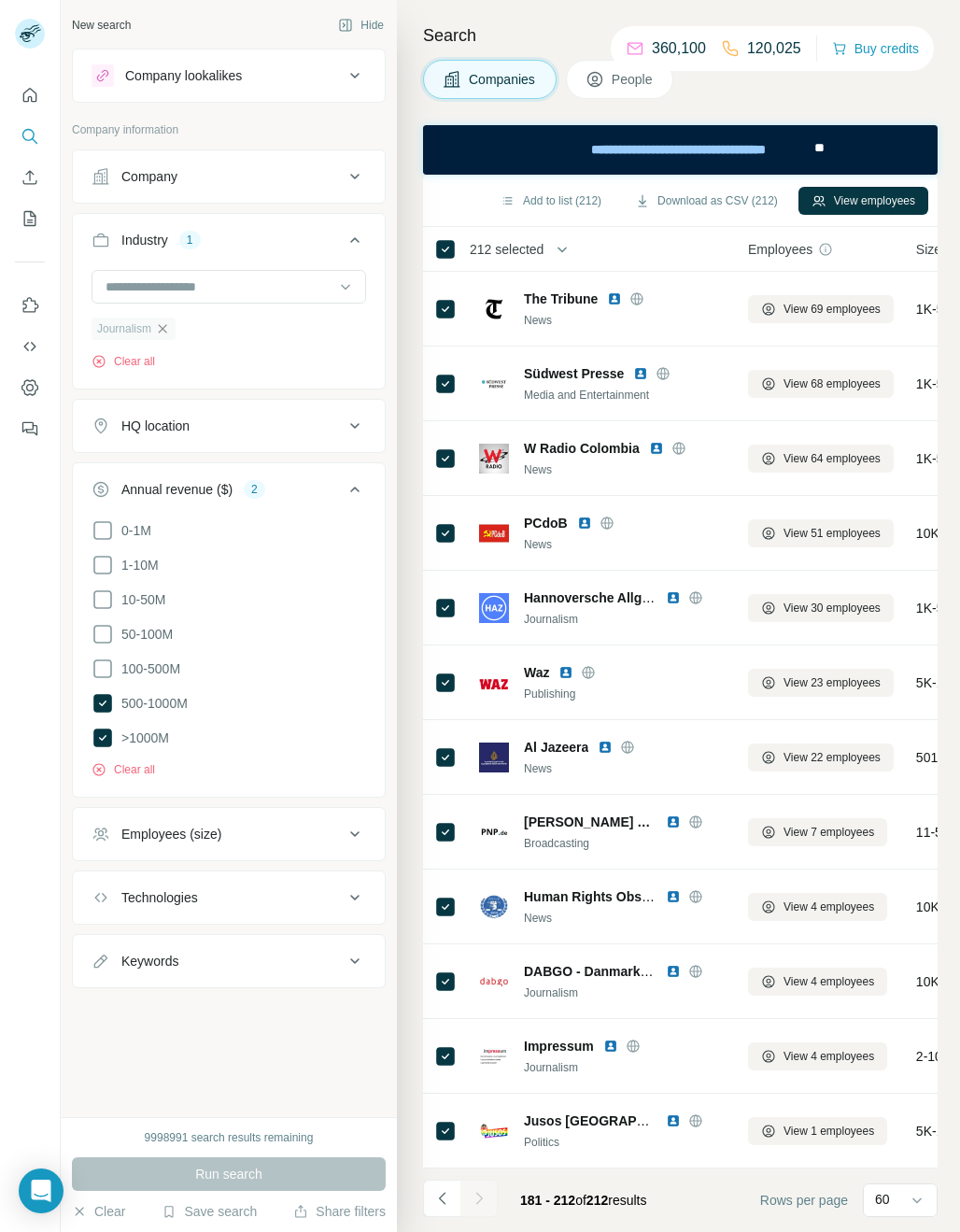
click at [164, 328] on icon "button" at bounding box center [163, 329] width 15 height 15
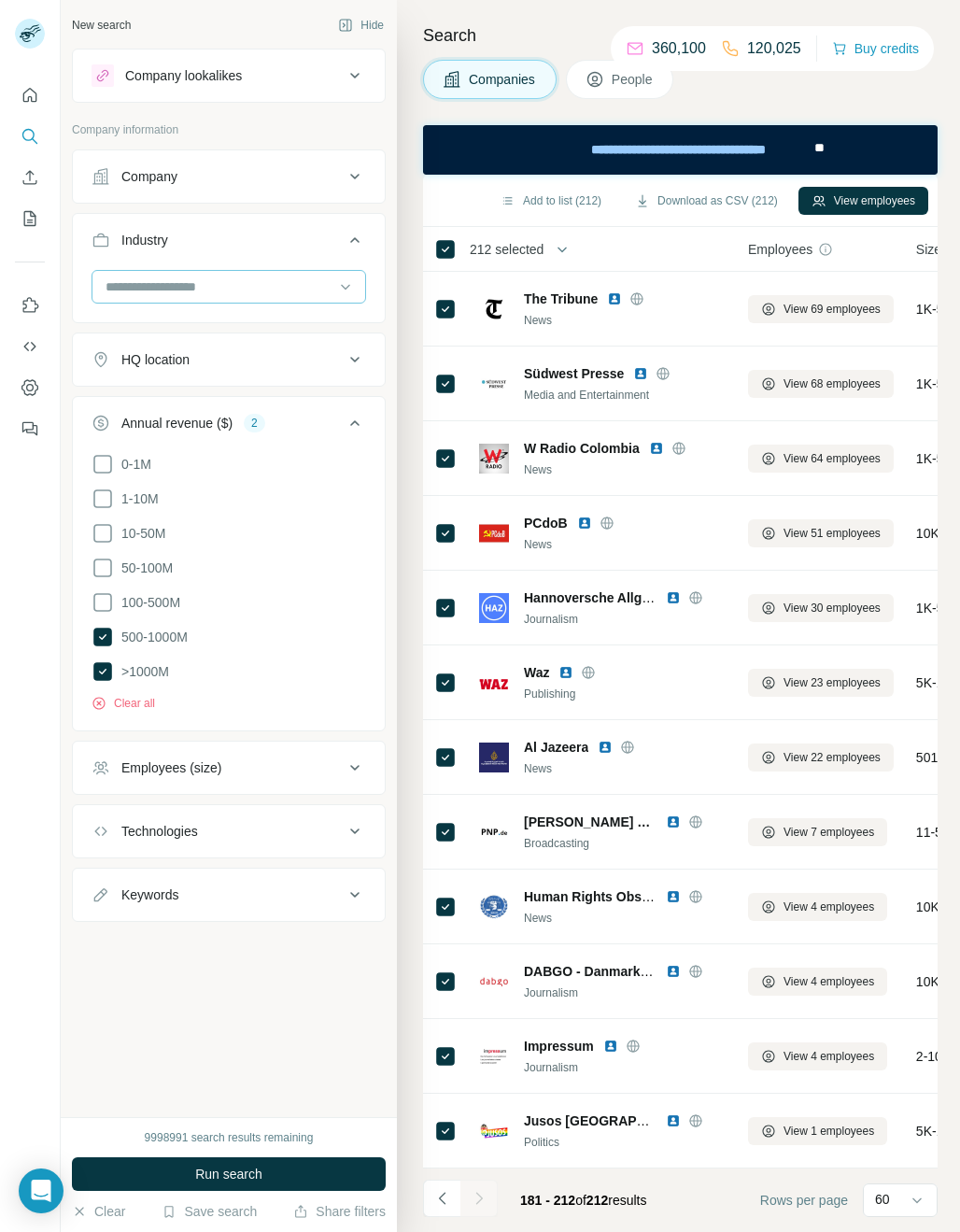
click at [157, 289] on input at bounding box center [219, 287] width 231 height 21
type input "*"
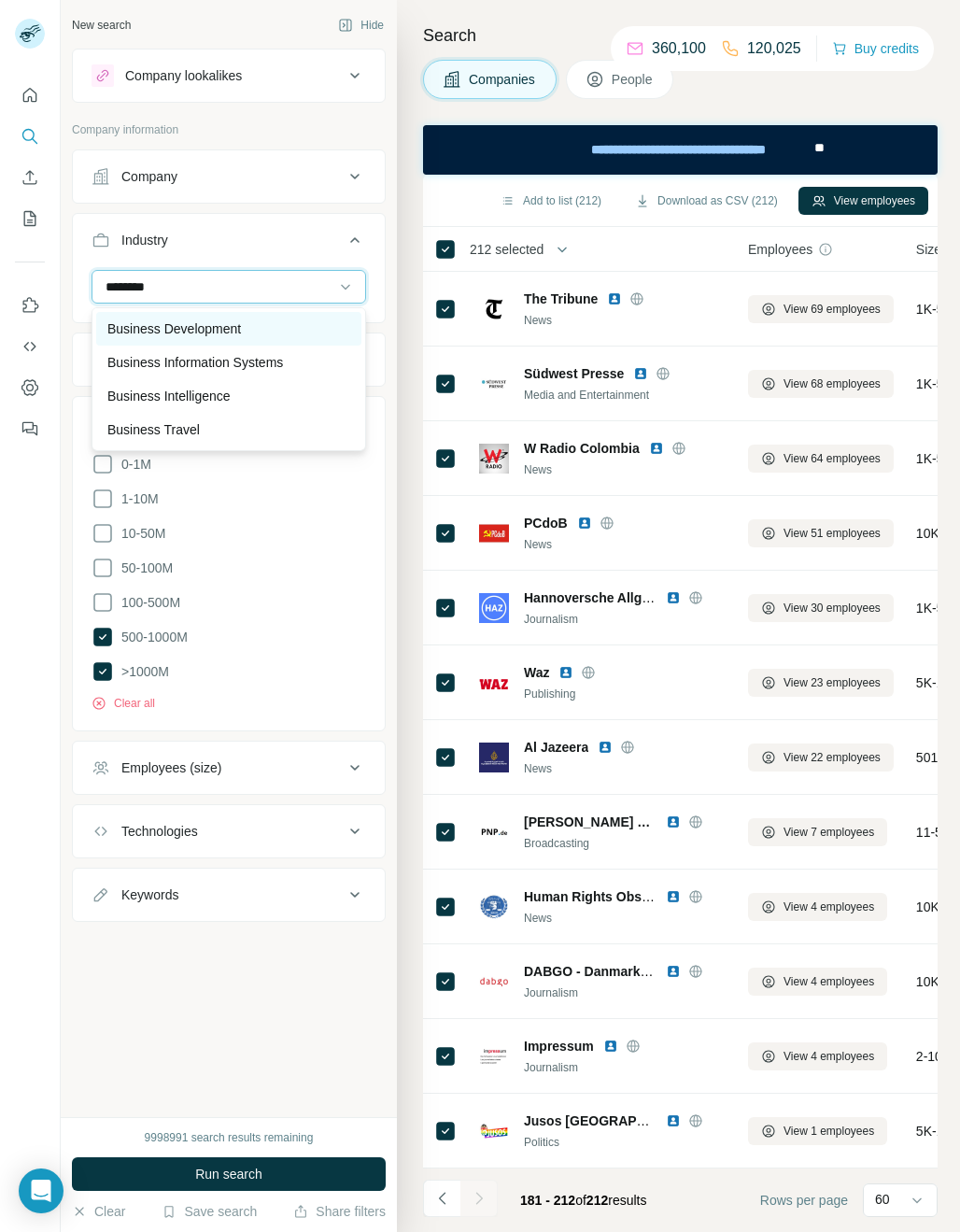
type input "********"
click at [190, 323] on p "Business Development" at bounding box center [174, 329] width 133 height 19
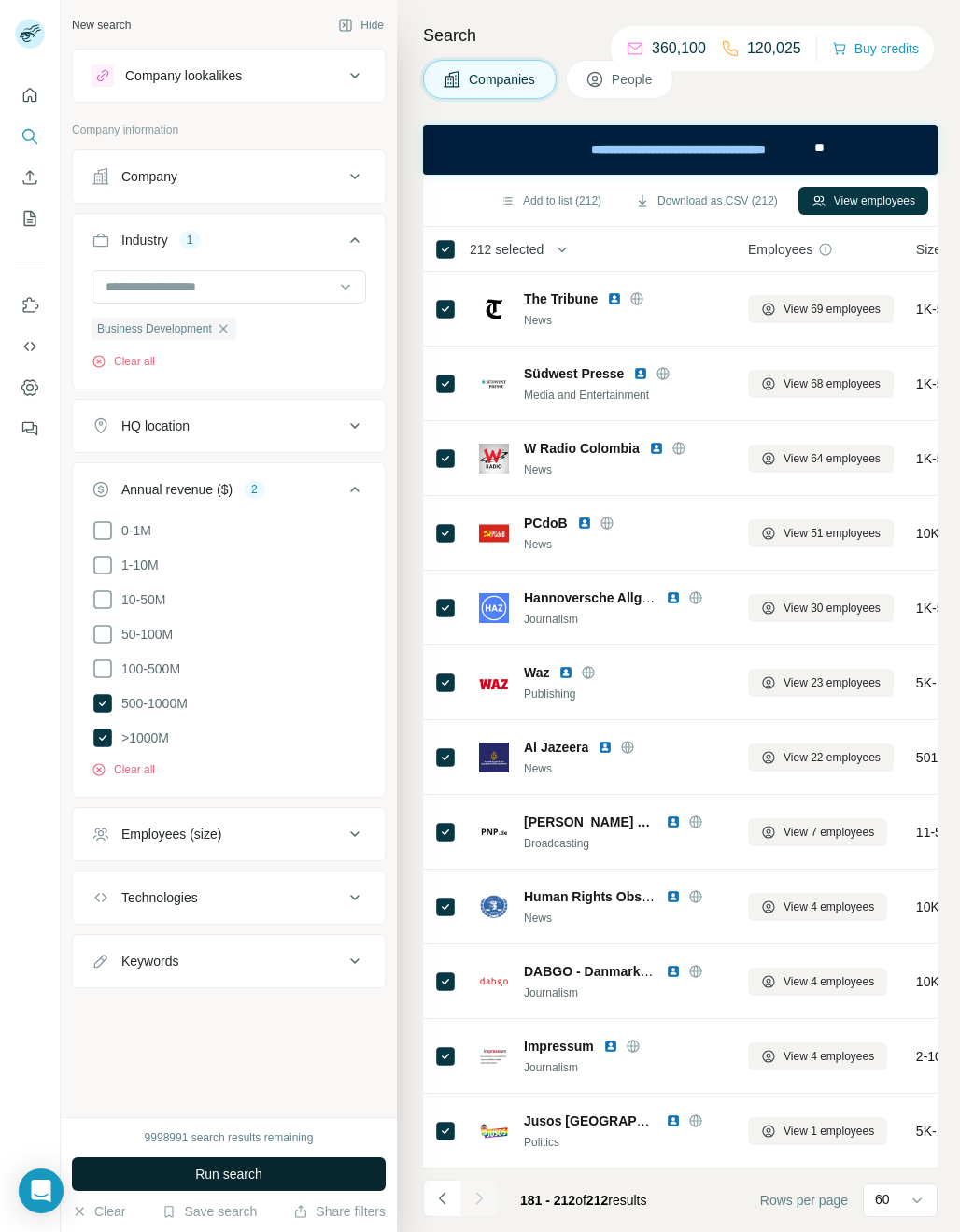
click at [216, 834] on span "Run search" at bounding box center [229, 1174] width 67 height 19
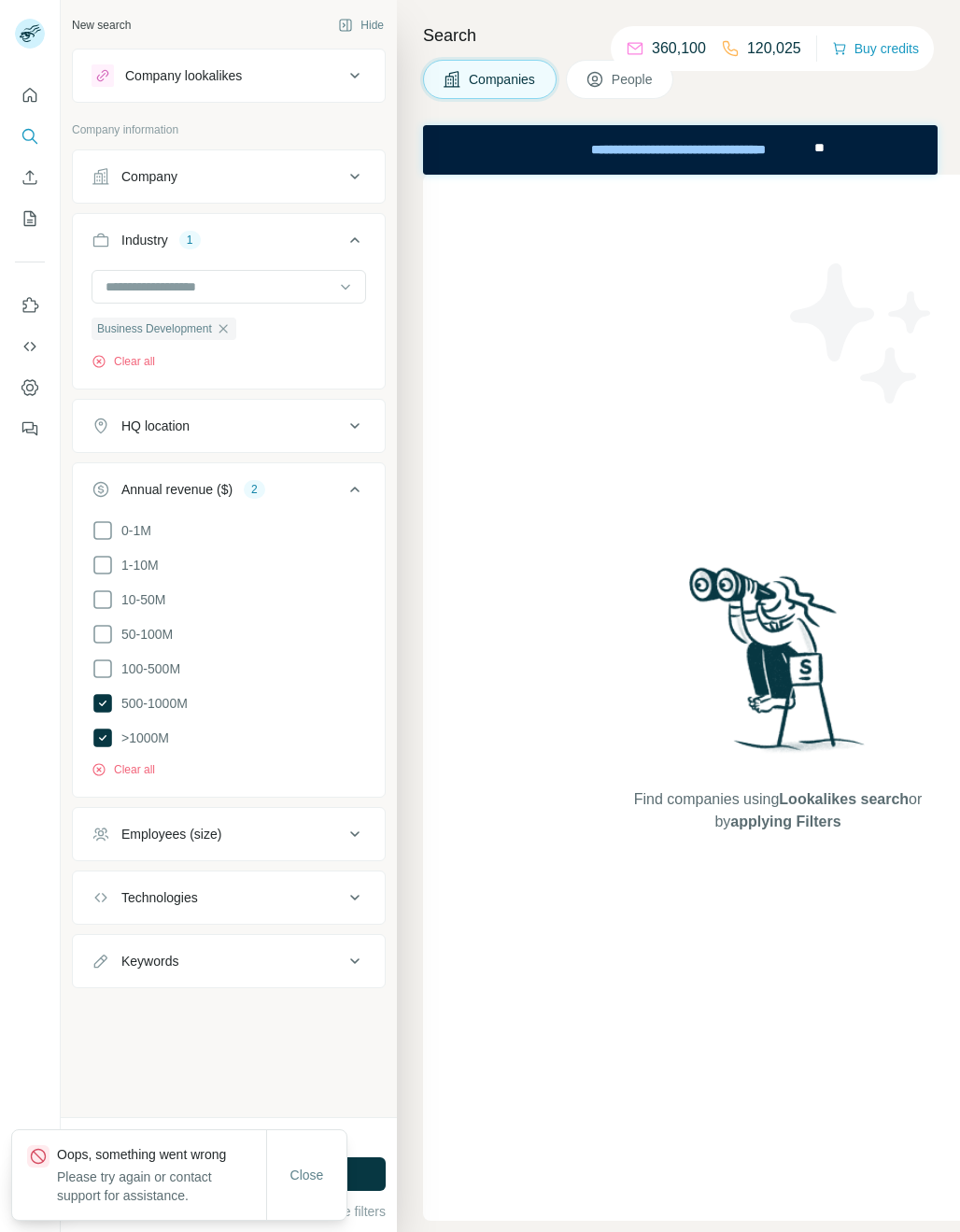
click at [111, 653] on ul "0-1M 1-10M 10-50M 50-100M 100-500M 500-1000M >1000M" at bounding box center [229, 635] width 275 height 231
click at [106, 664] on icon at bounding box center [103, 669] width 23 height 23
click at [301, 834] on span "Close" at bounding box center [307, 1175] width 34 height 19
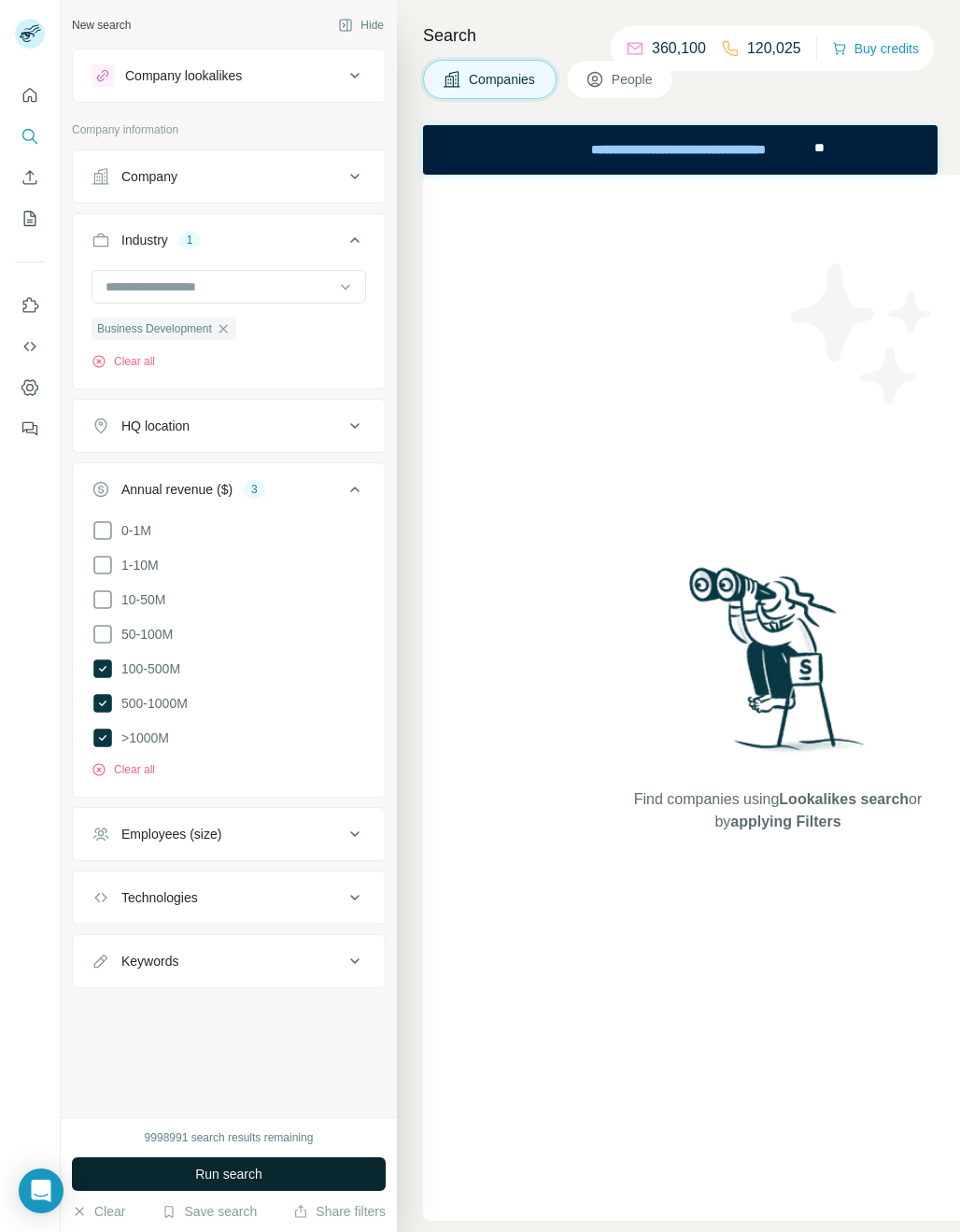
click at [265, 834] on button "Run search" at bounding box center [229, 1174] width 314 height 34
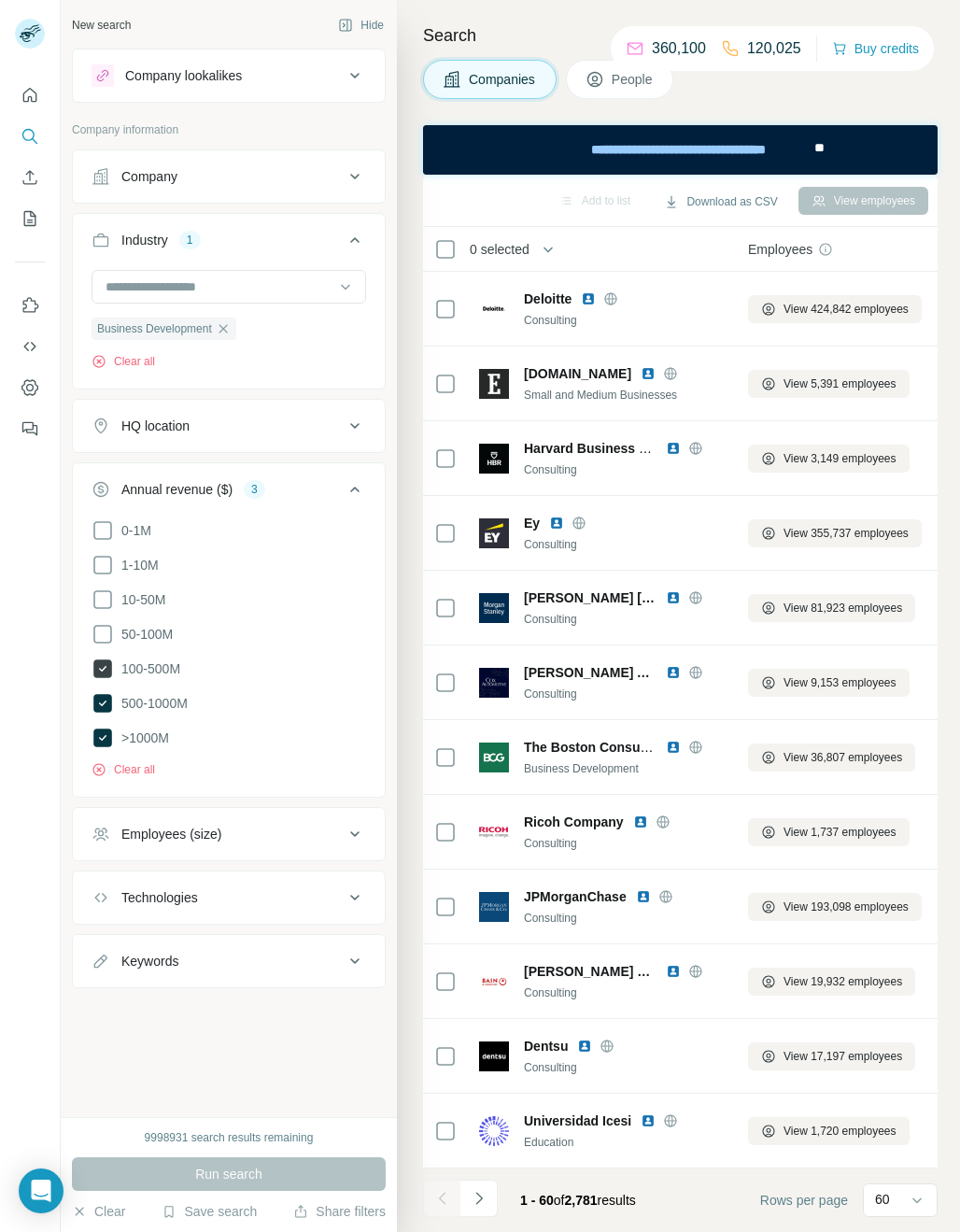
click at [94, 659] on icon at bounding box center [103, 669] width 19 height 19
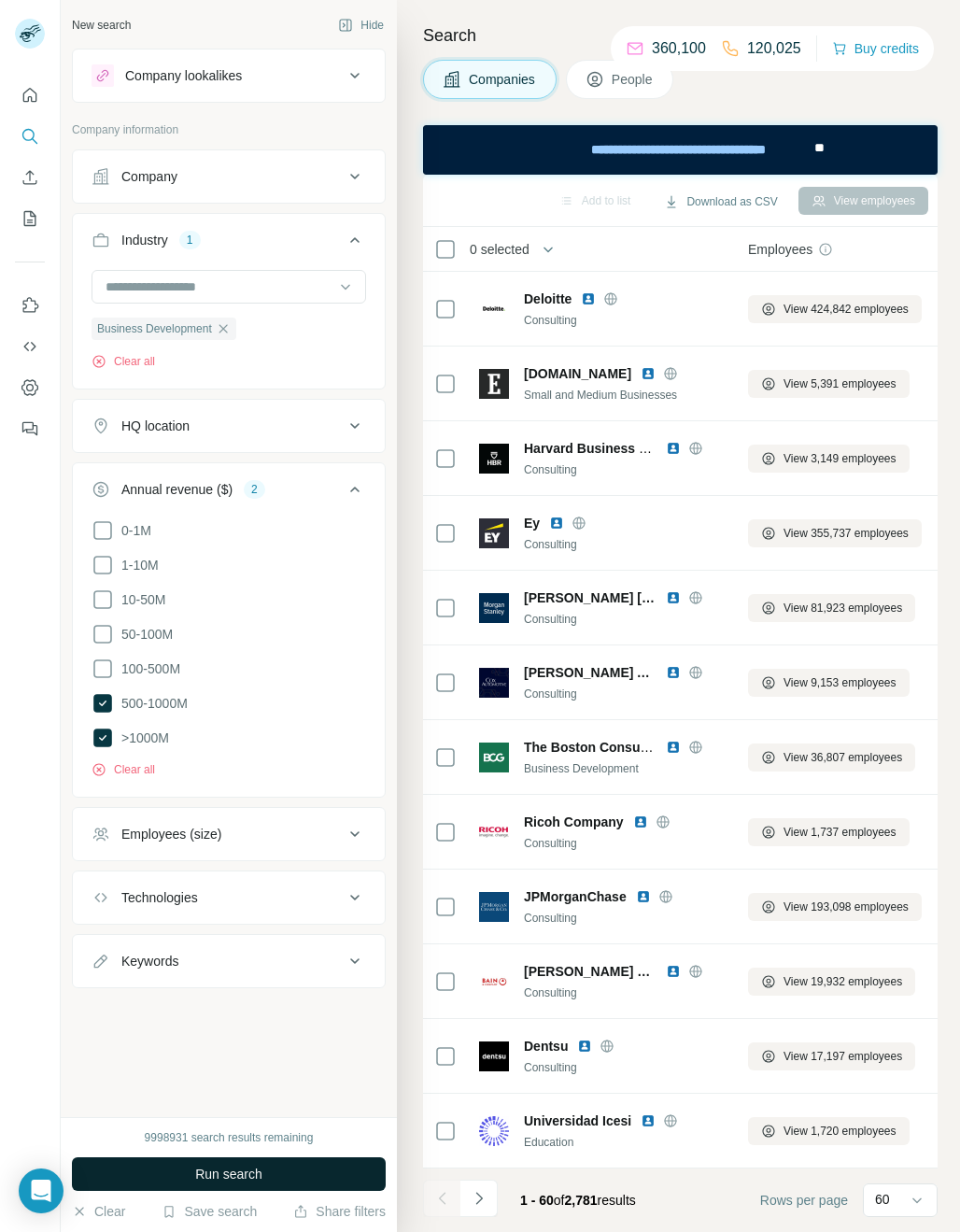
click at [258, 834] on span "Run search" at bounding box center [229, 1174] width 67 height 19
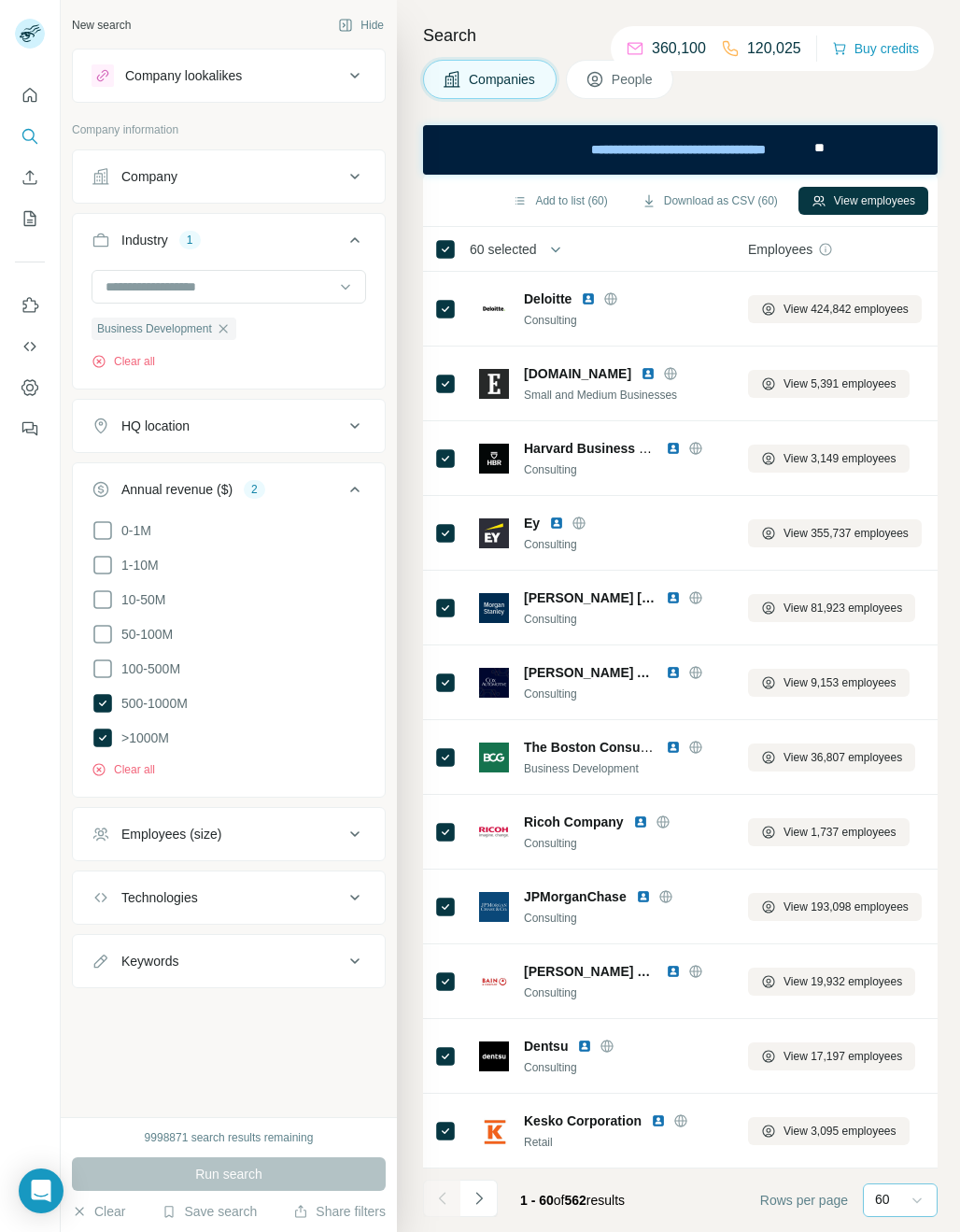
click at [916, 834] on icon at bounding box center [917, 1201] width 19 height 19
click at [476, 834] on icon "Navigate to next page" at bounding box center [479, 1199] width 19 height 19
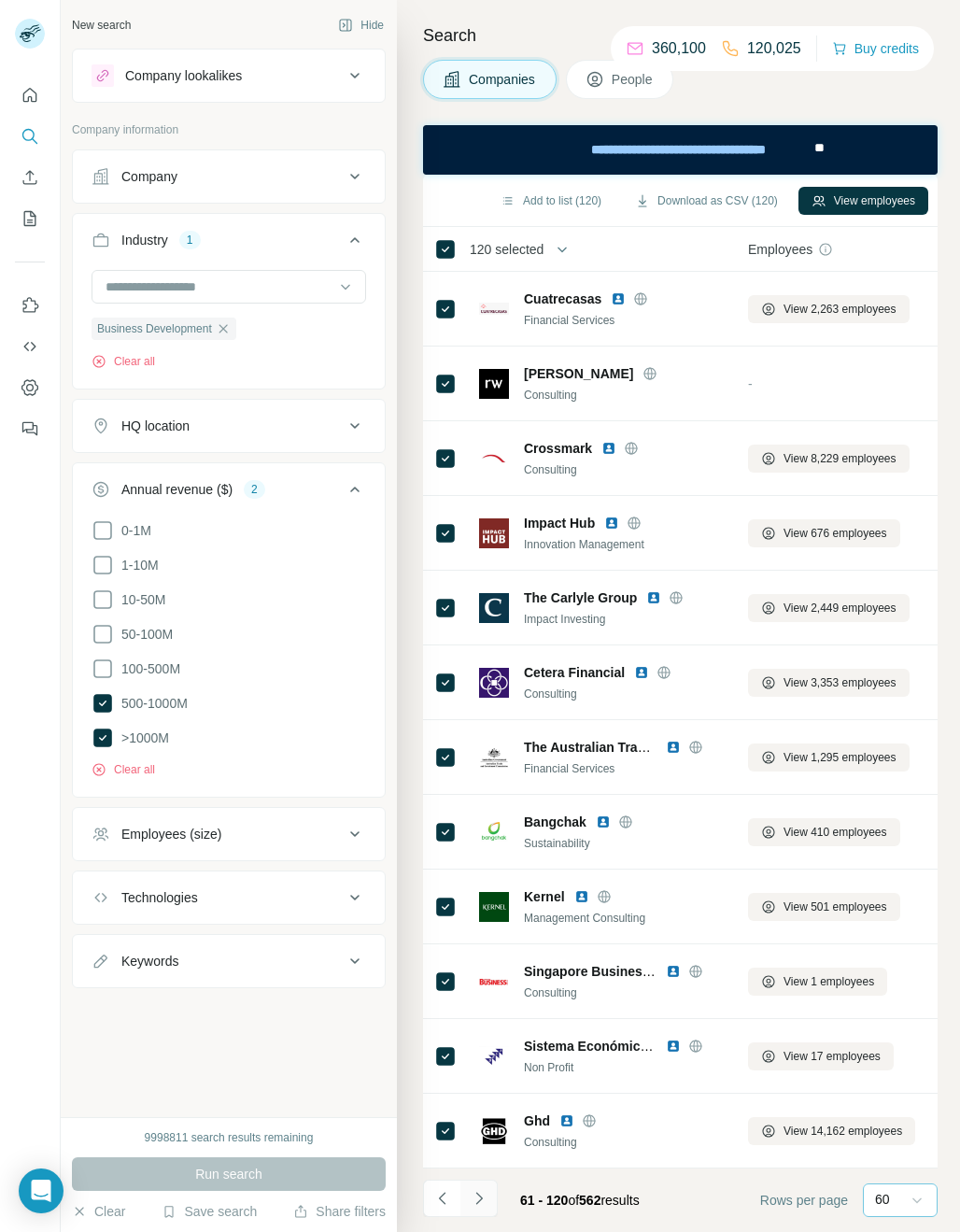
click at [489, 834] on button "Navigate to next page" at bounding box center [479, 1199] width 38 height 38
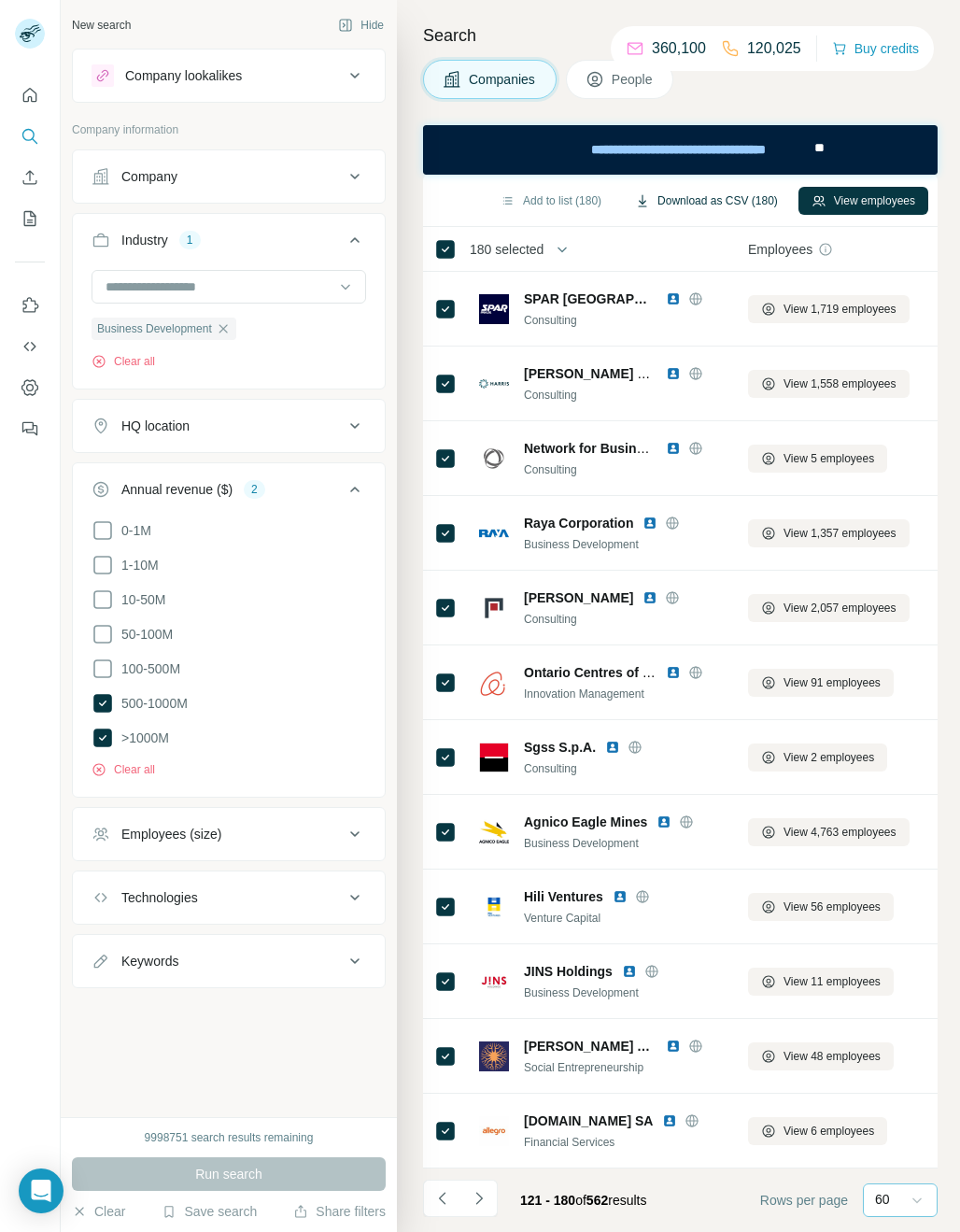
click at [729, 197] on button "Download as CSV (180)" at bounding box center [706, 201] width 169 height 28
click at [229, 330] on icon "button" at bounding box center [223, 329] width 15 height 15
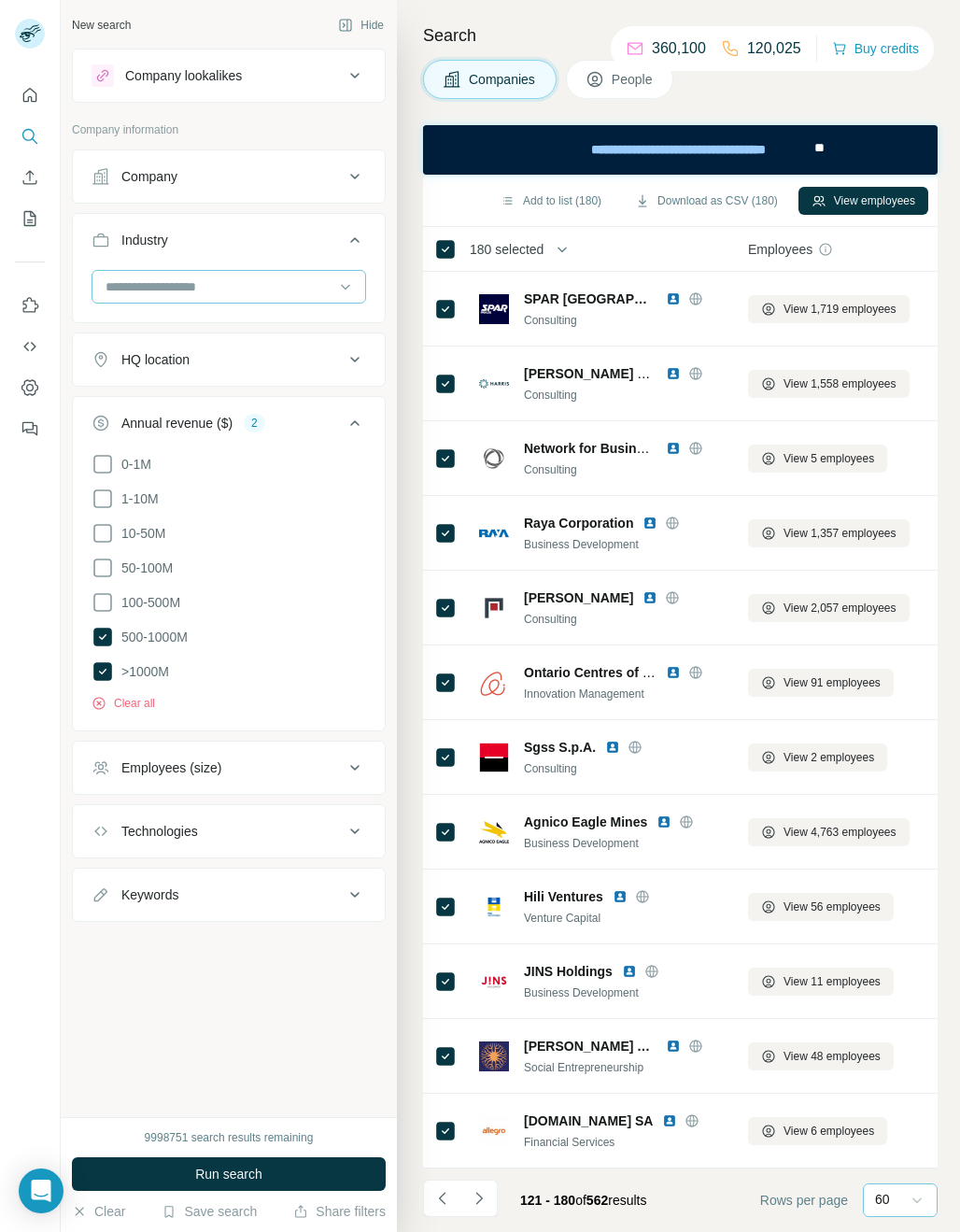
click at [176, 287] on input at bounding box center [219, 287] width 231 height 21
click at [129, 288] on input at bounding box center [219, 287] width 231 height 21
click at [120, 288] on input at bounding box center [219, 287] width 231 height 21
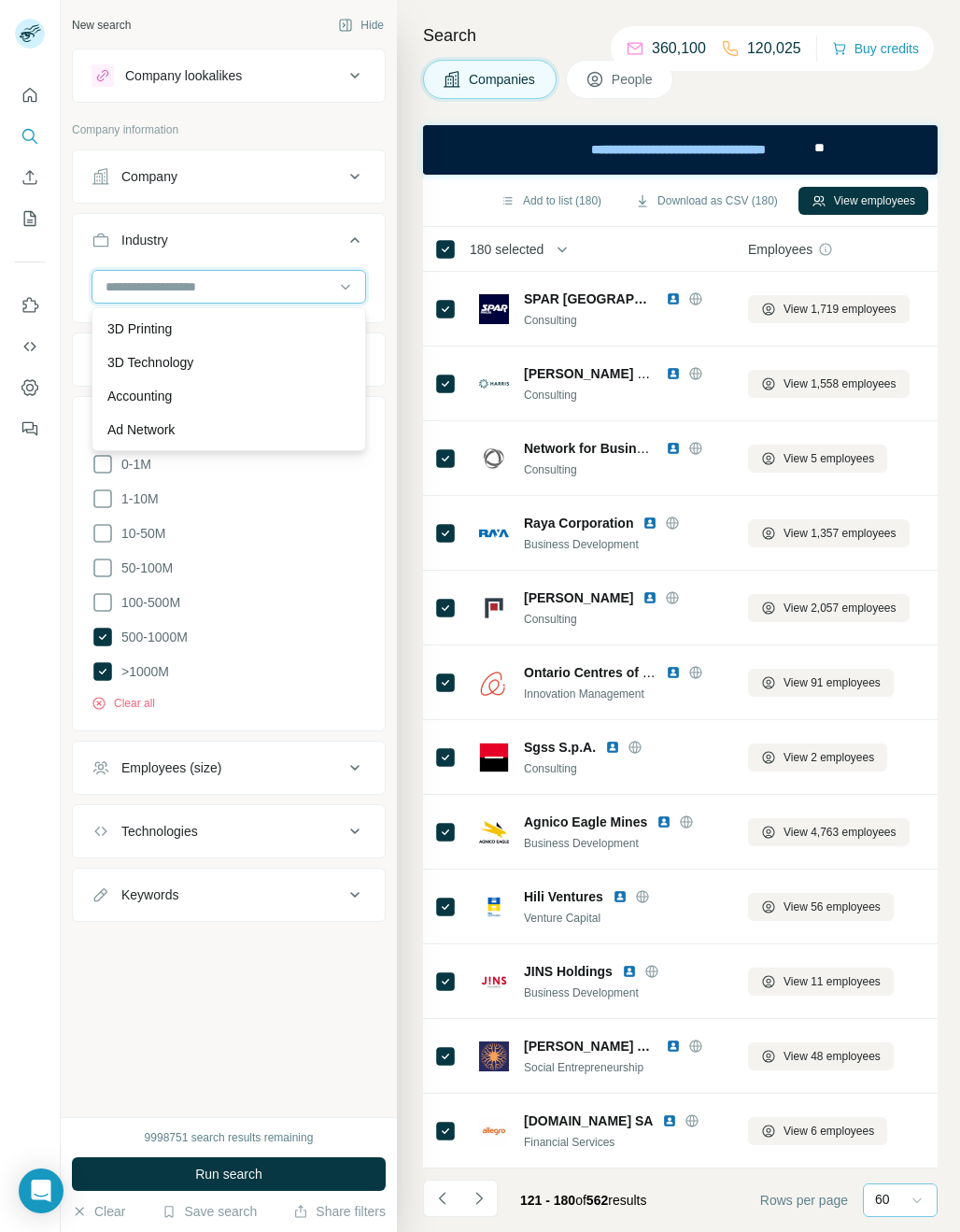
click at [120, 288] on input at bounding box center [219, 287] width 231 height 21
type input "*****"
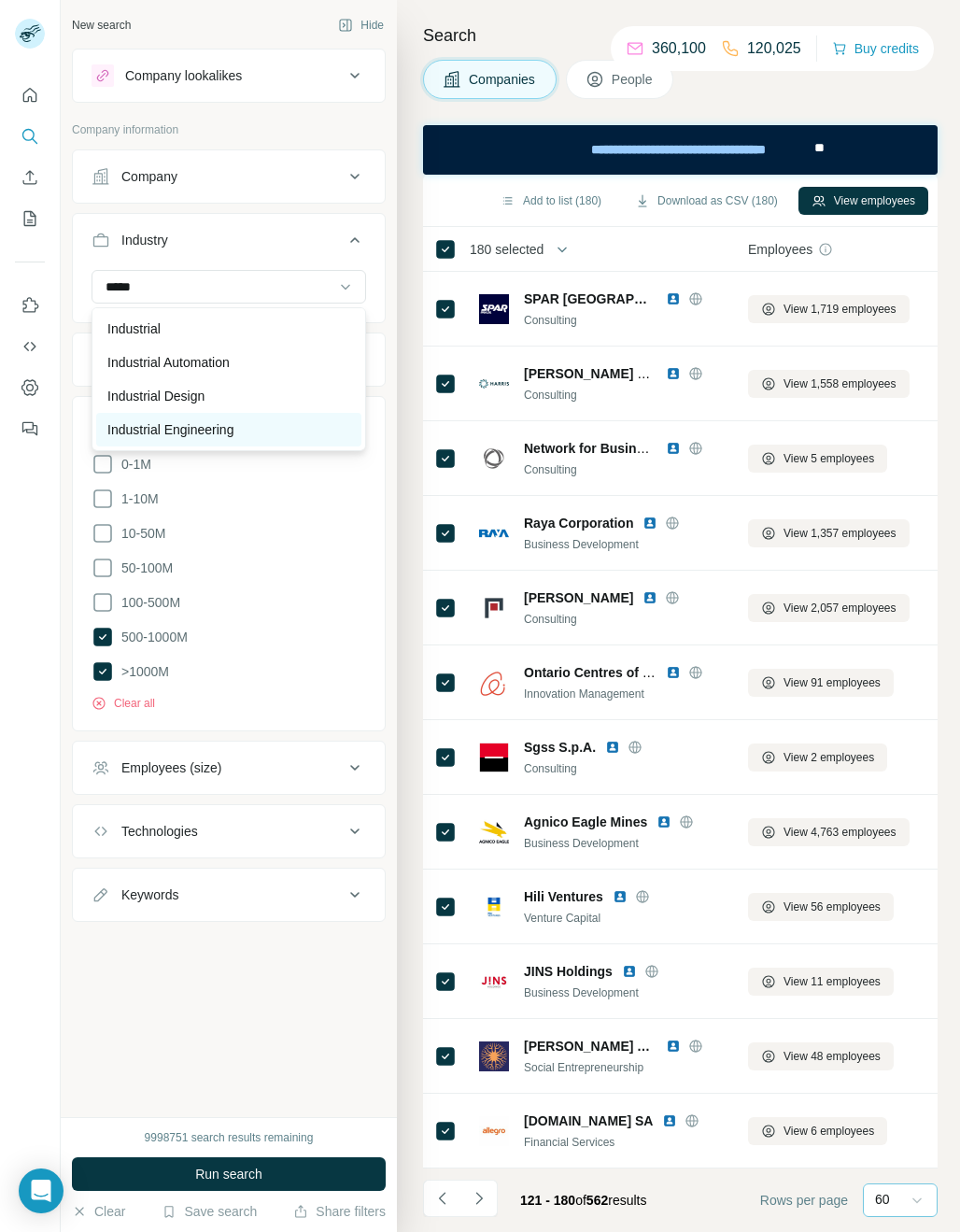
click at [201, 436] on p "Industrial Engineering" at bounding box center [170, 430] width 126 height 19
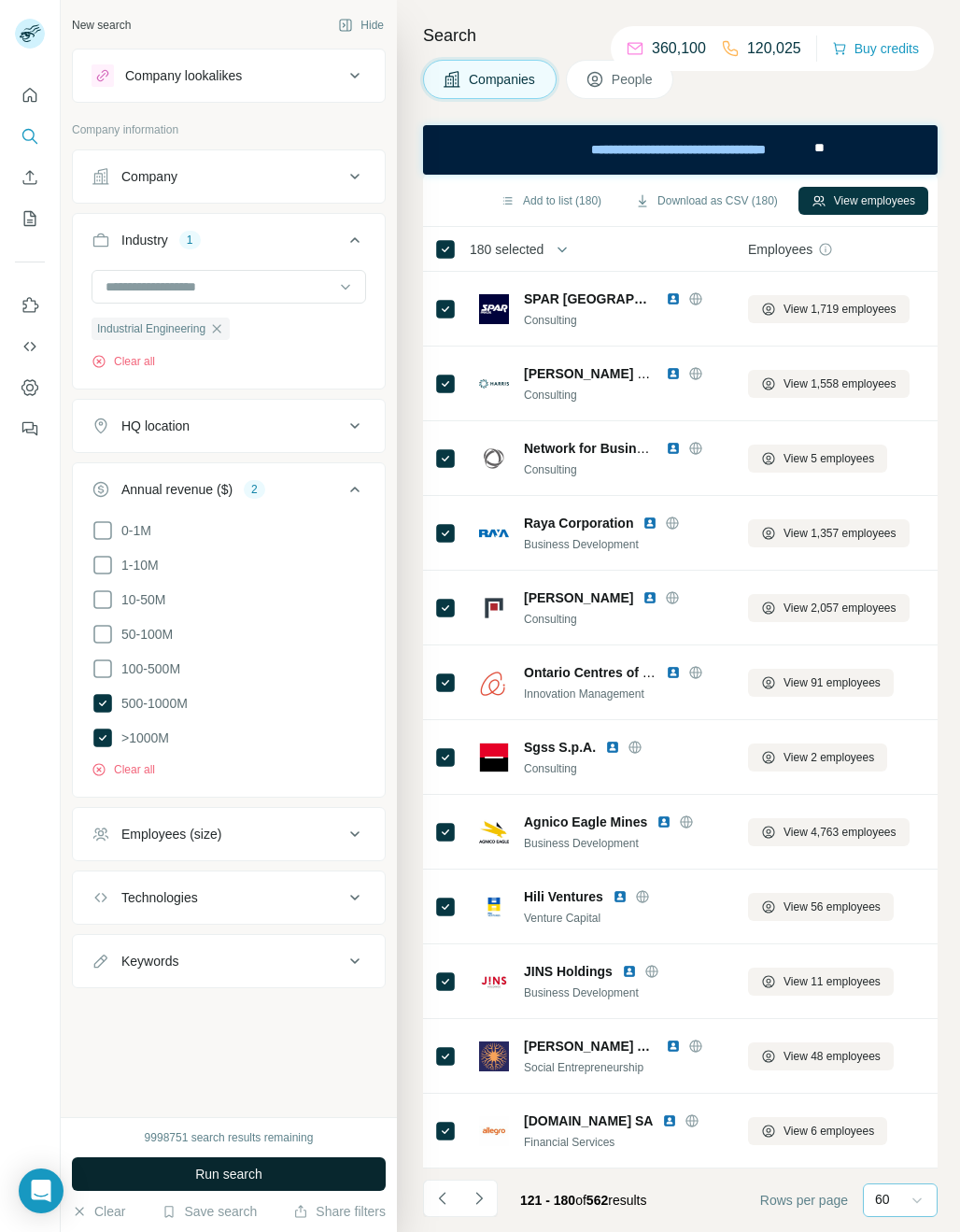
click at [219, 834] on span "Run search" at bounding box center [229, 1174] width 67 height 19
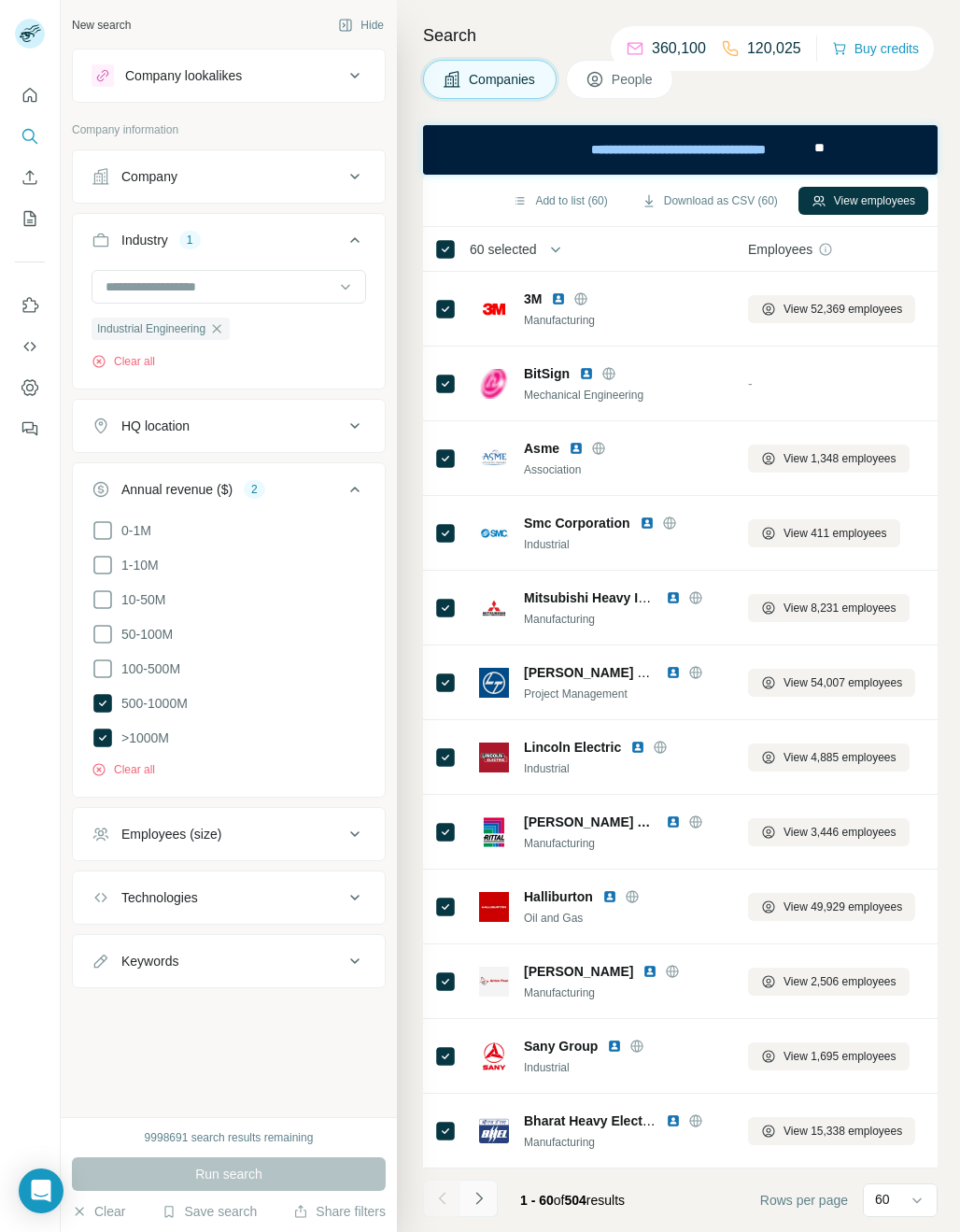
click at [468, 1201] on button "Navigate to next page" at bounding box center [479, 1199] width 38 height 38
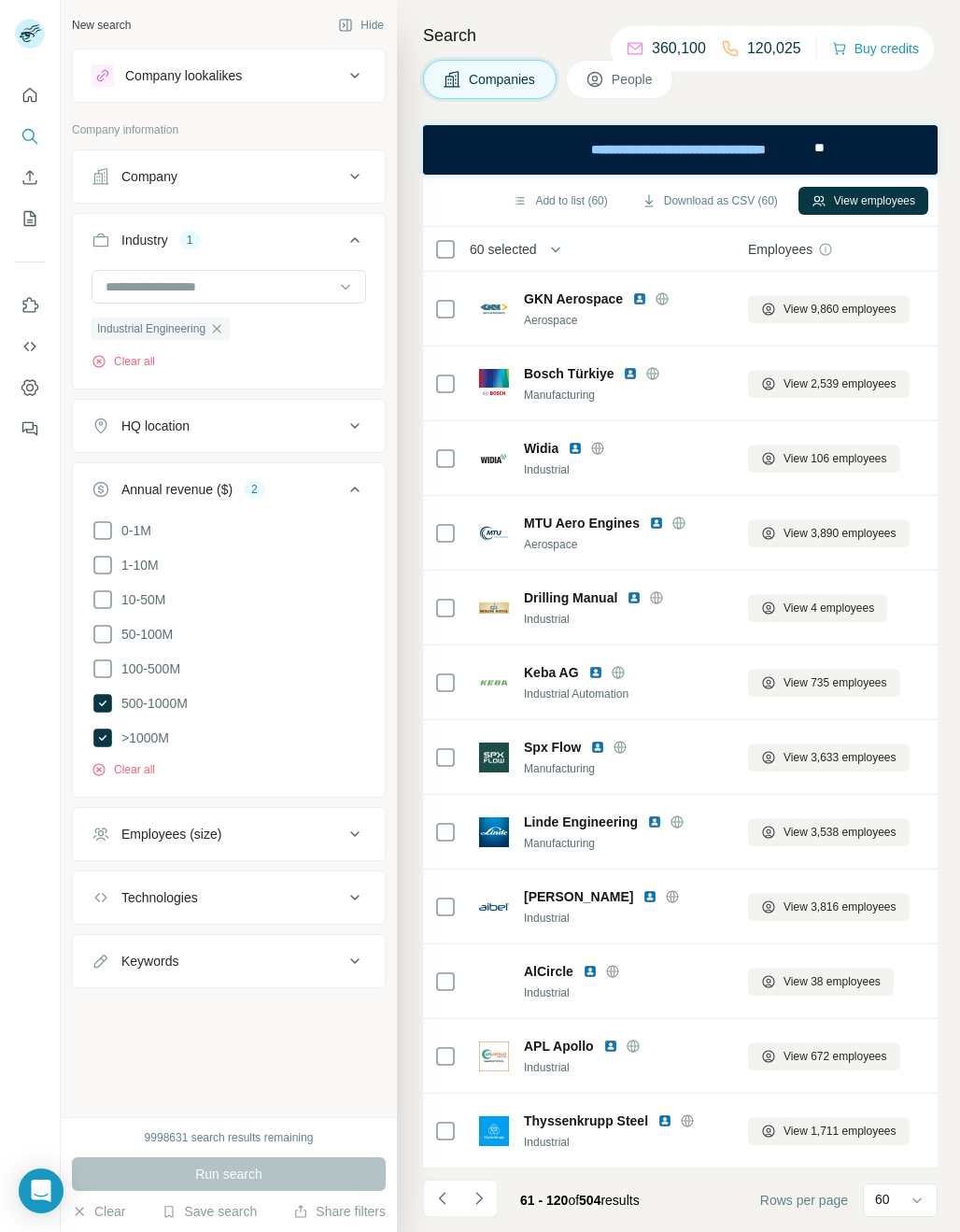
click at [433, 243] on th "60 selected" at bounding box center [573, 248] width 299 height 44
click at [493, 1197] on button "Navigate to next page" at bounding box center [479, 1199] width 38 height 38
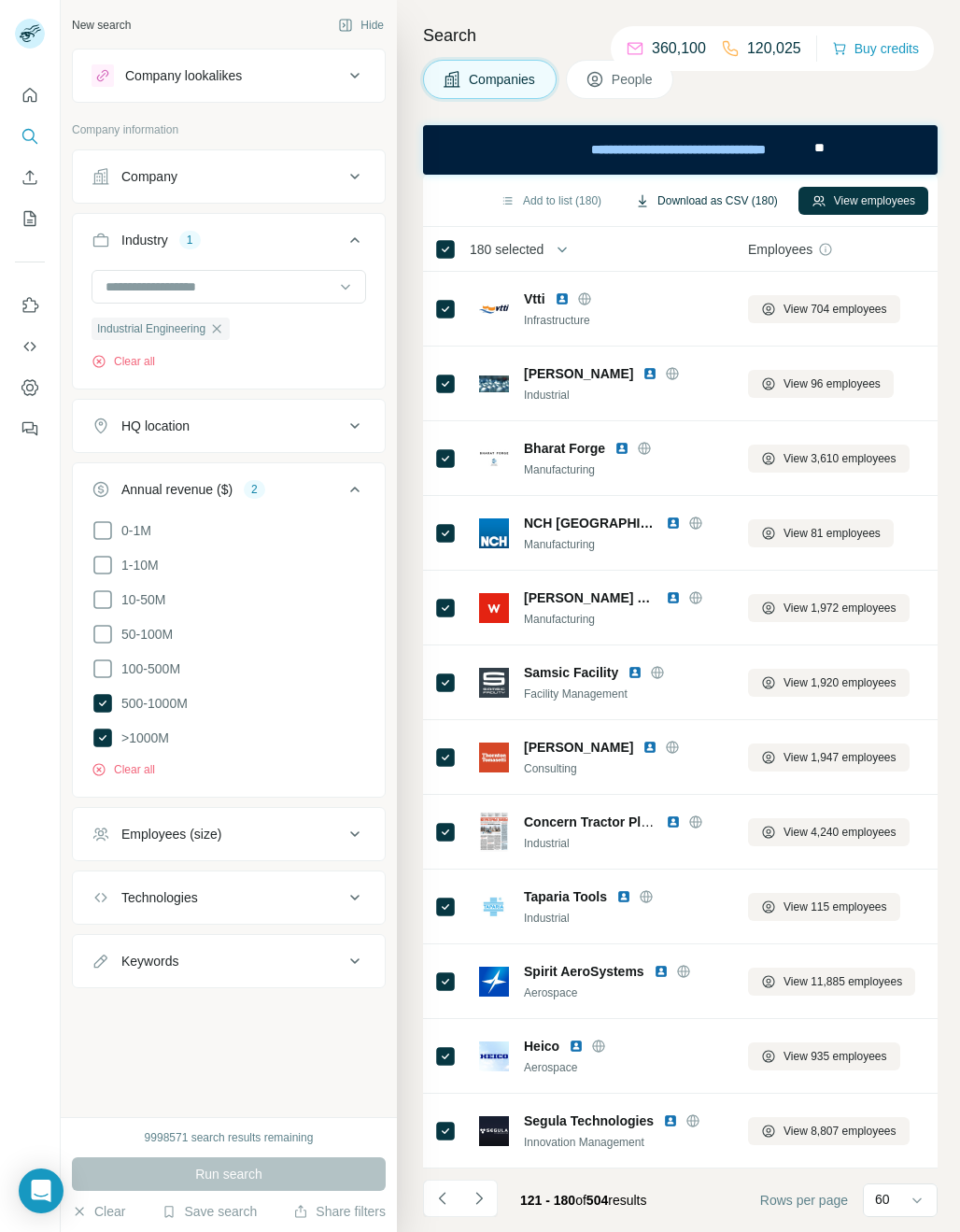
click at [704, 200] on button "Download as CSV (180)" at bounding box center [706, 201] width 169 height 28
click at [221, 325] on icon "button" at bounding box center [216, 329] width 15 height 15
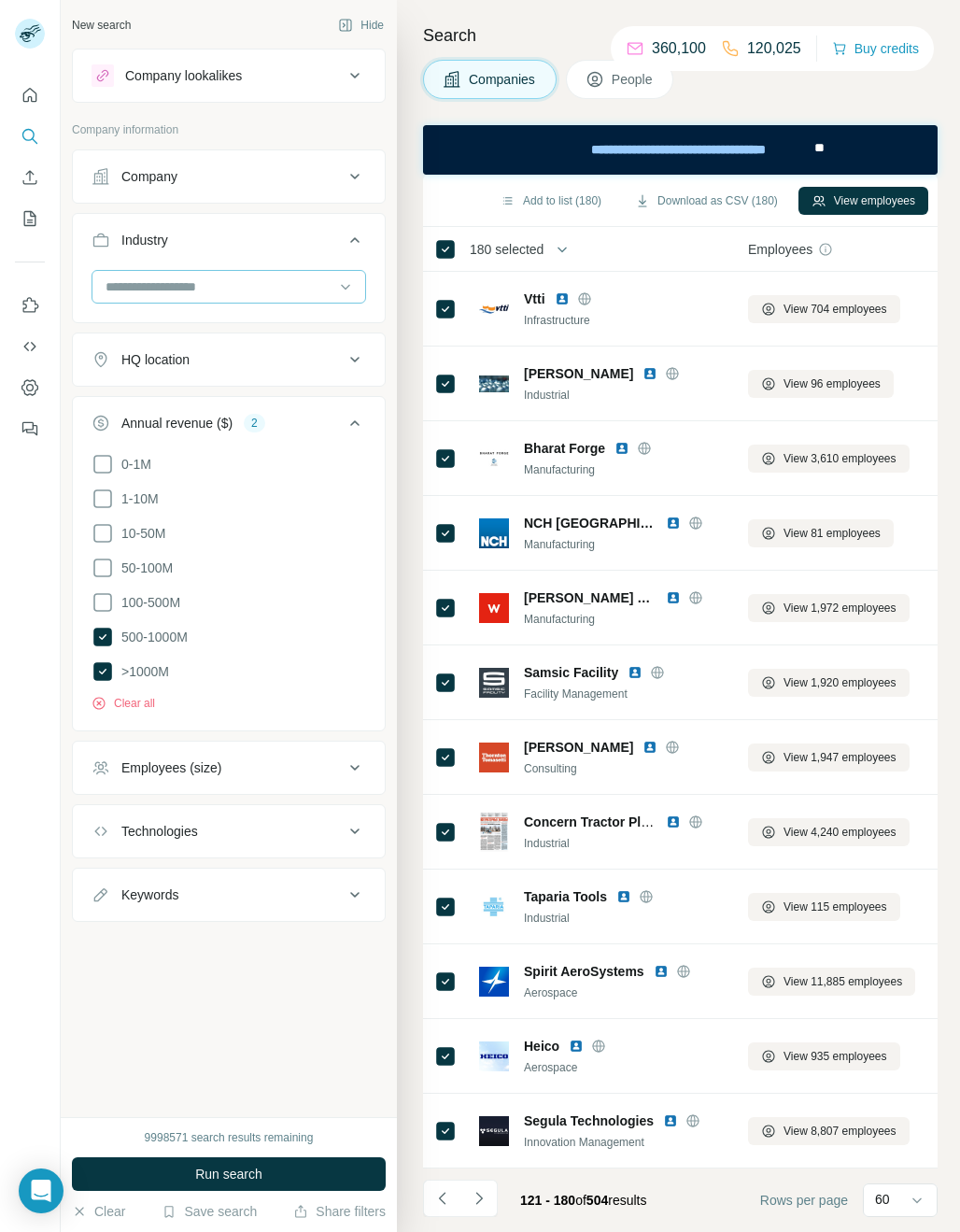
click at [191, 298] on div at bounding box center [219, 287] width 231 height 32
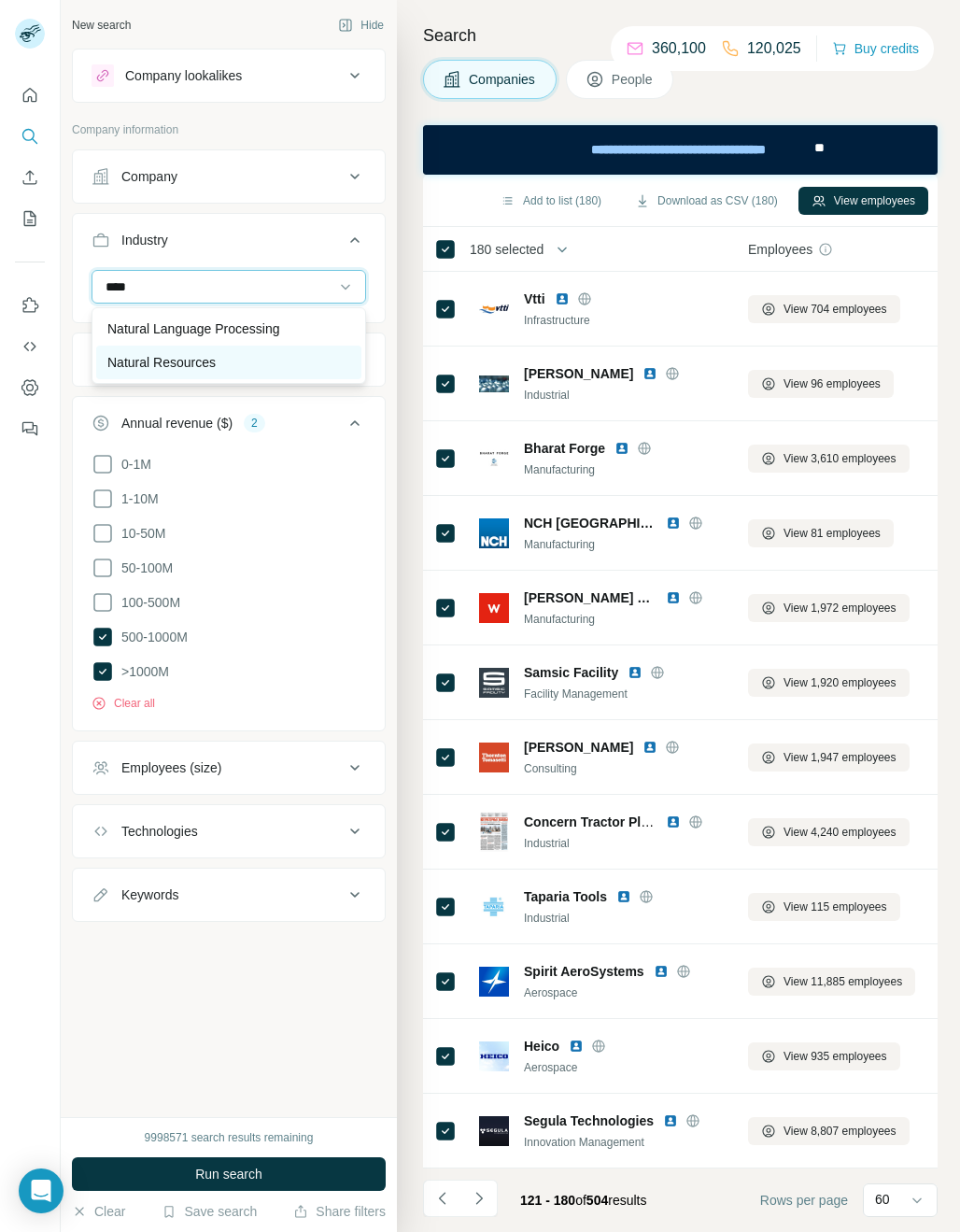
type input "****"
click at [202, 356] on p "Natural Resources" at bounding box center [162, 363] width 109 height 19
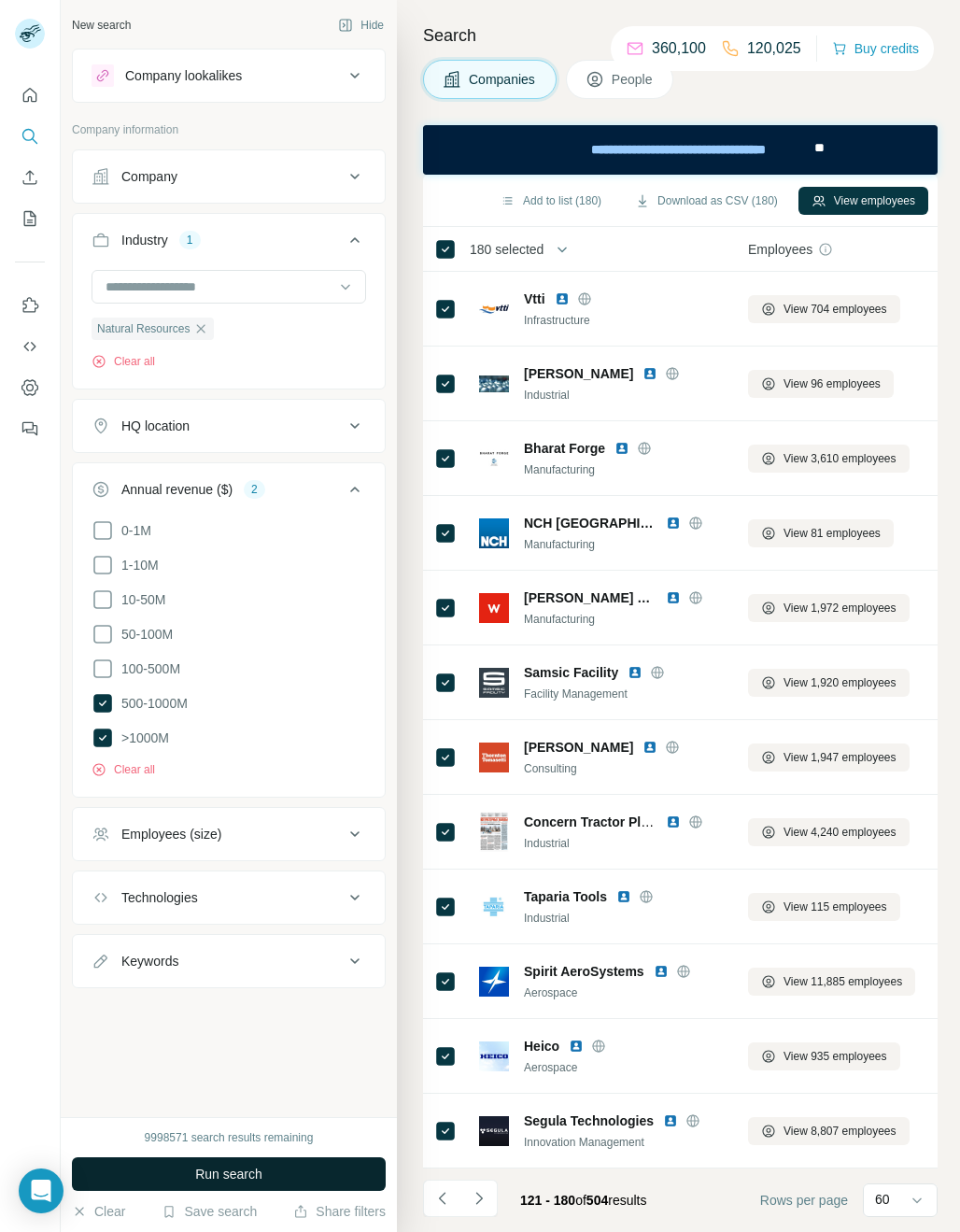
click at [233, 1161] on button "Run search" at bounding box center [229, 1174] width 314 height 34
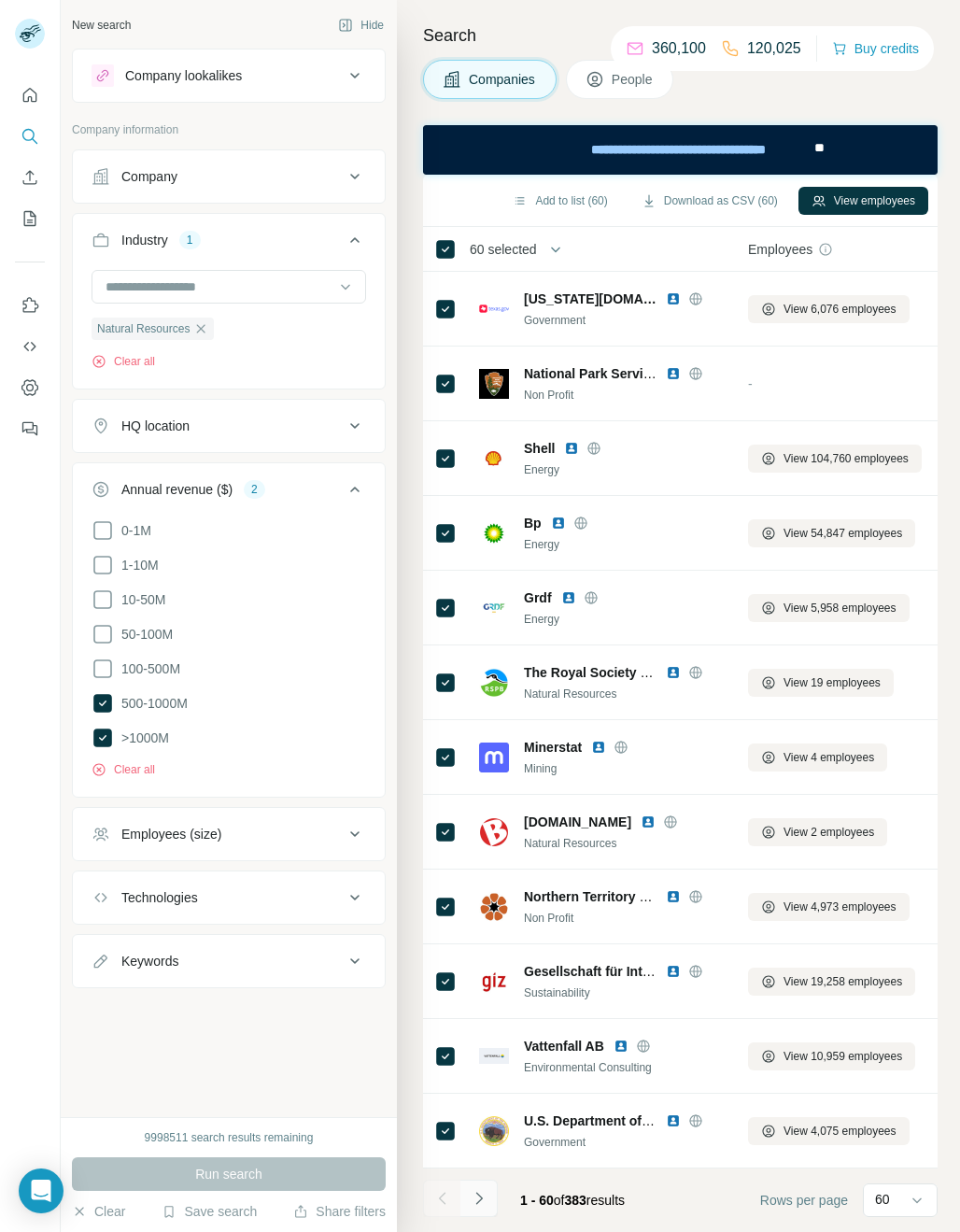
click at [484, 1202] on icon "Navigate to next page" at bounding box center [479, 1199] width 19 height 19
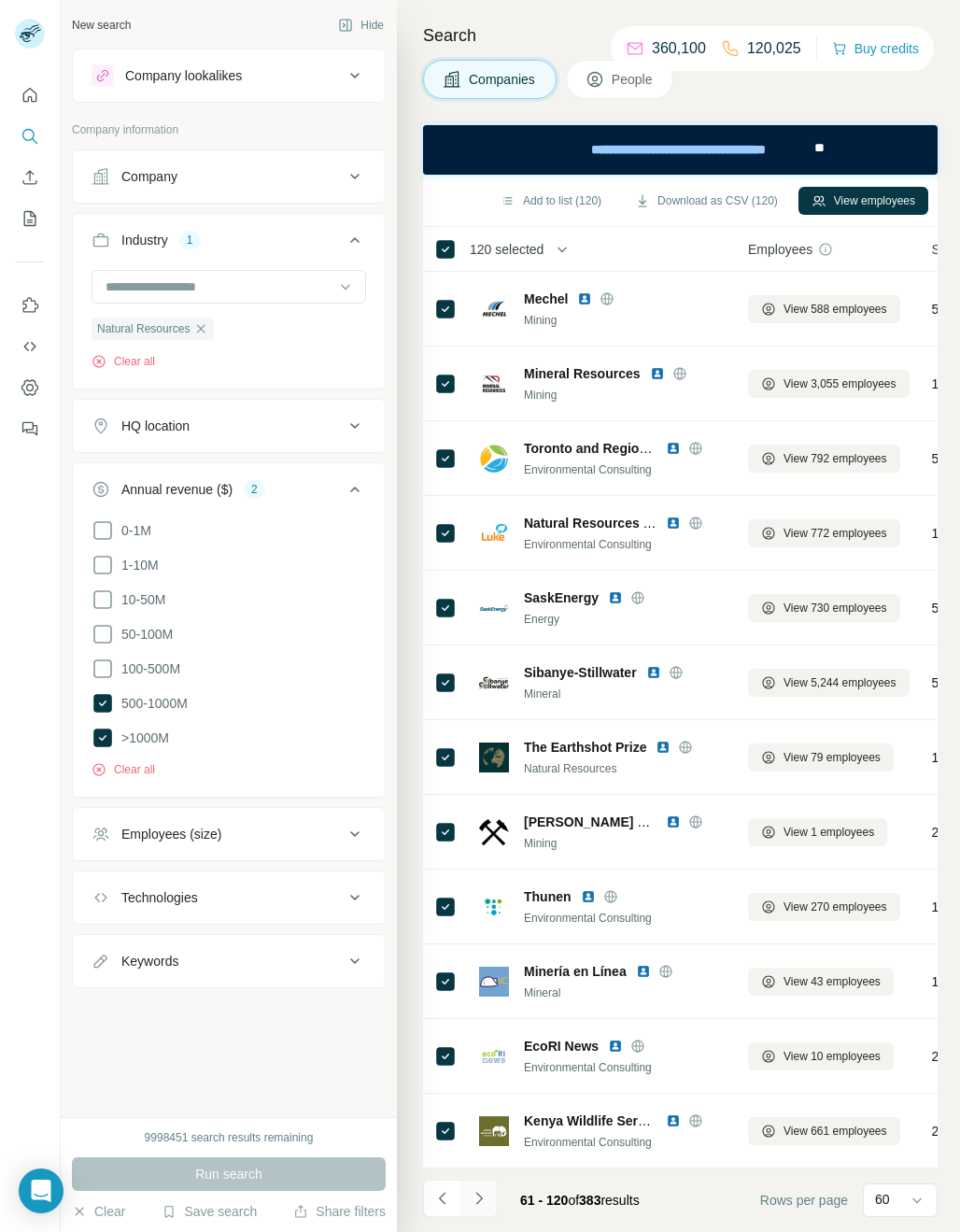
click at [488, 1213] on button "Navigate to next page" at bounding box center [479, 1199] width 38 height 38
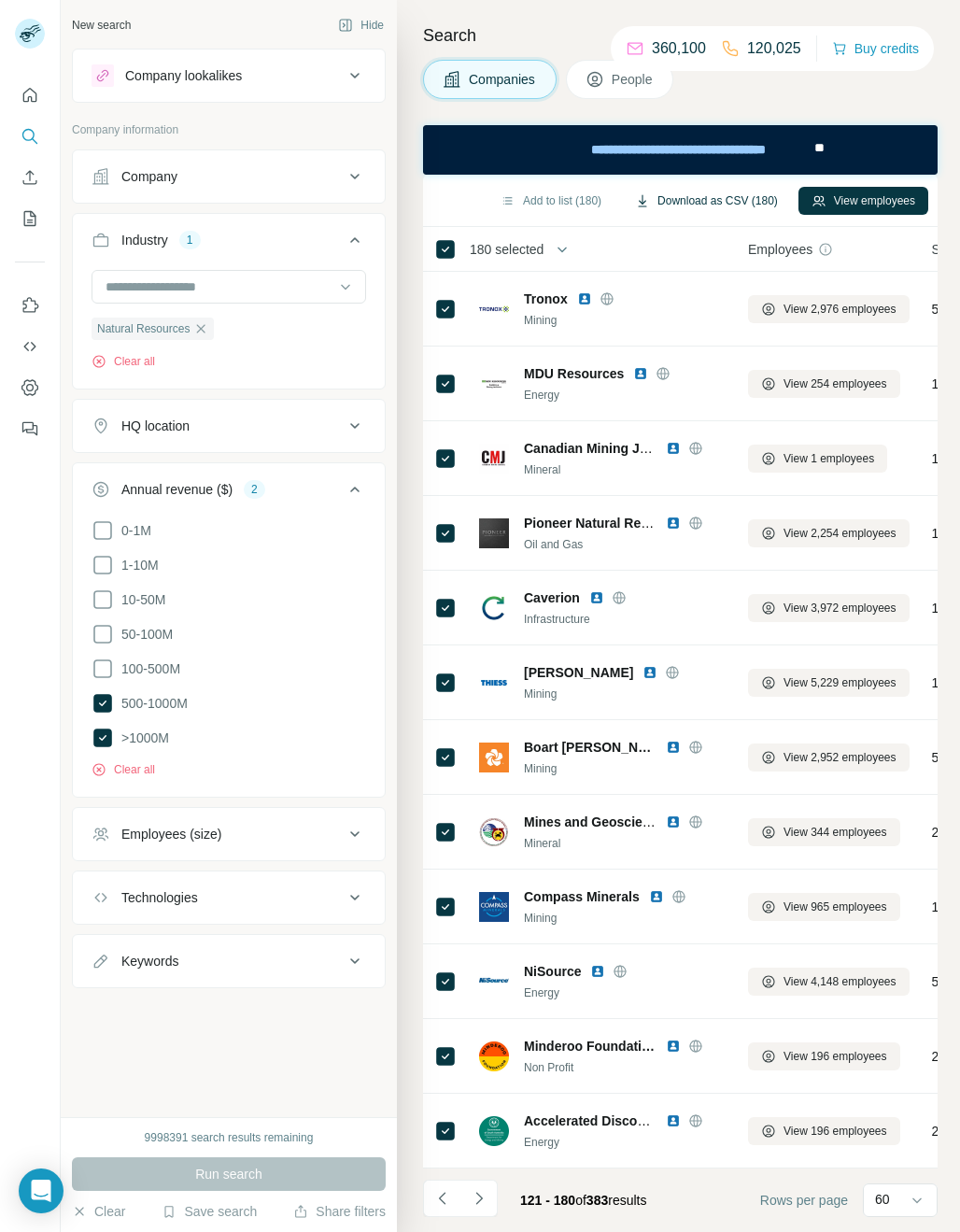
click at [745, 194] on button "Download as CSV (180)" at bounding box center [706, 201] width 169 height 28
click at [206, 327] on icon "button" at bounding box center [201, 329] width 15 height 15
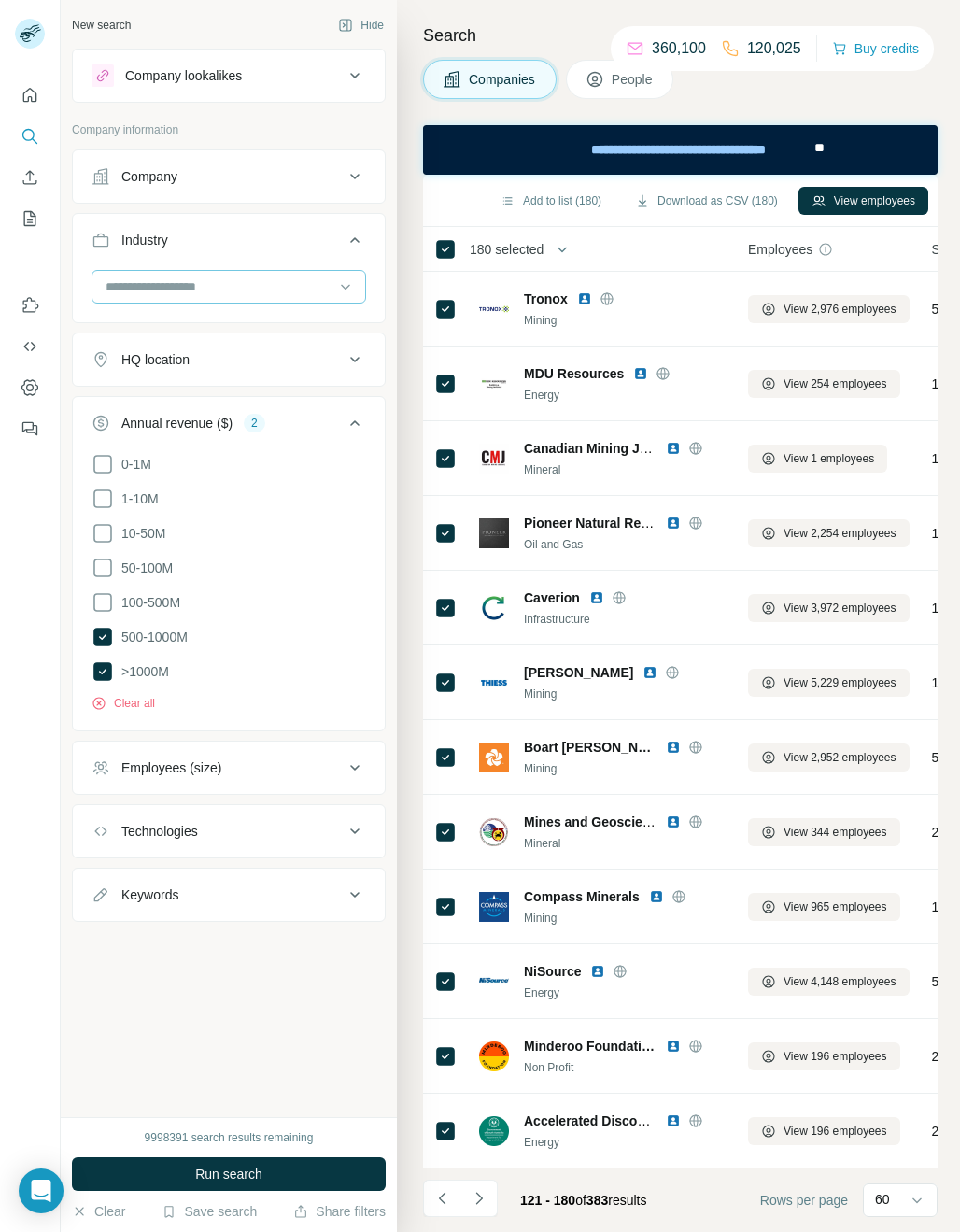
click at [158, 282] on input at bounding box center [219, 287] width 231 height 21
click at [147, 285] on input at bounding box center [219, 287] width 231 height 21
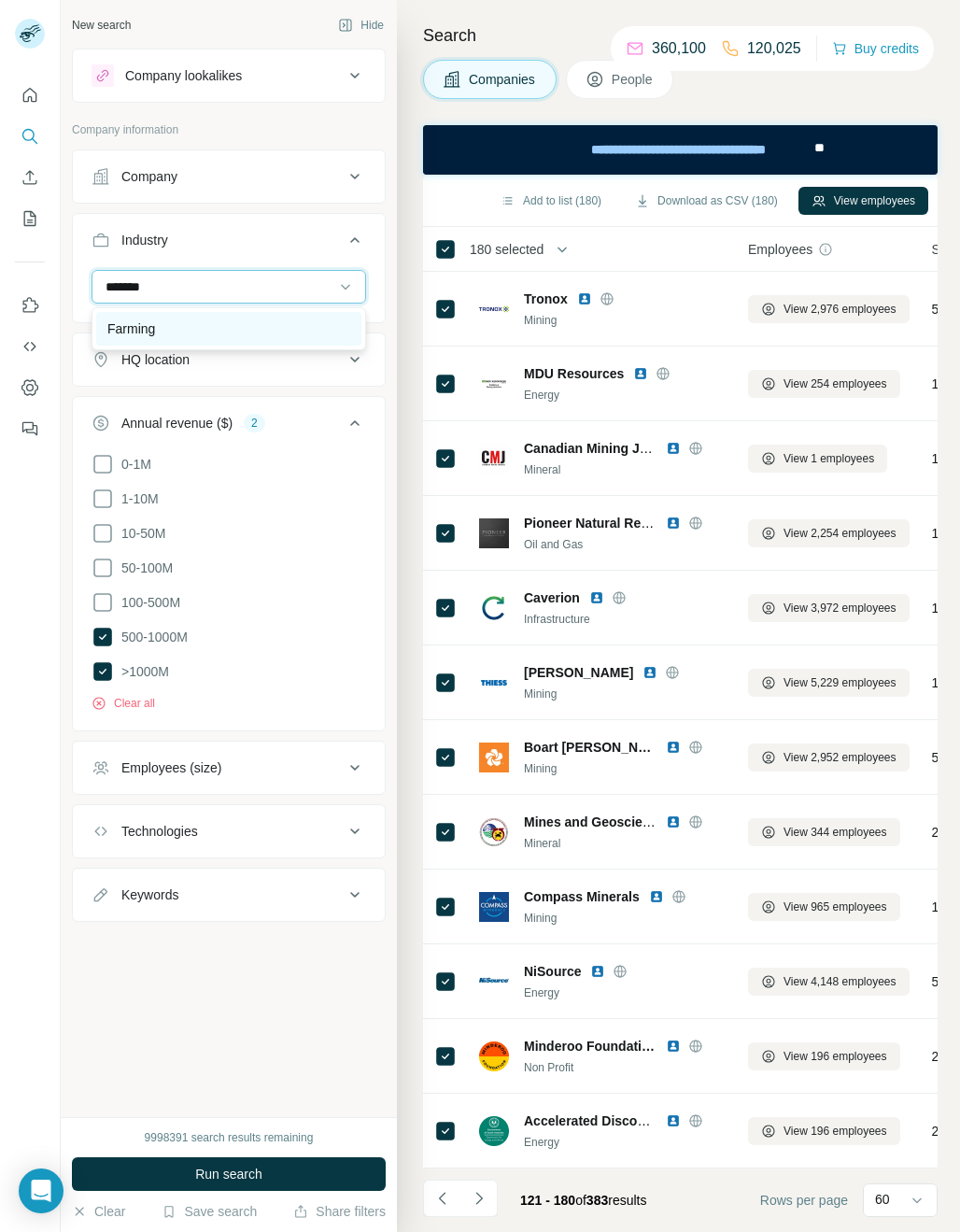
type input "*******"
click at [127, 320] on p "Farming" at bounding box center [131, 329] width 47 height 19
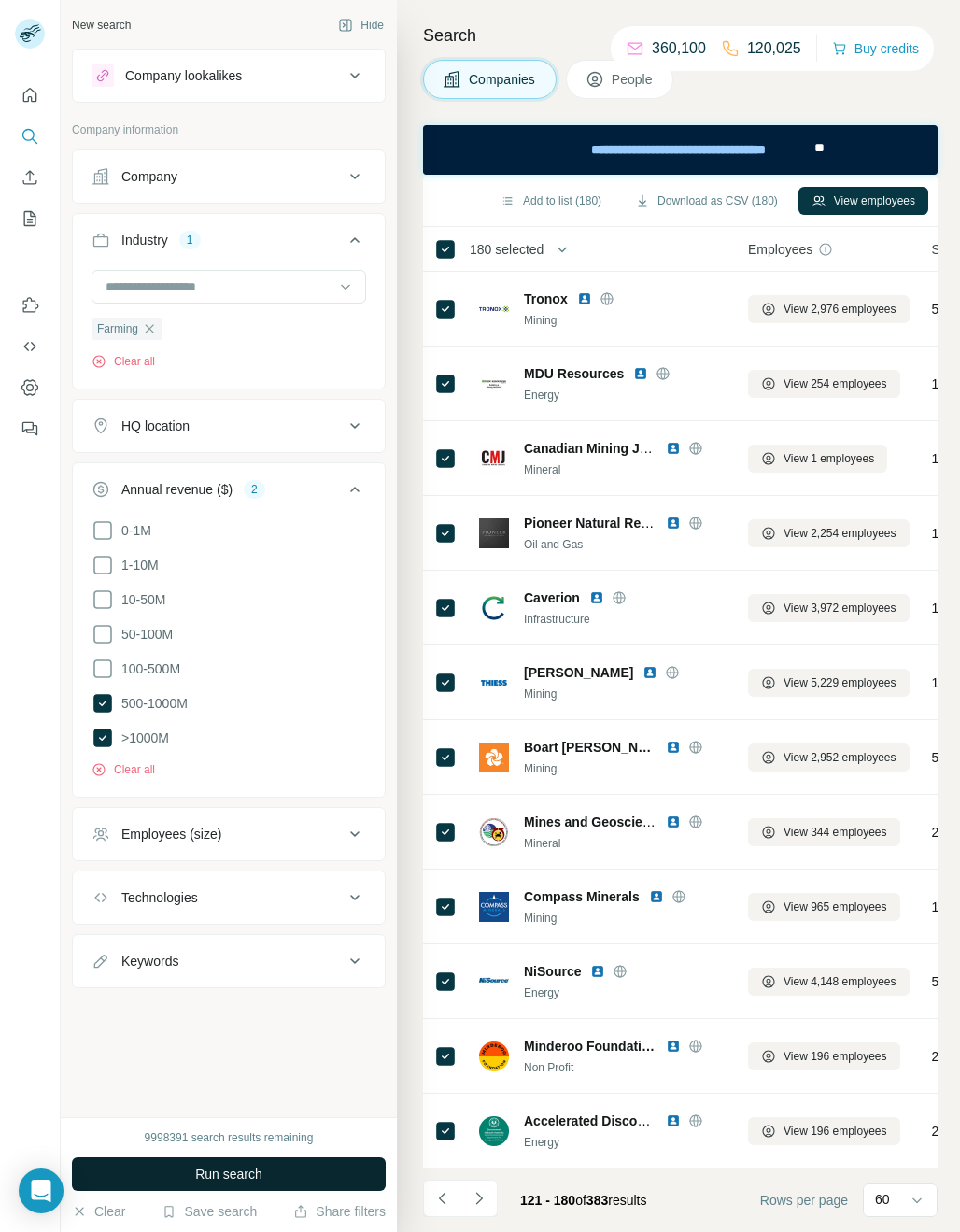
click at [237, 1172] on span "Run search" at bounding box center [229, 1174] width 67 height 19
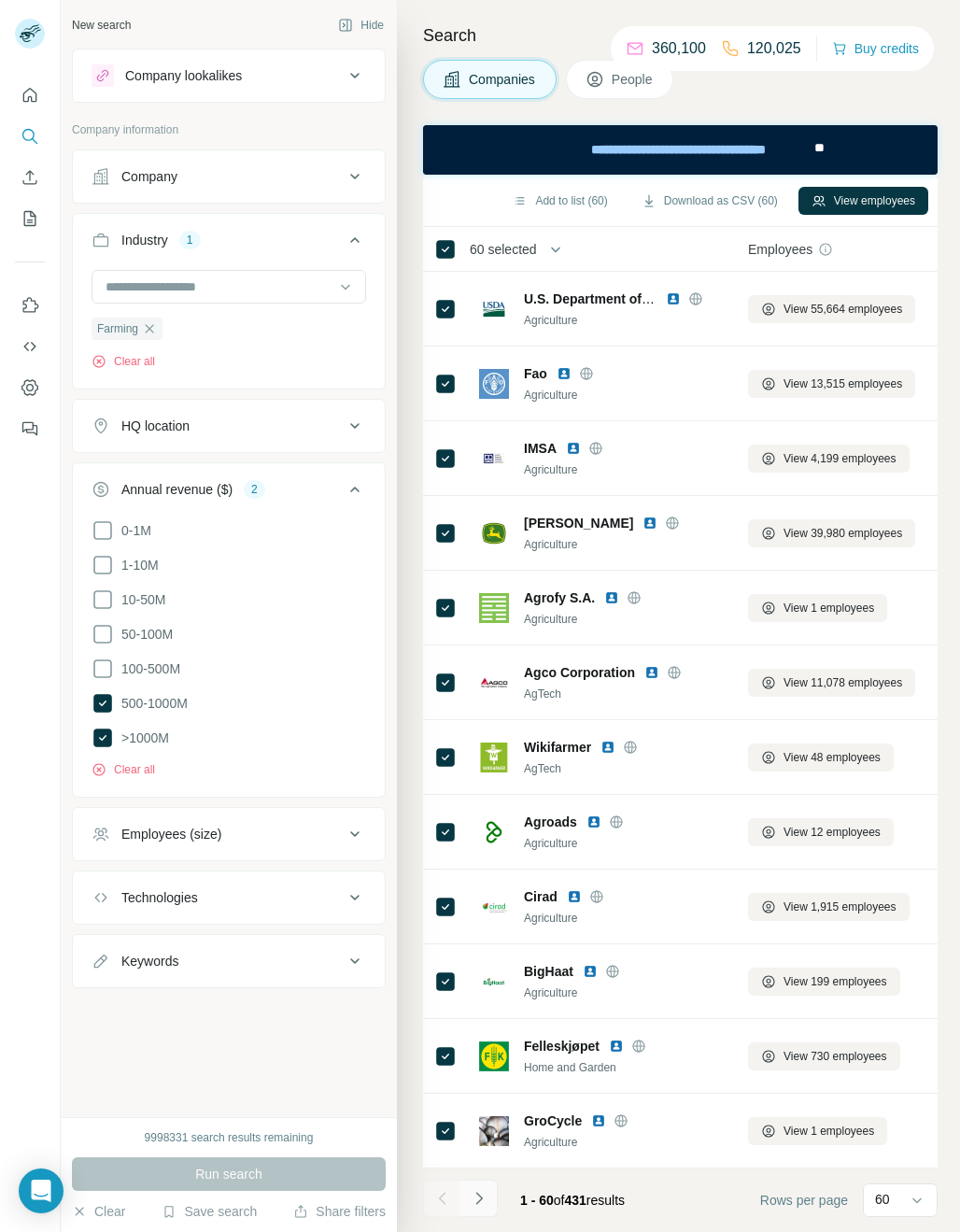
click at [478, 1189] on button "Navigate to next page" at bounding box center [479, 1199] width 38 height 38
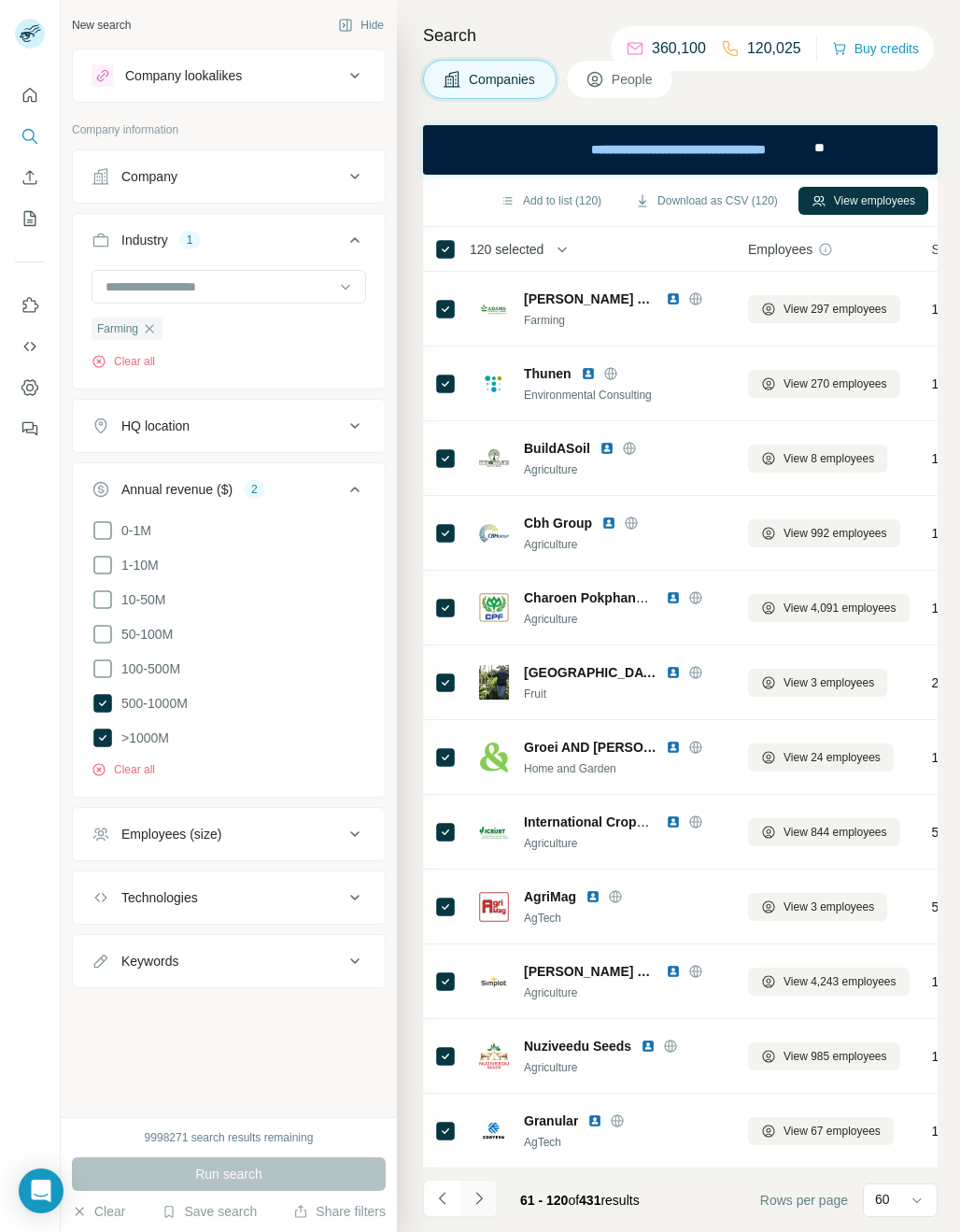
click at [485, 1198] on icon "Navigate to next page" at bounding box center [479, 1199] width 19 height 19
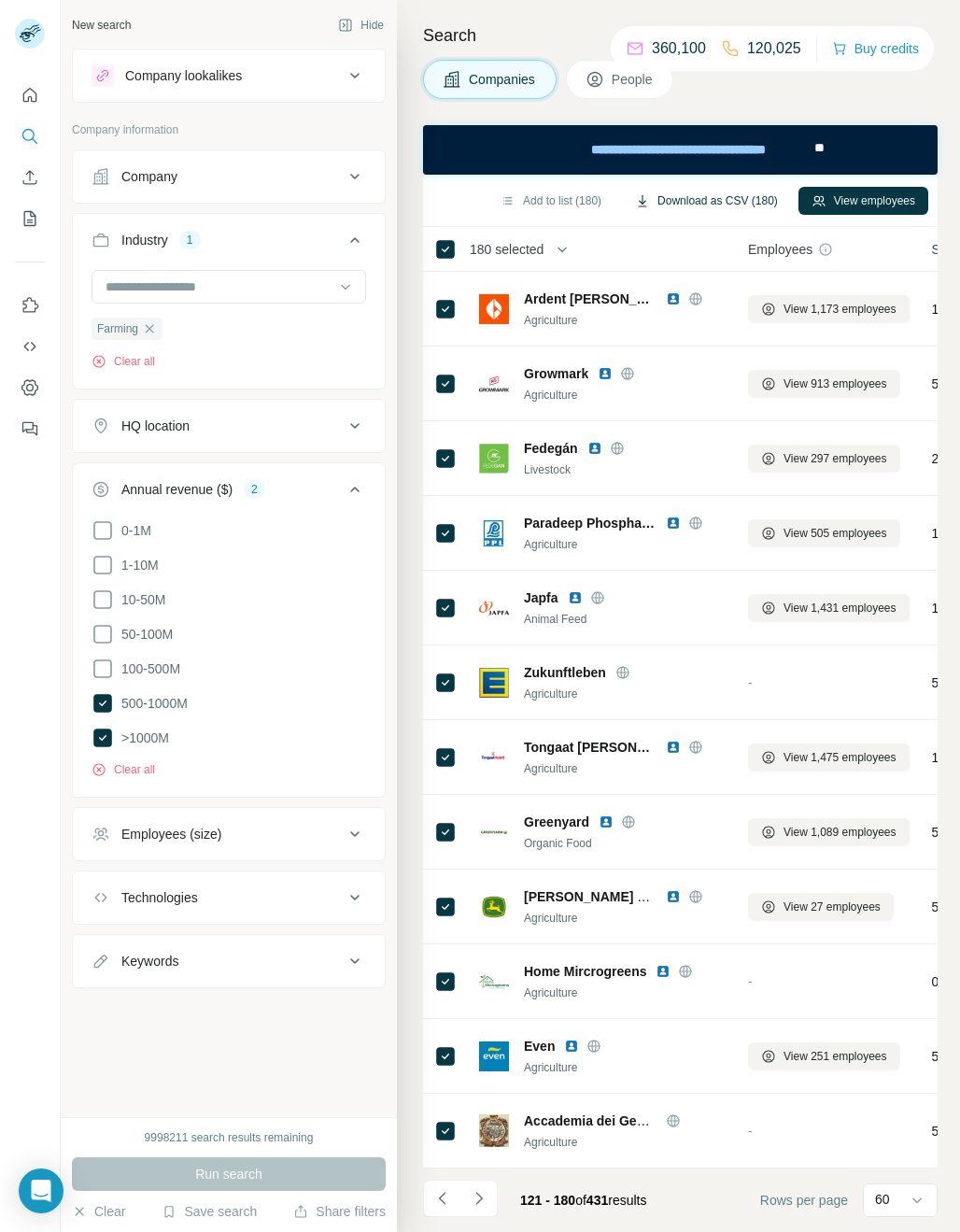
click at [720, 199] on button "Download as CSV (180)" at bounding box center [706, 201] width 169 height 28
click at [152, 330] on icon "button" at bounding box center [149, 329] width 15 height 15
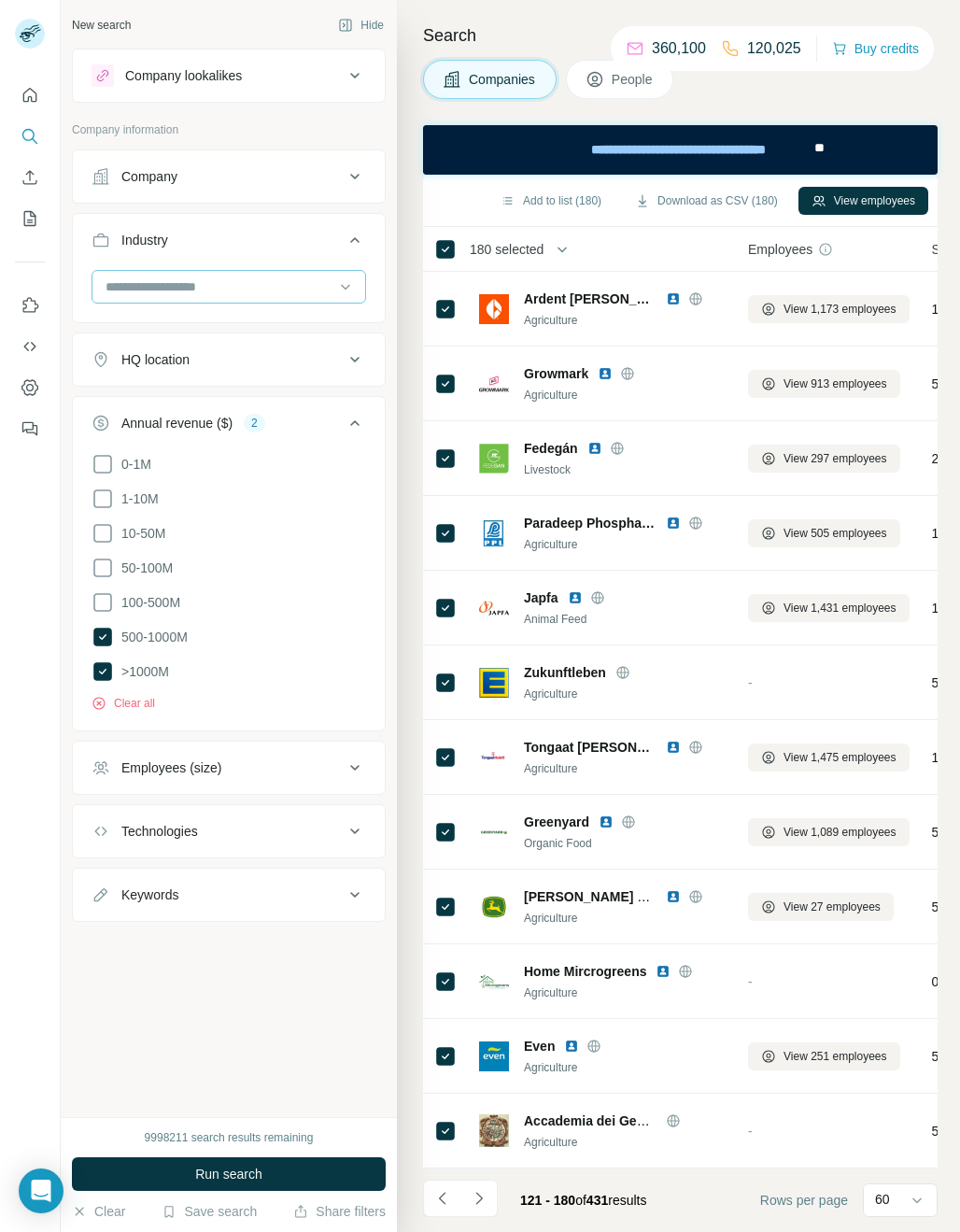
click at [157, 274] on div at bounding box center [219, 287] width 231 height 32
click at [146, 289] on input at bounding box center [219, 287] width 231 height 21
type input "*****"
click at [175, 330] on div "Retail" at bounding box center [229, 329] width 243 height 19
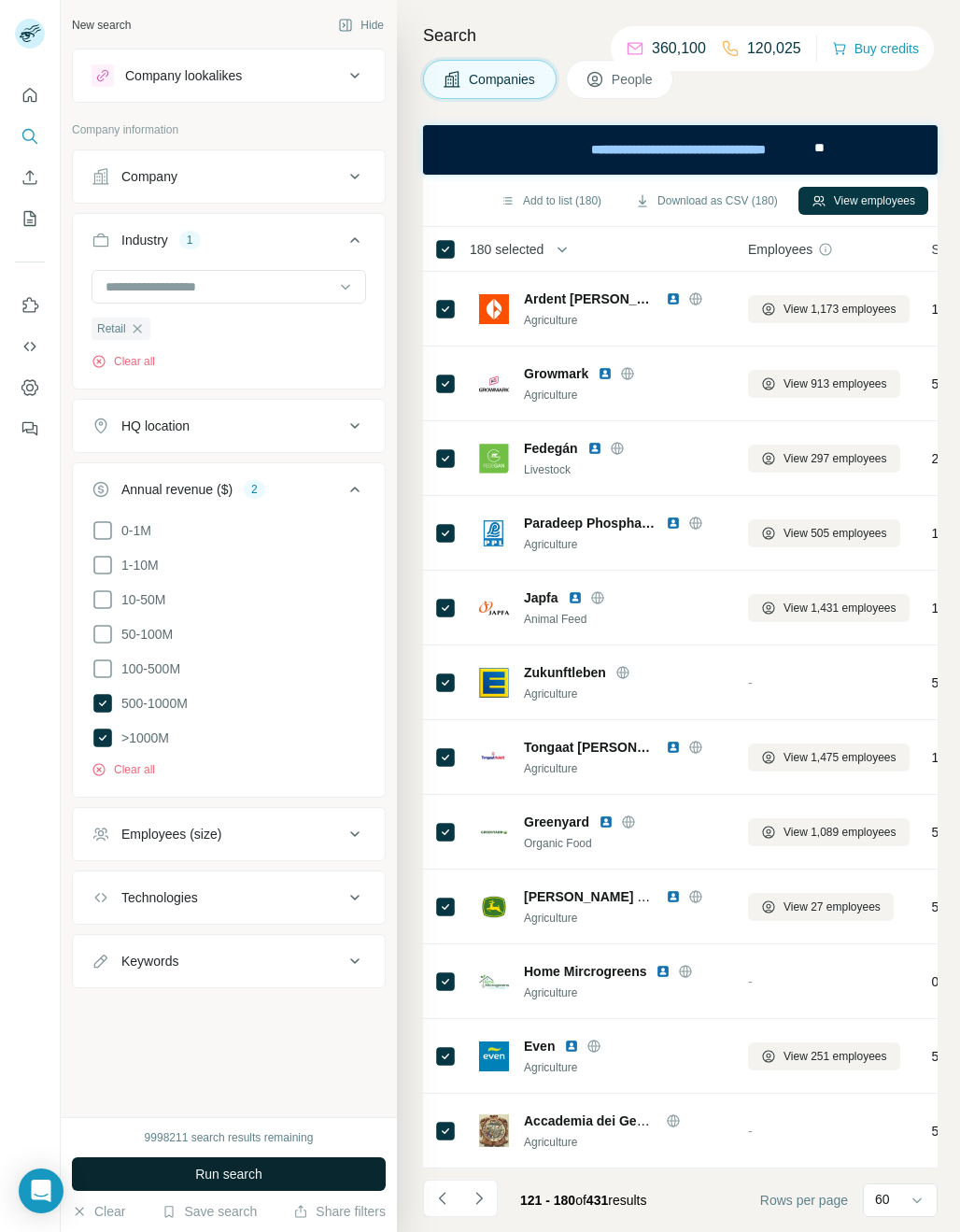
click at [216, 1174] on span "Run search" at bounding box center [229, 1174] width 67 height 19
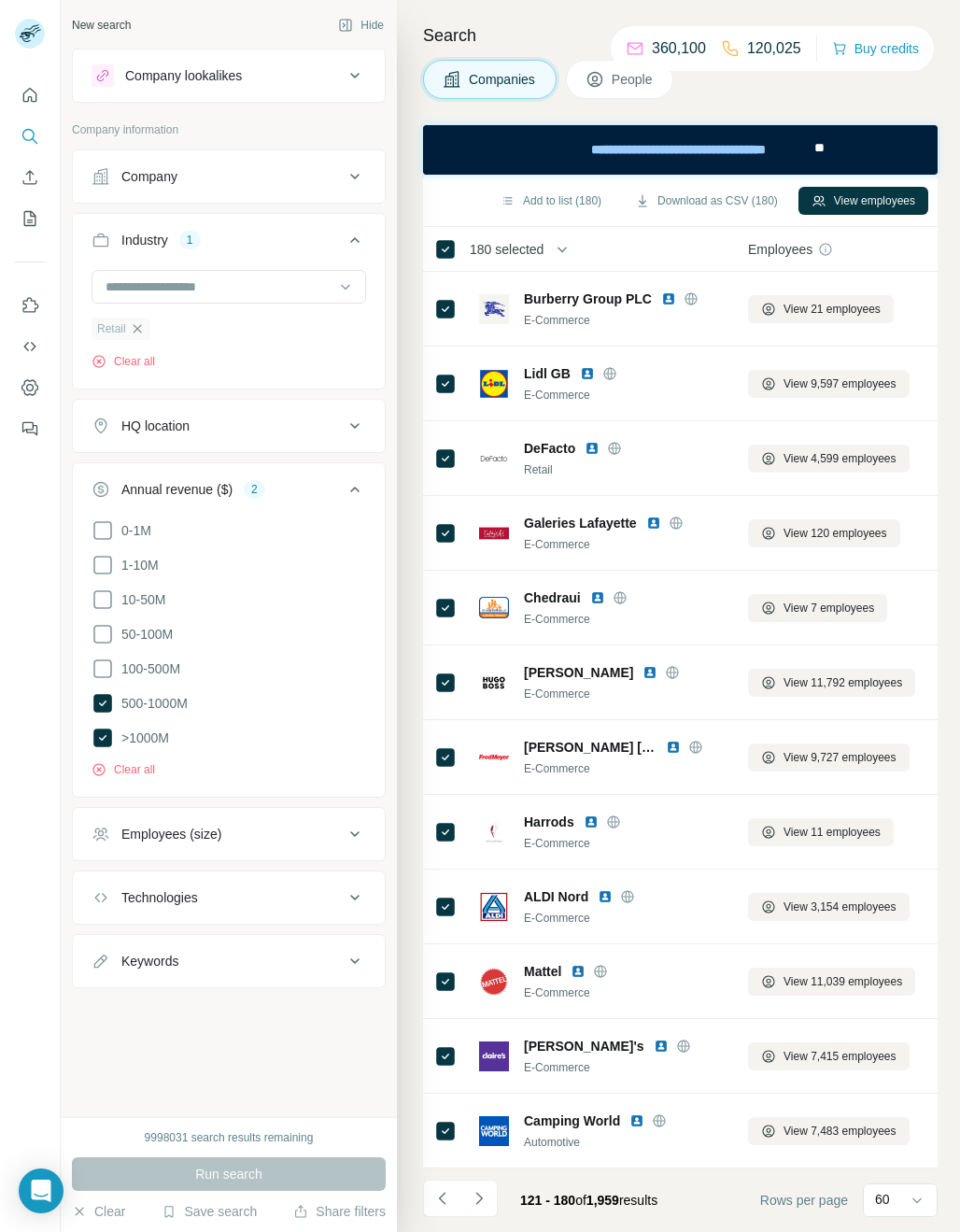
click at [137, 331] on icon "button" at bounding box center [136, 328] width 9 height 9
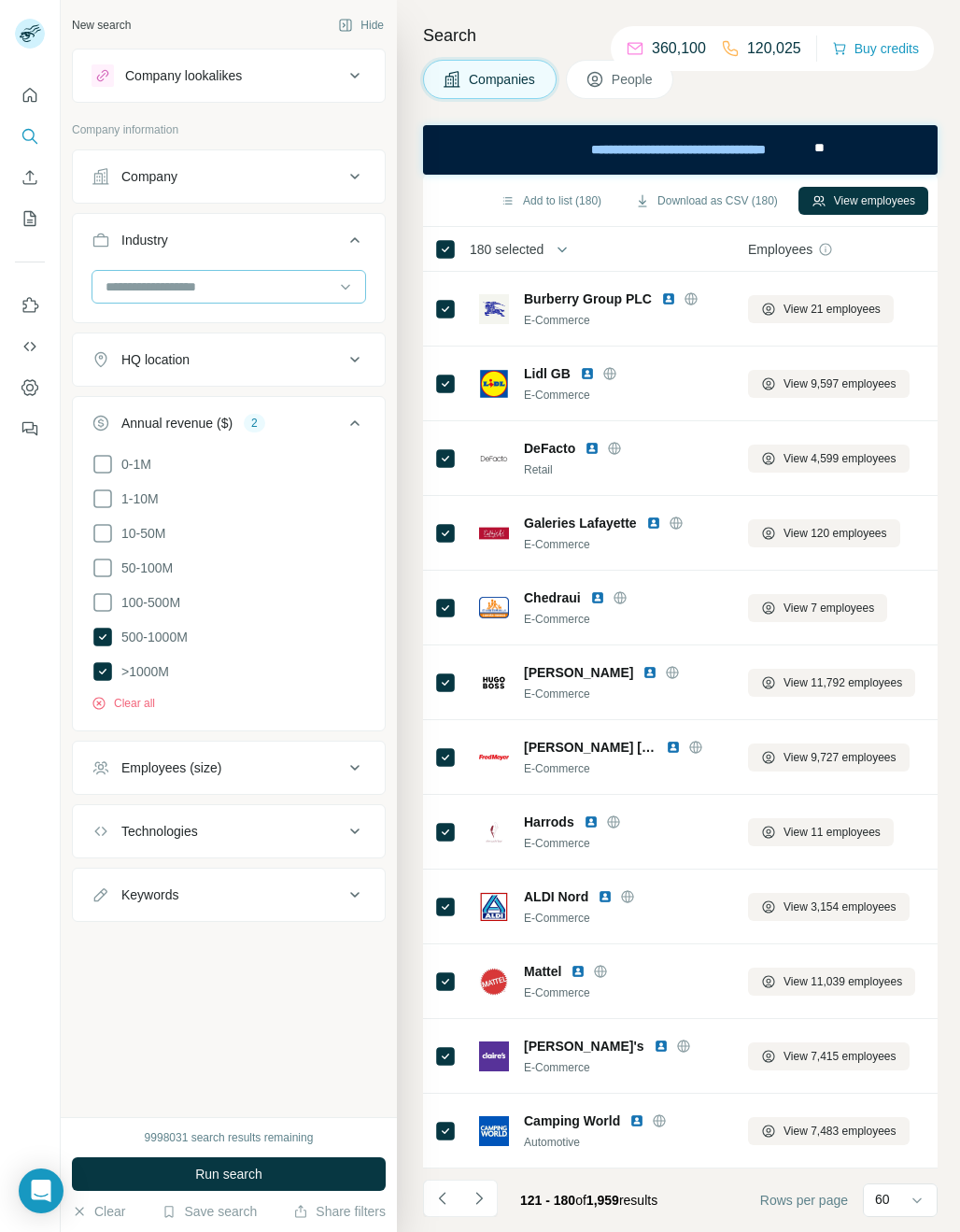
click at [143, 292] on input at bounding box center [219, 287] width 231 height 21
click at [138, 292] on input at bounding box center [219, 287] width 231 height 21
click at [130, 290] on input at bounding box center [219, 287] width 231 height 21
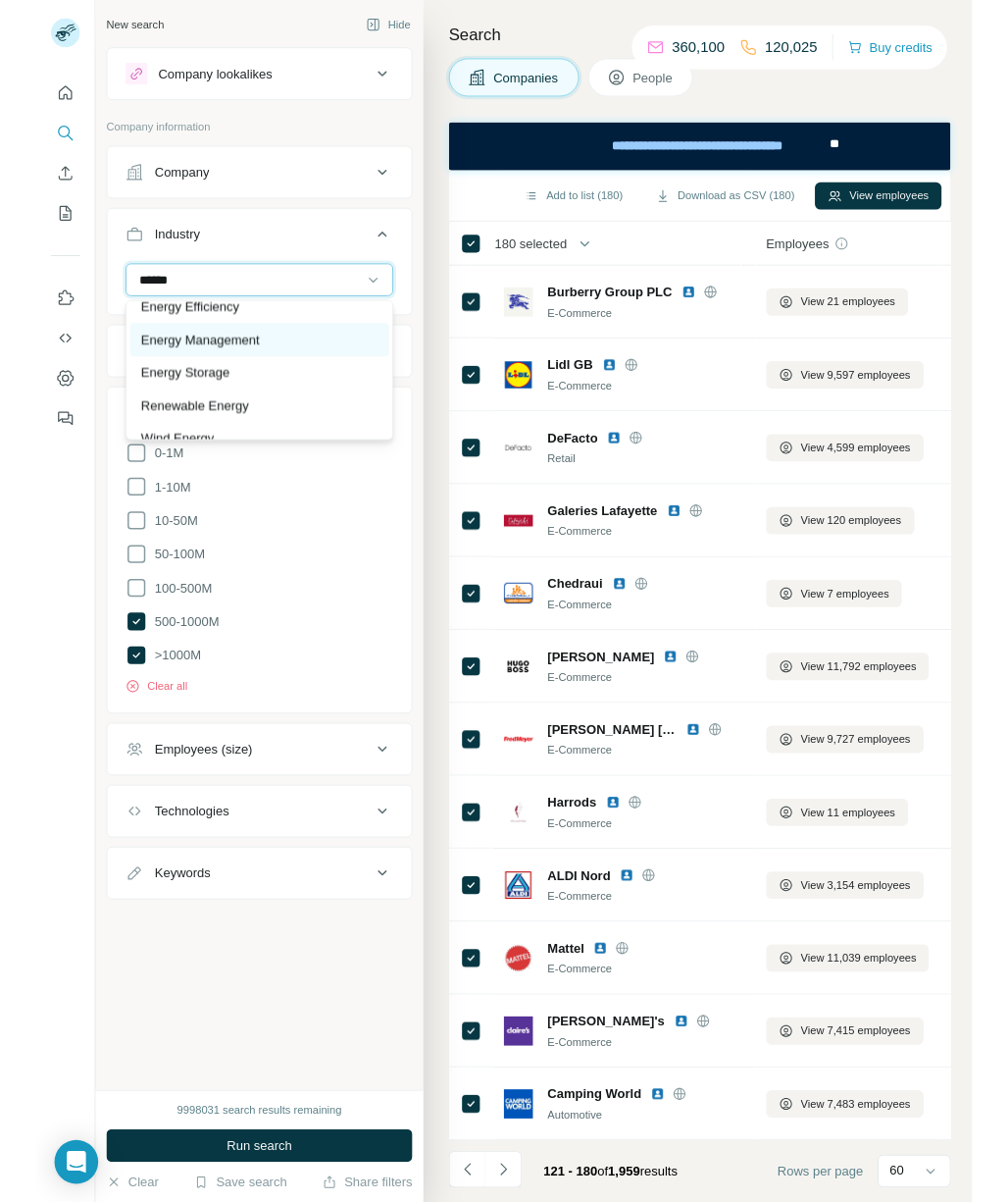
scroll to position [113, 0]
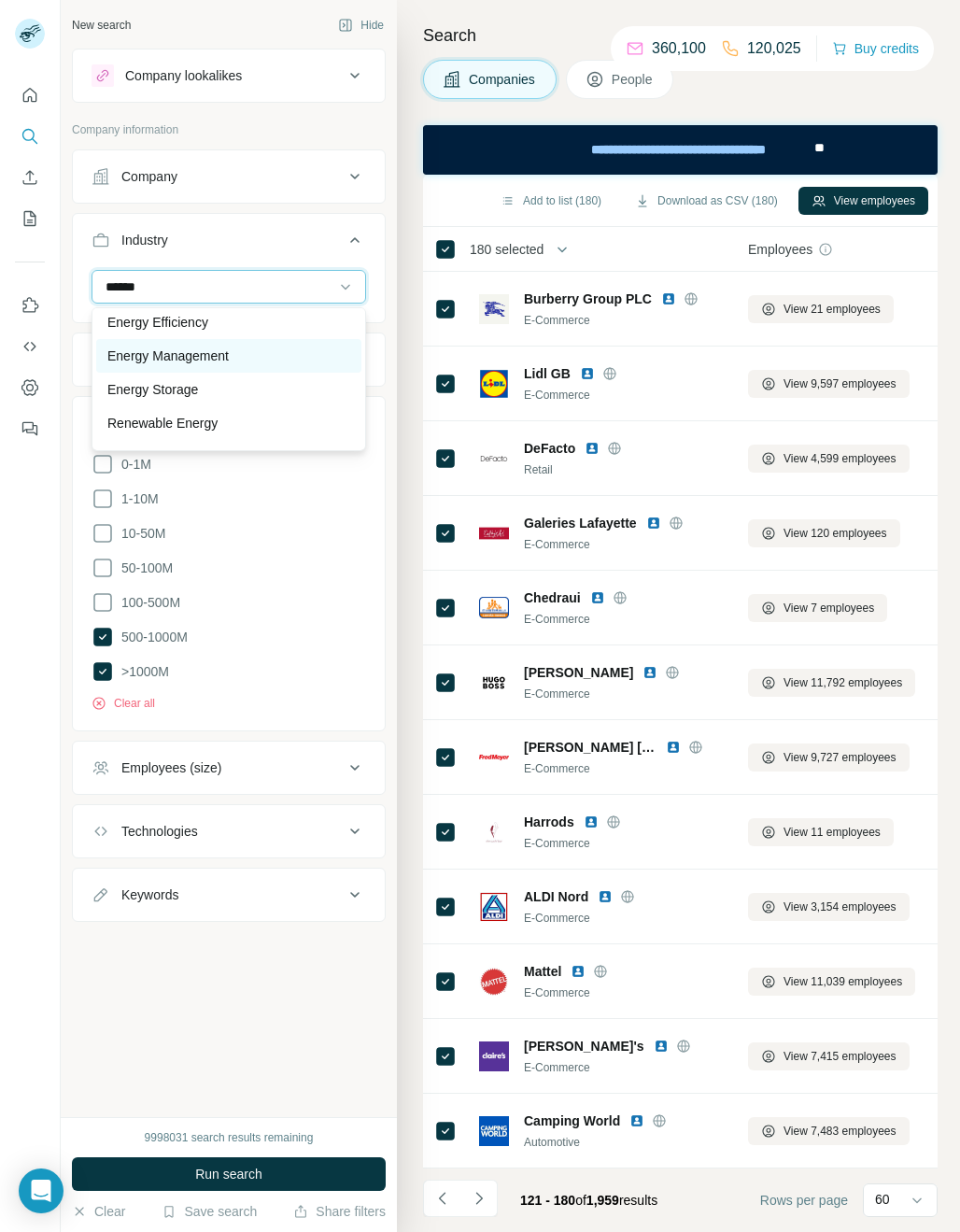
type input "******"
click at [207, 351] on p "Energy Management" at bounding box center [168, 356] width 122 height 19
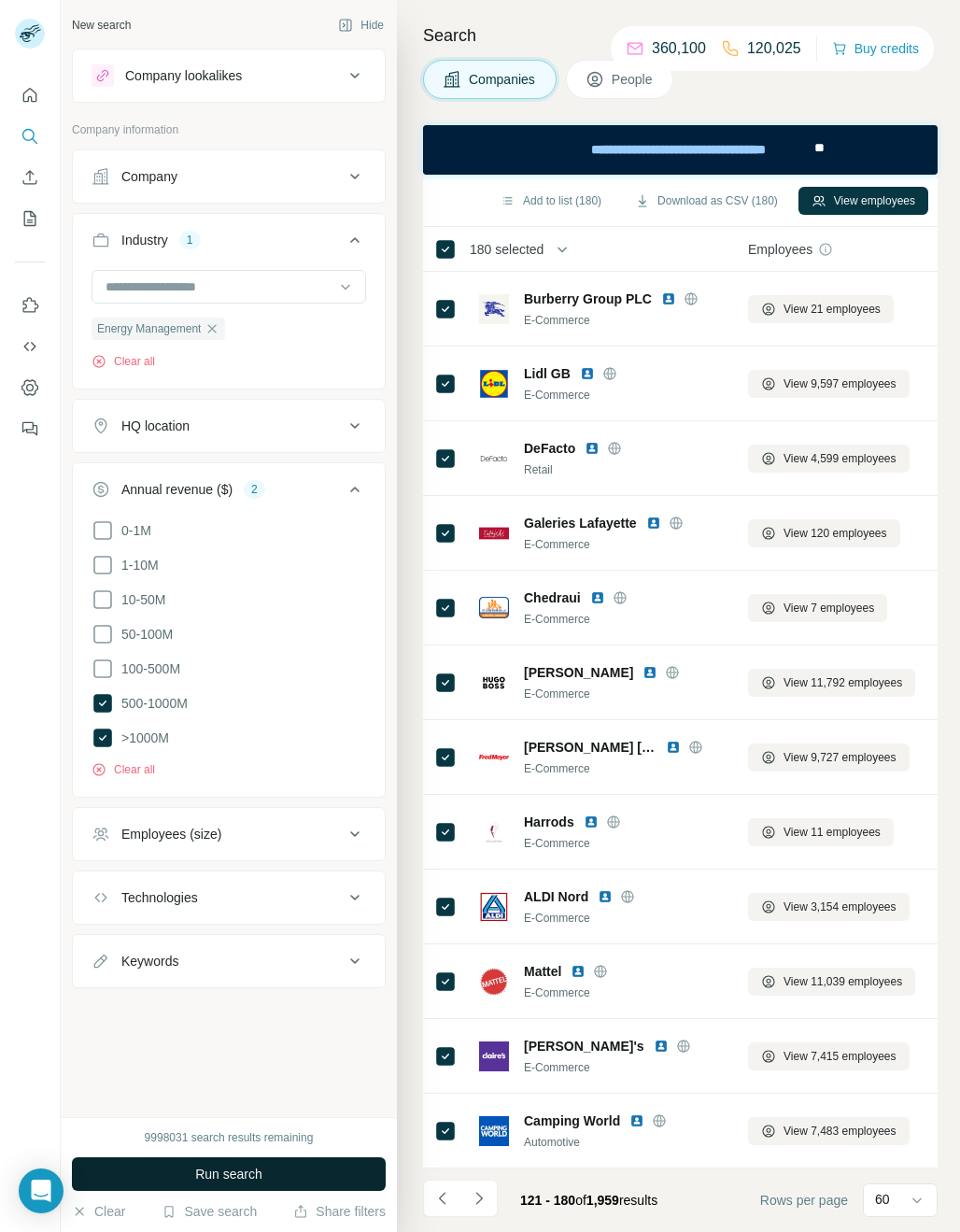
click at [212, 1183] on span "Run search" at bounding box center [229, 1174] width 67 height 19
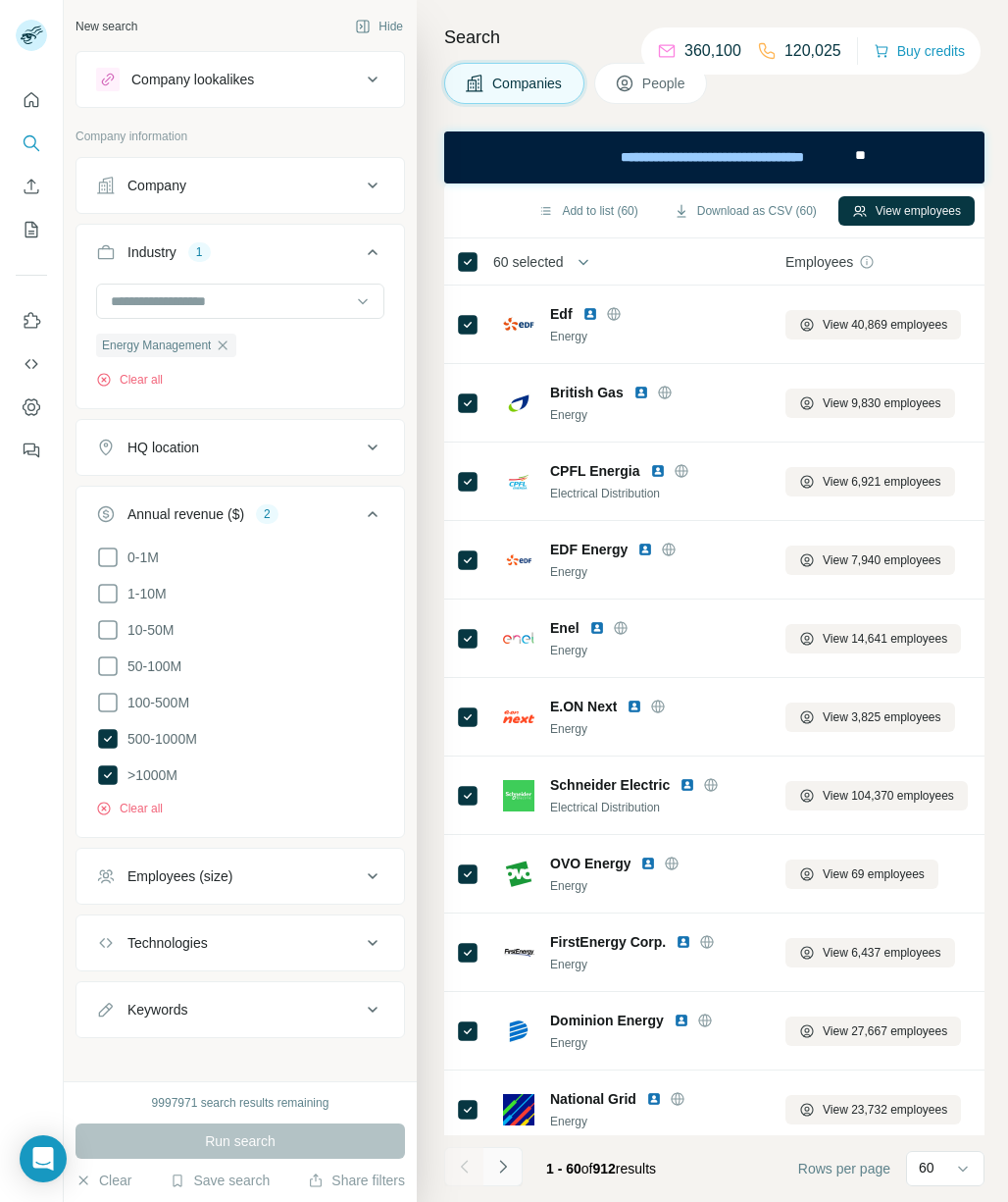
click at [513, 1167] on button "Navigate to next page" at bounding box center [503, 1167] width 40 height 40
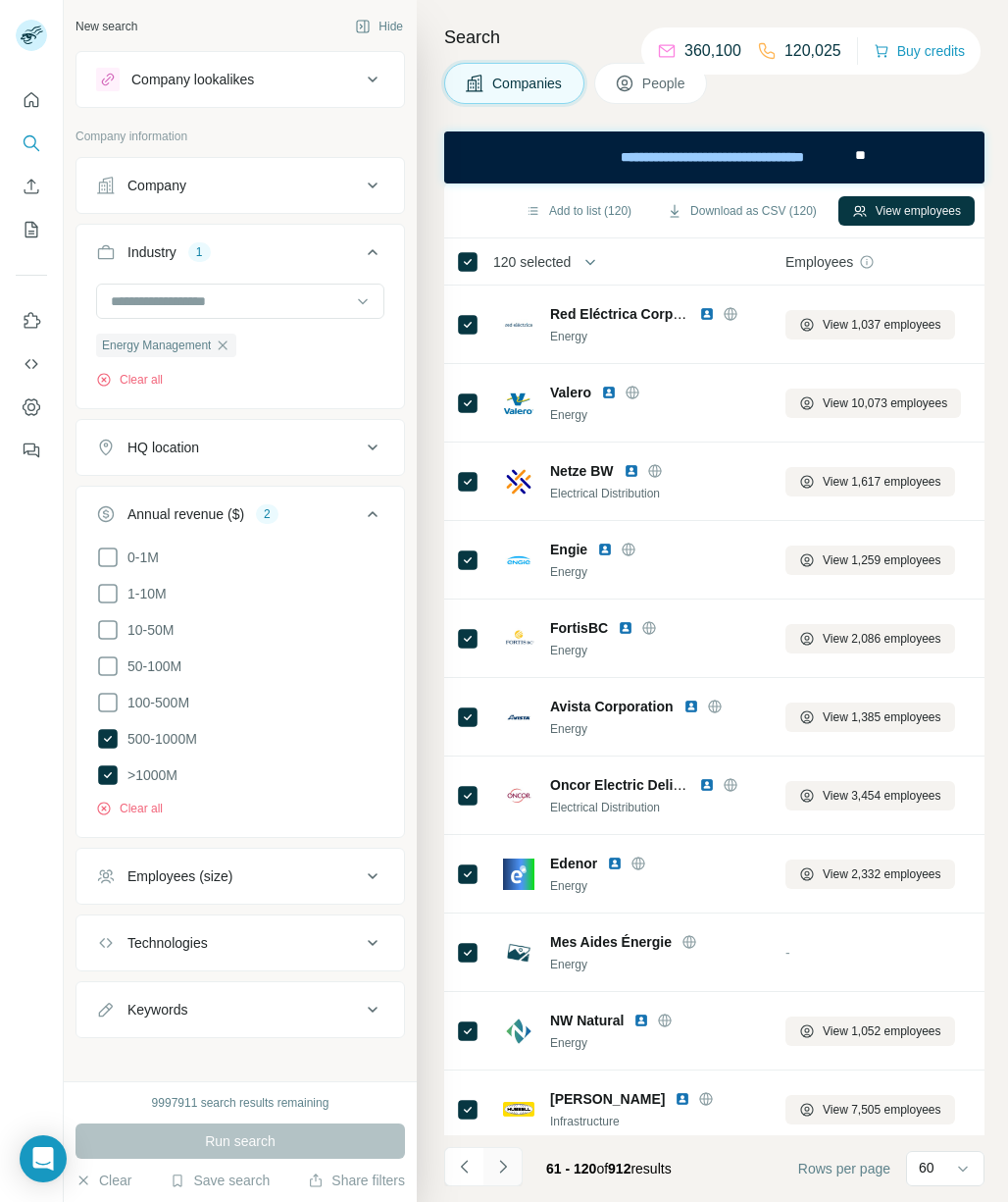
click at [519, 1171] on button "Navigate to next page" at bounding box center [503, 1167] width 40 height 40
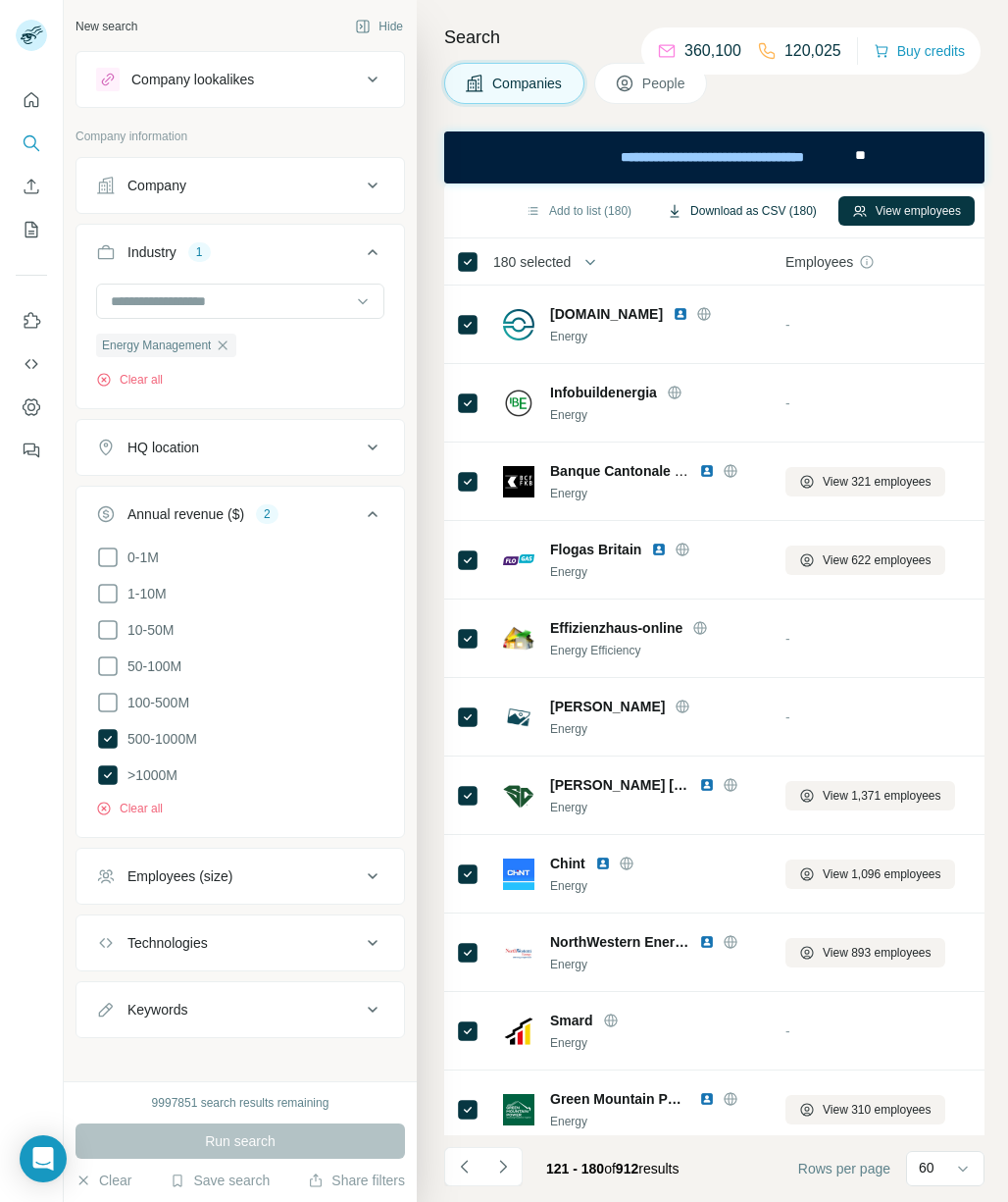
click at [763, 207] on button "Download as CSV (180)" at bounding box center [741, 211] width 178 height 30
click at [174, 305] on input at bounding box center [230, 302] width 242 height 22
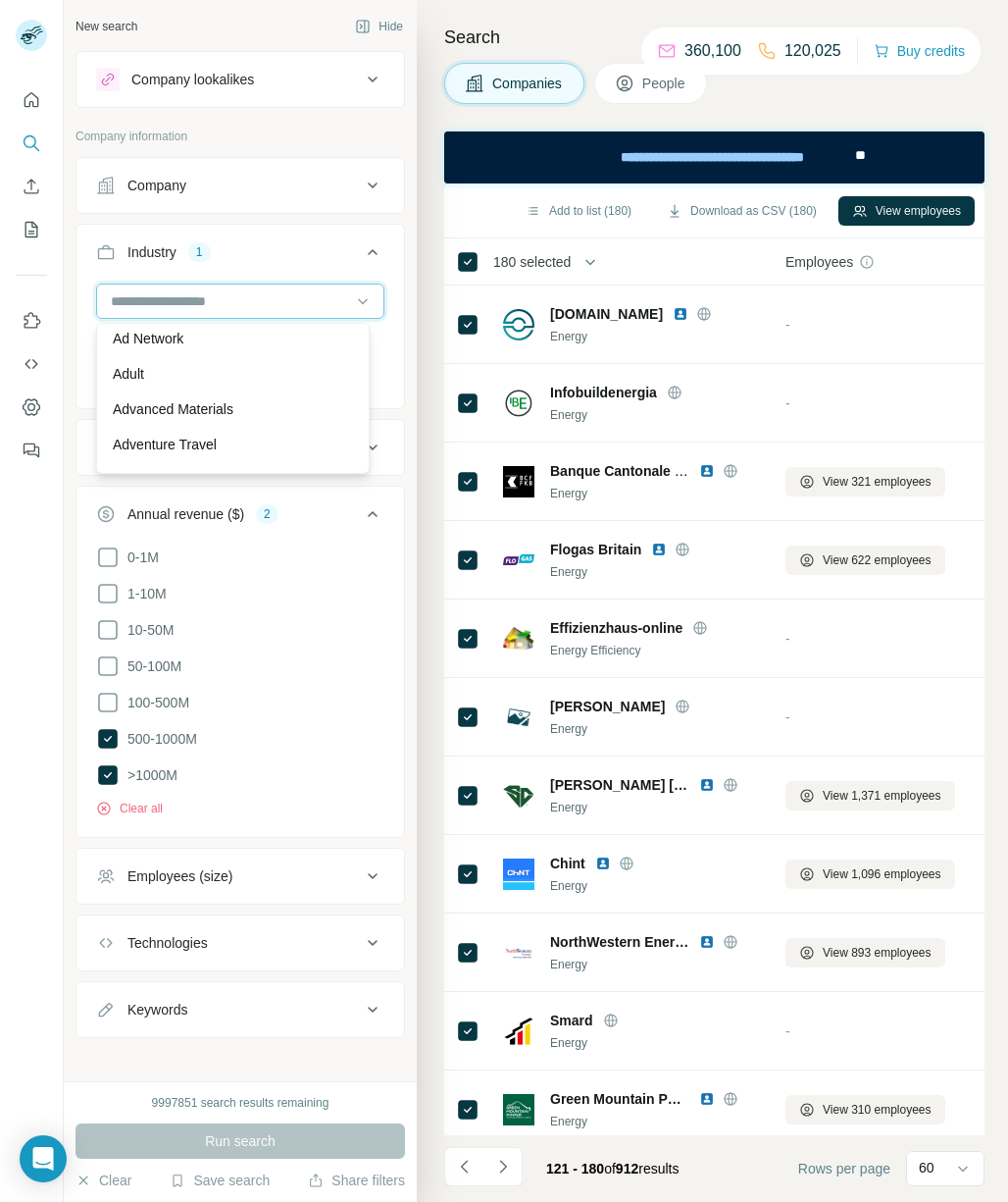
click at [138, 304] on input at bounding box center [230, 302] width 242 height 22
type input "**"
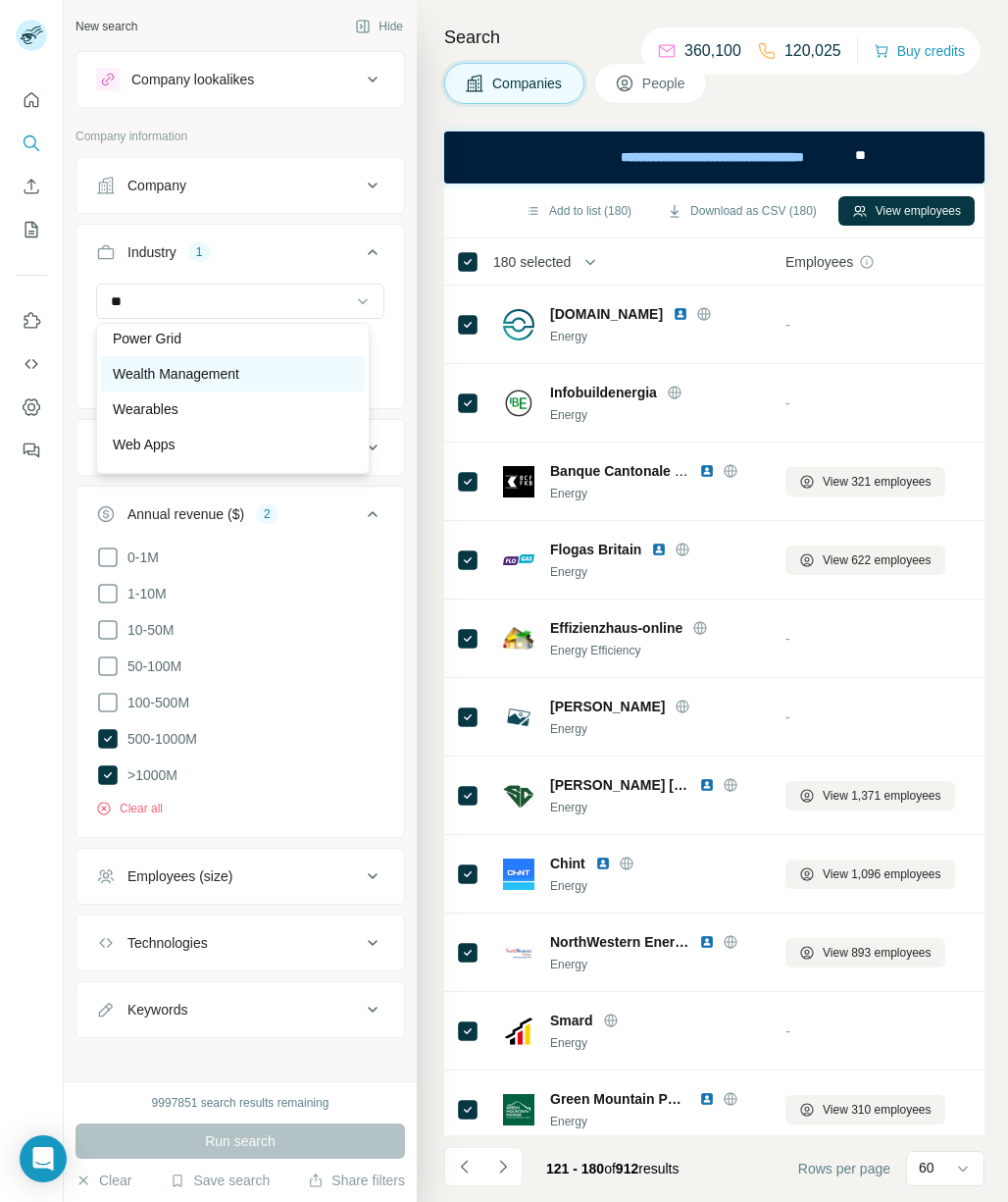
click at [157, 375] on p "Wealth Management" at bounding box center [177, 374] width 127 height 20
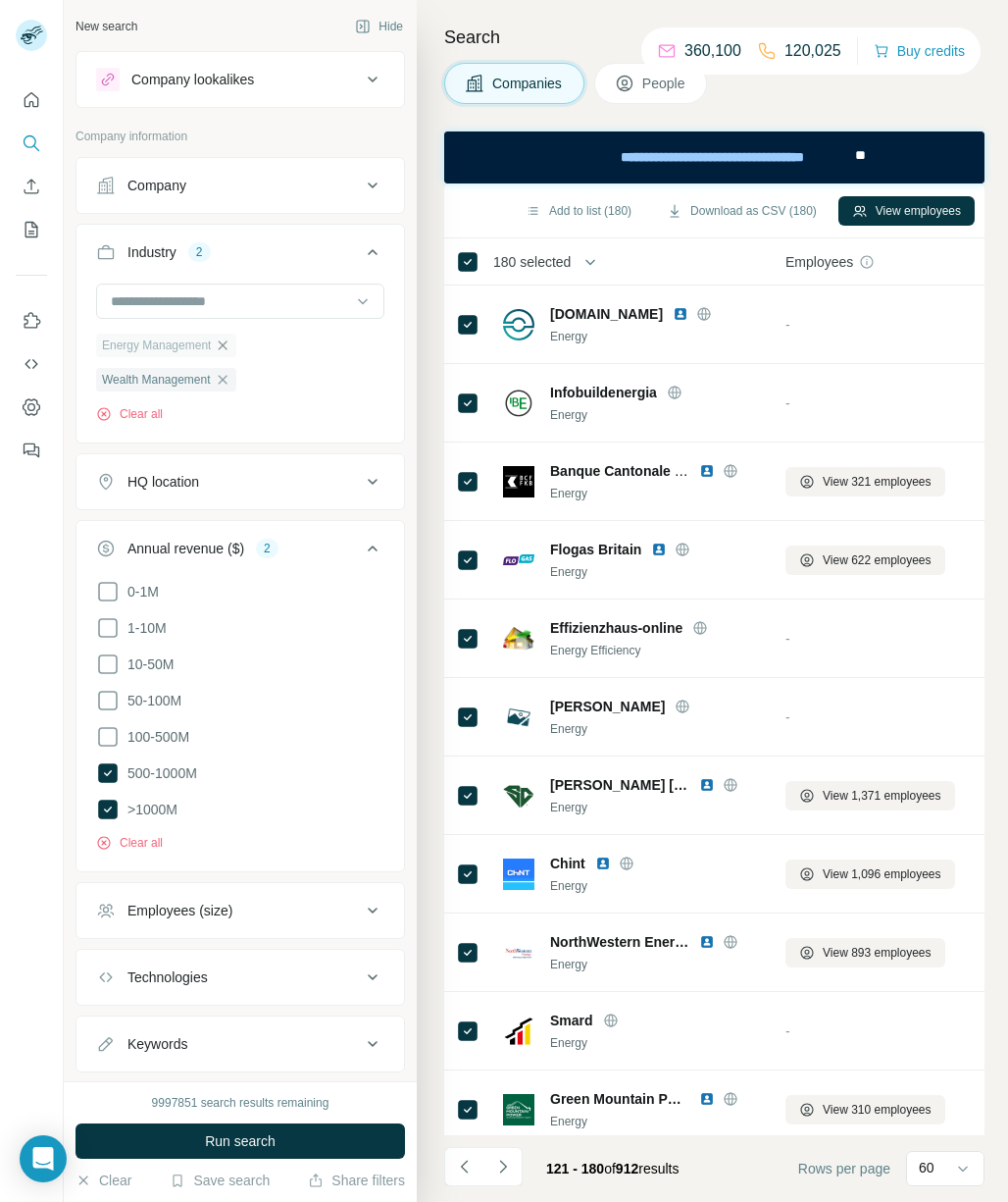
click at [219, 350] on icon "button" at bounding box center [223, 345] width 16 height 16
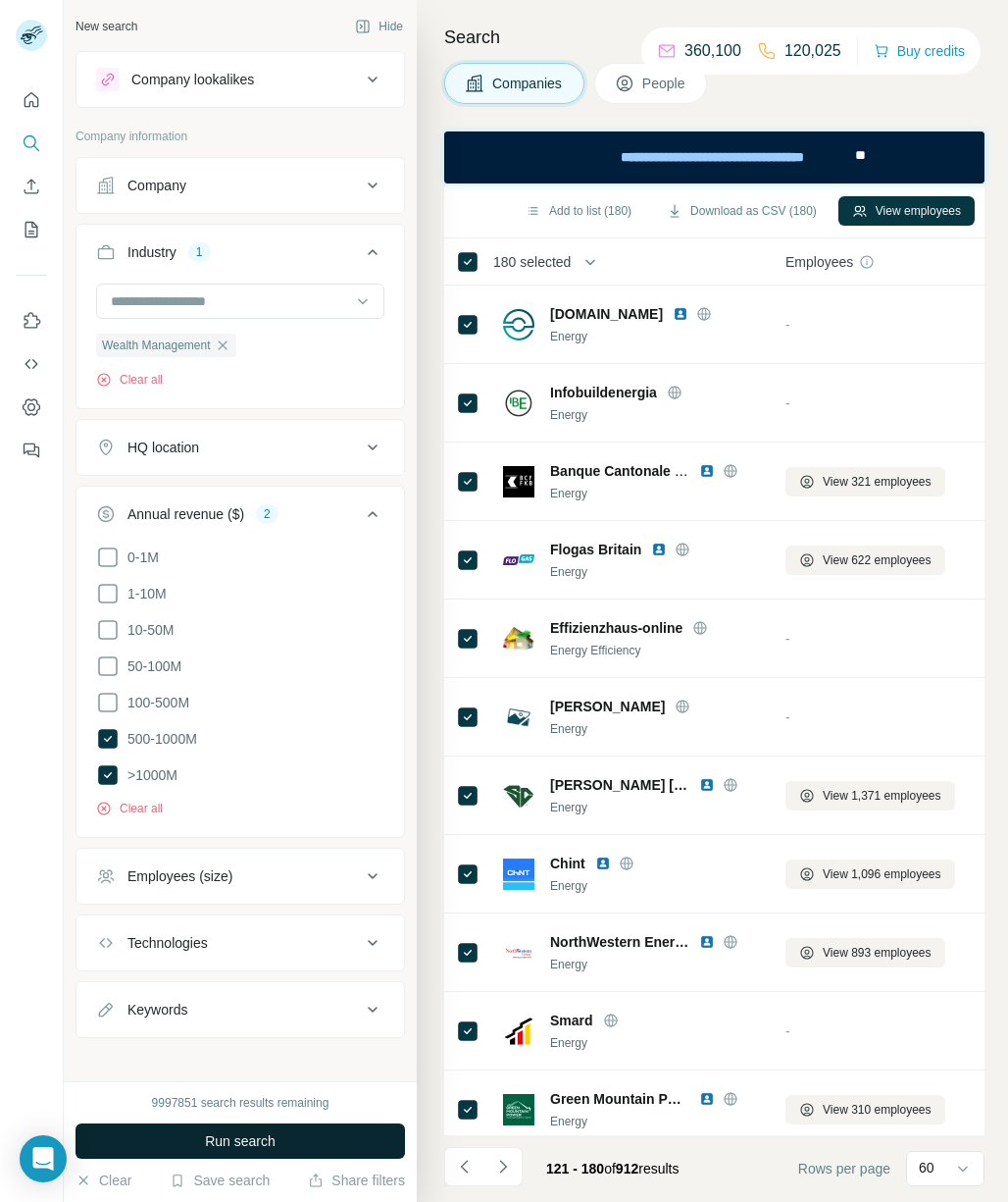
click at [259, 1141] on span "Run search" at bounding box center [240, 1141] width 70 height 20
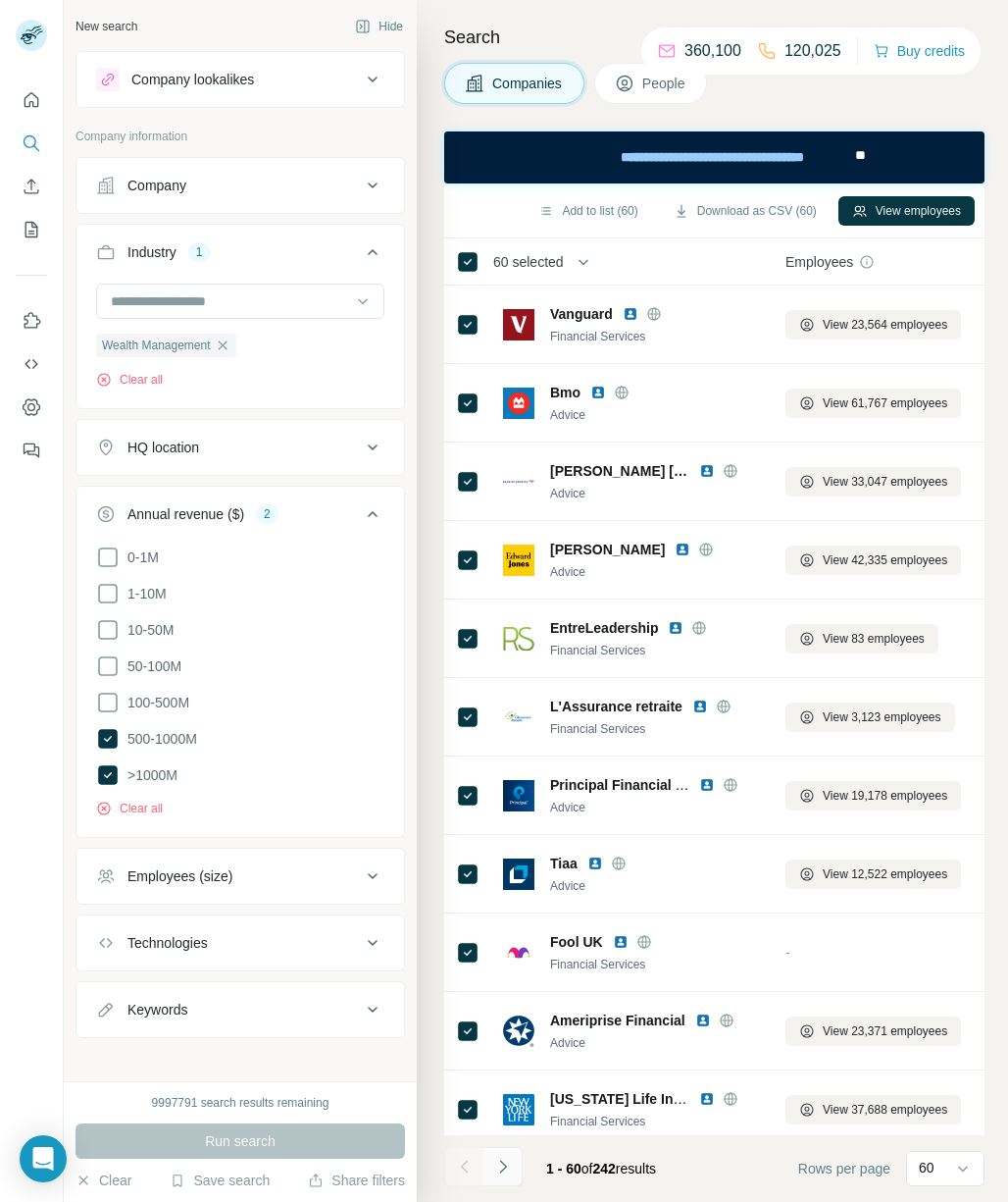
click at [493, 1163] on icon "Navigate to next page" at bounding box center [503, 1167] width 20 height 20
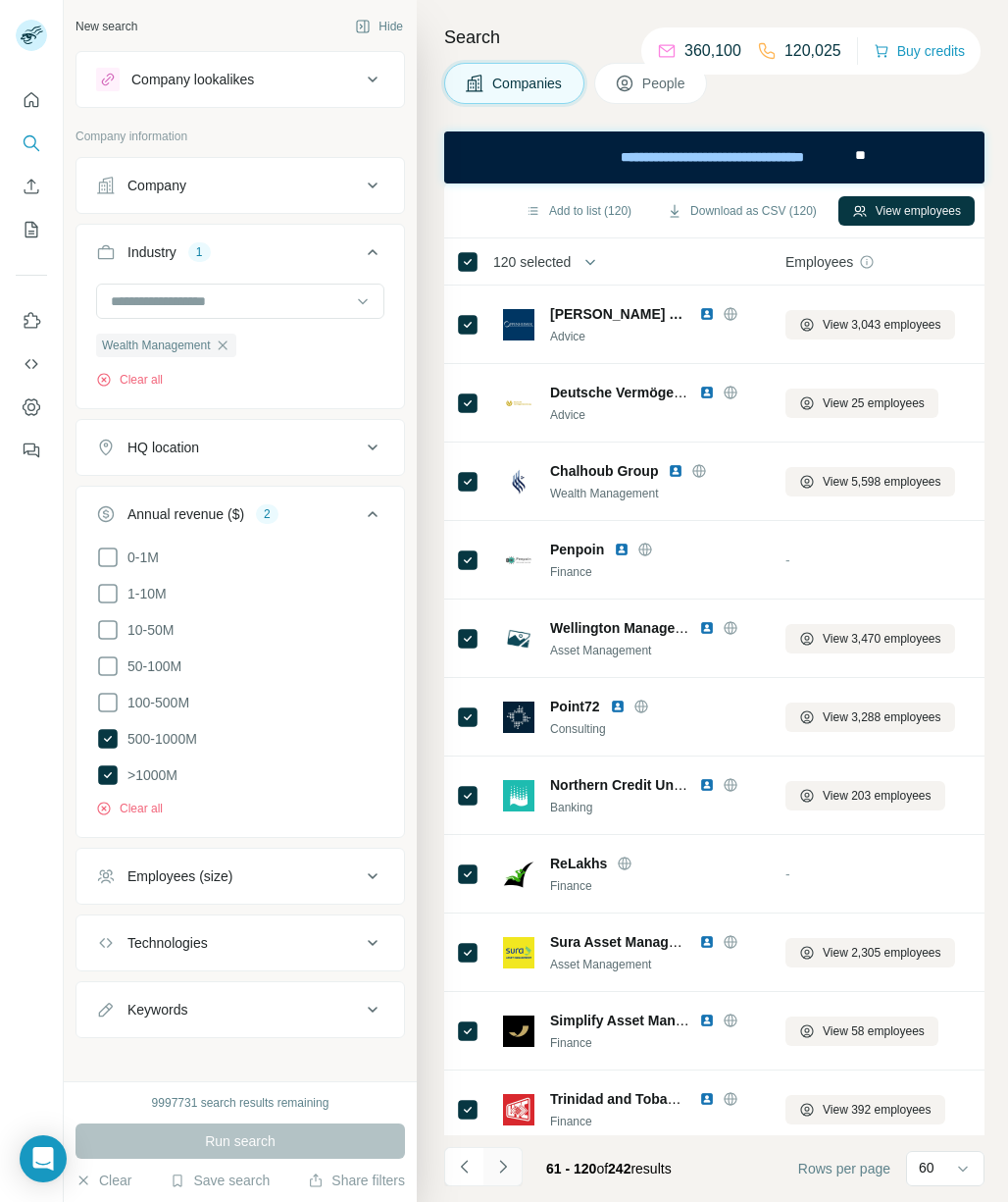
click at [510, 1159] on icon "Navigate to next page" at bounding box center [503, 1167] width 20 height 20
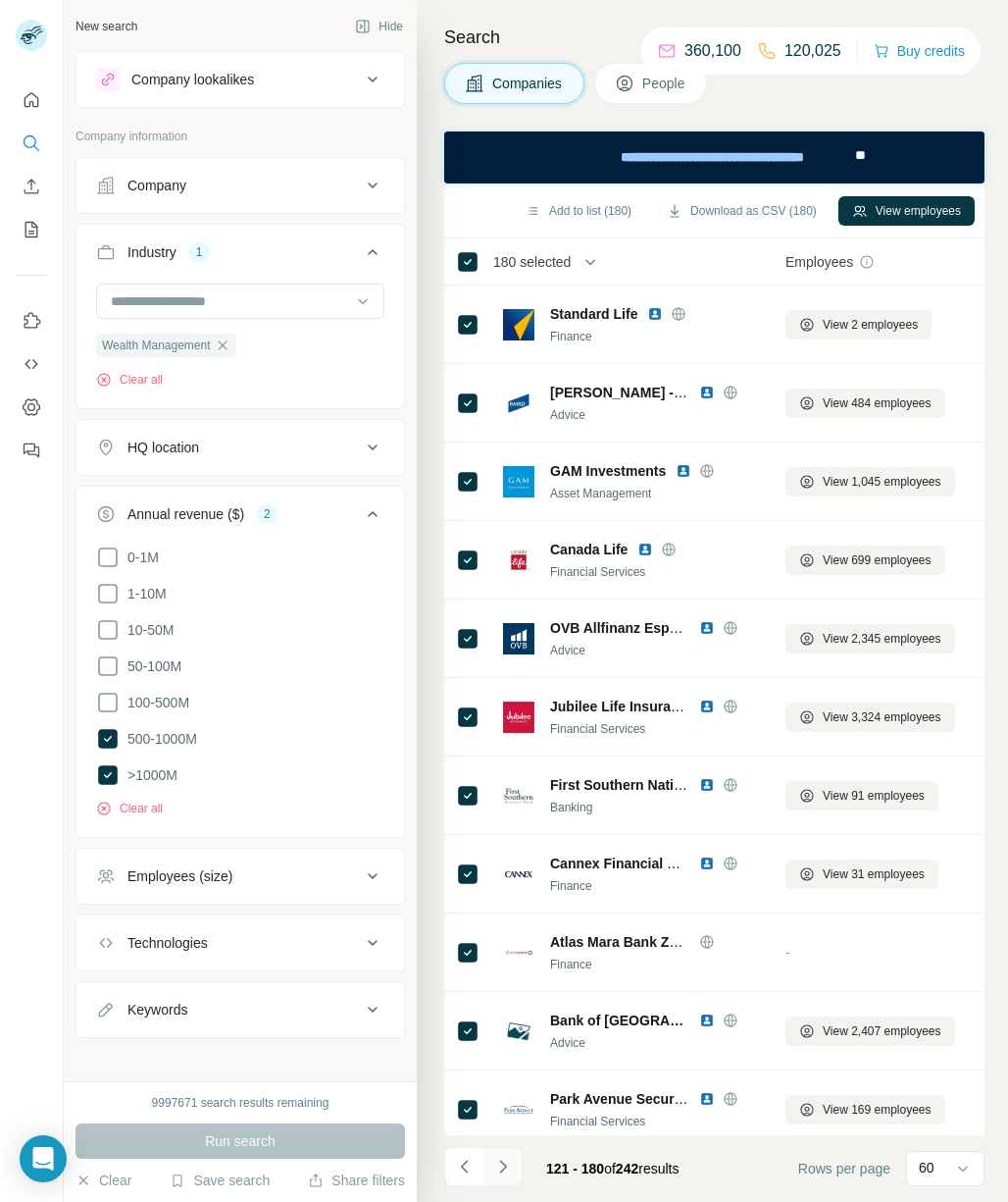
click at [503, 1172] on icon "Navigate to next page" at bounding box center [503, 1167] width 20 height 20
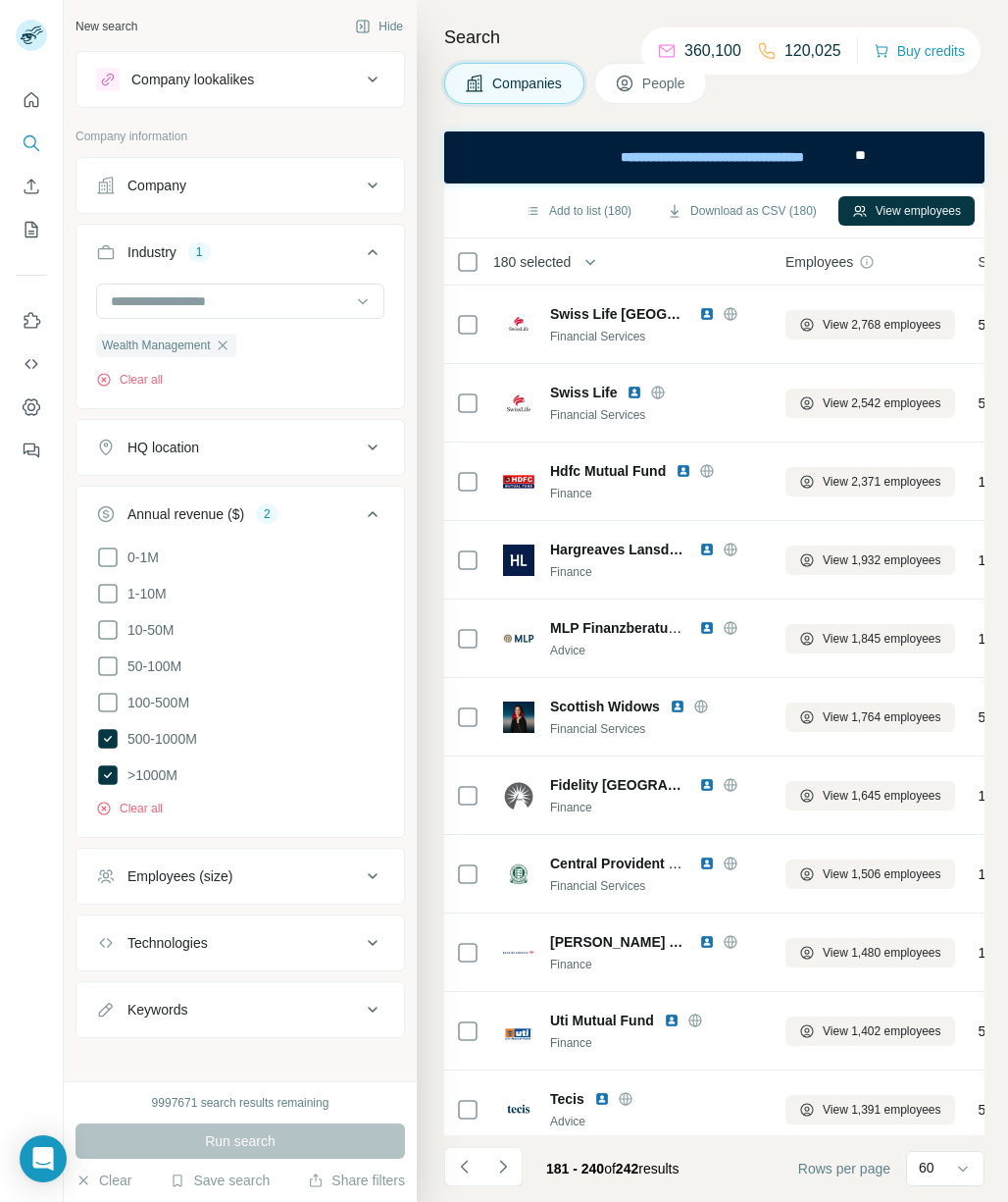
click at [791, 195] on div "Add to list (180) Download as CSV (180) View employees" at bounding box center [714, 210] width 521 height 35
click at [781, 213] on button "Download as CSV (180)" at bounding box center [741, 211] width 178 height 30
